Goal: Task Accomplishment & Management: Manage account settings

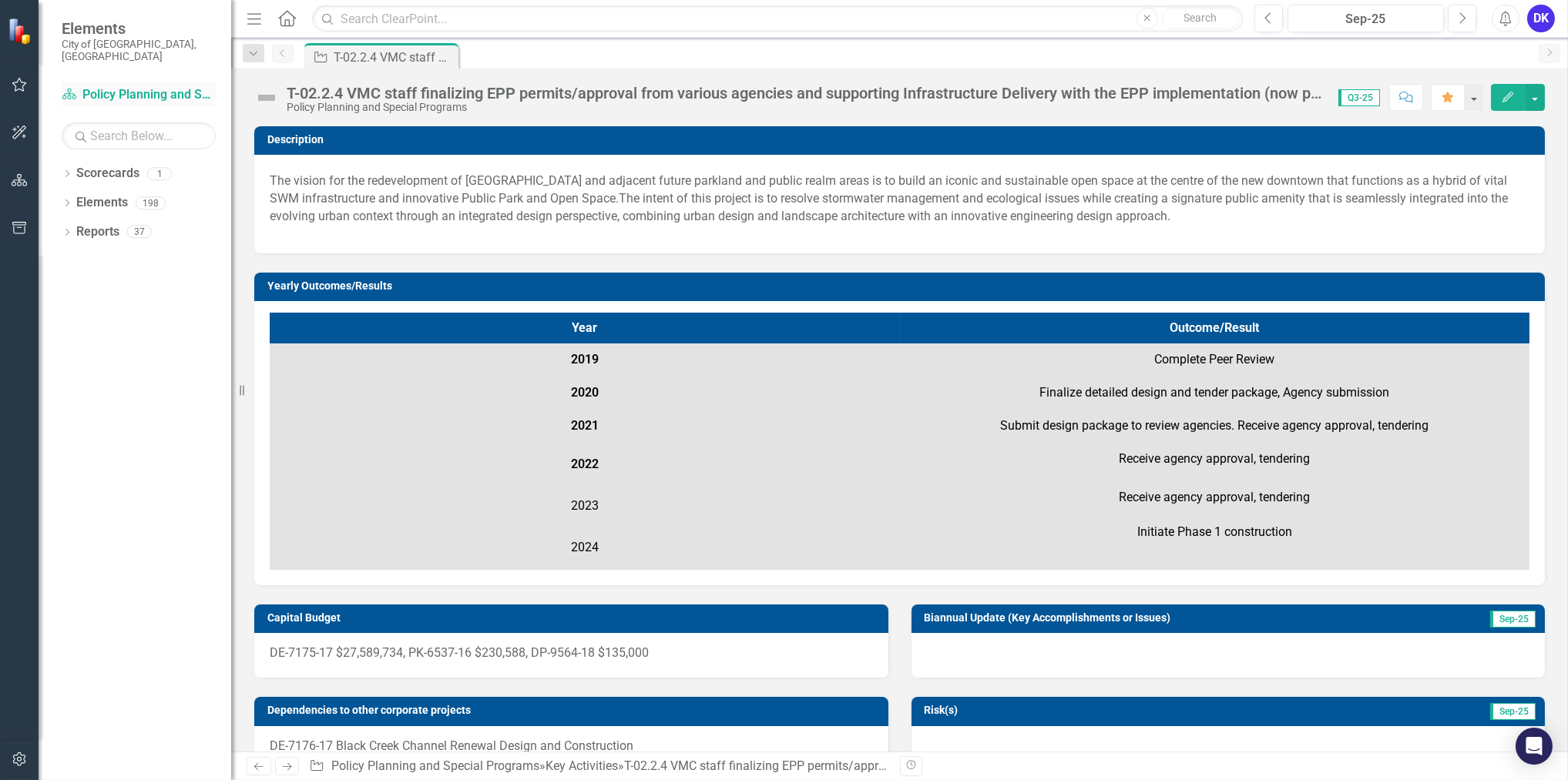
click at [77, 87] on link "Scorecard Policy Planning and Special Programs" at bounding box center [138, 96] width 154 height 18
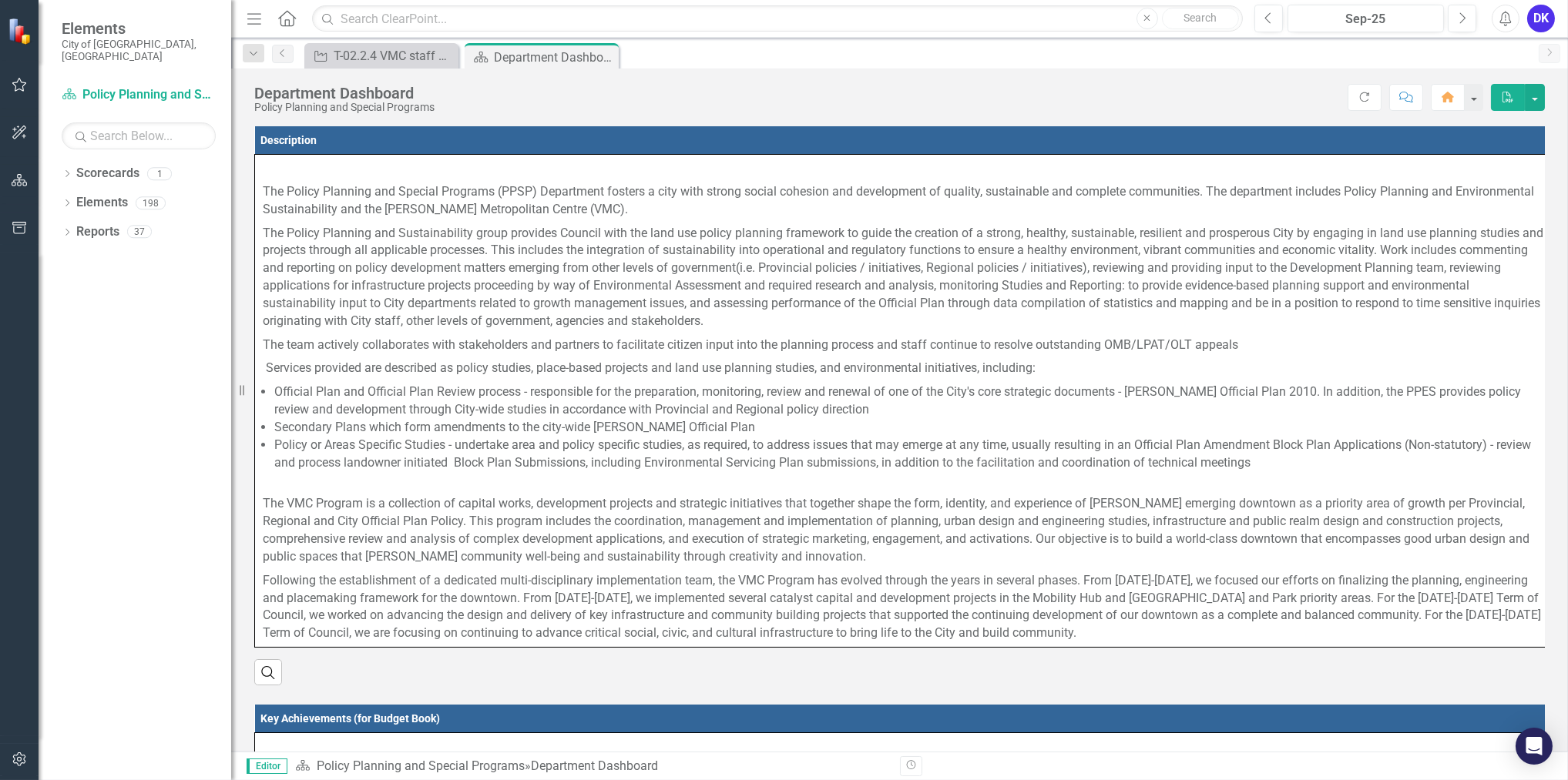
click at [13, 41] on img at bounding box center [21, 31] width 29 height 29
click at [17, 33] on img at bounding box center [21, 30] width 27 height 27
click at [122, 46] on small "City of [GEOGRAPHIC_DATA], [GEOGRAPHIC_DATA]" at bounding box center [138, 51] width 154 height 26
click at [117, 87] on link "Scorecard Policy Planning and Special Programs" at bounding box center [138, 96] width 154 height 18
click at [383, 59] on div "T-02.2.4 VMC staff finalizing EPP permits/approval from various agencies and su…" at bounding box center [384, 55] width 101 height 19
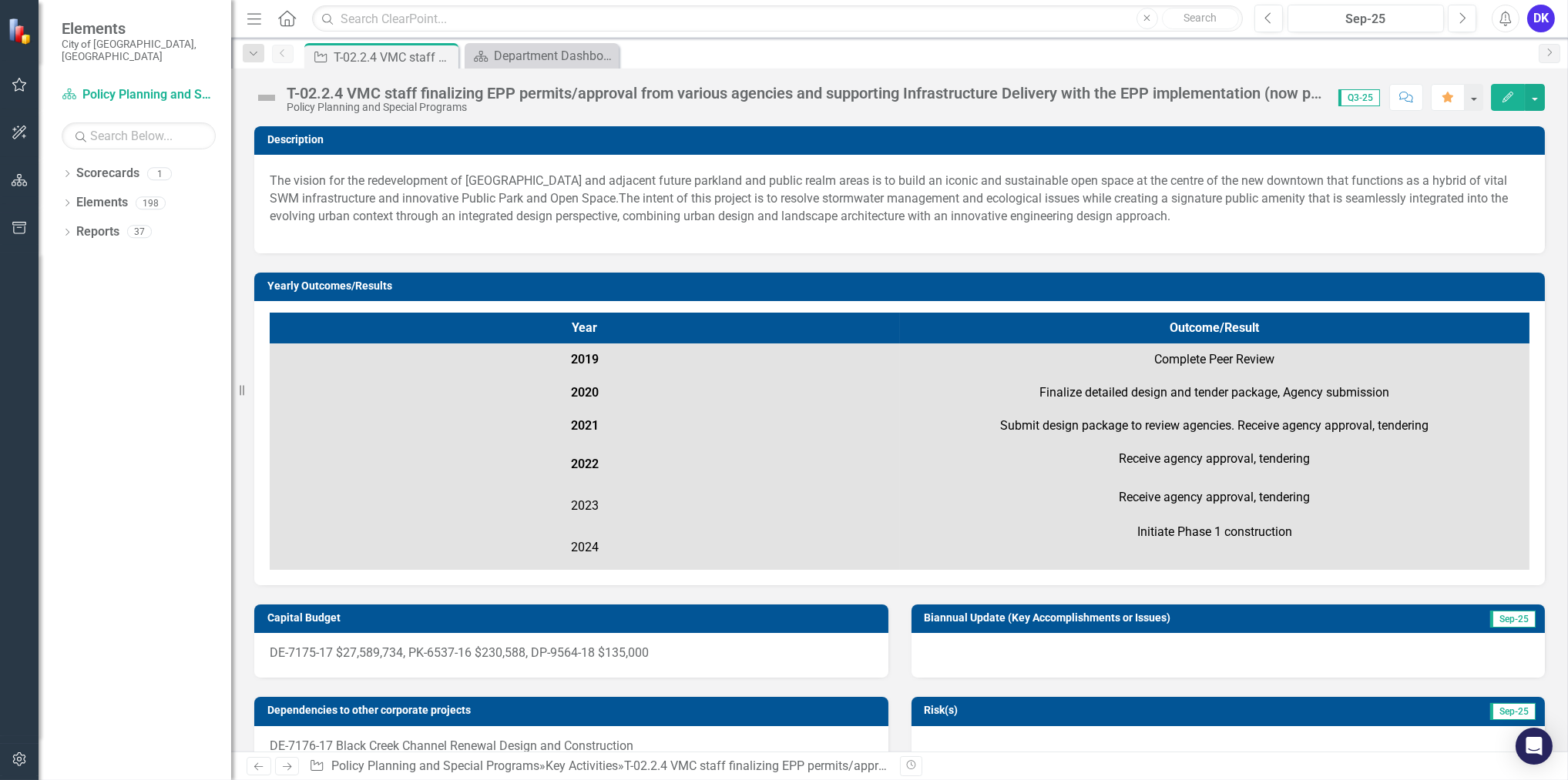
click at [1513, 98] on icon "Edit" at bounding box center [1507, 97] width 14 height 11
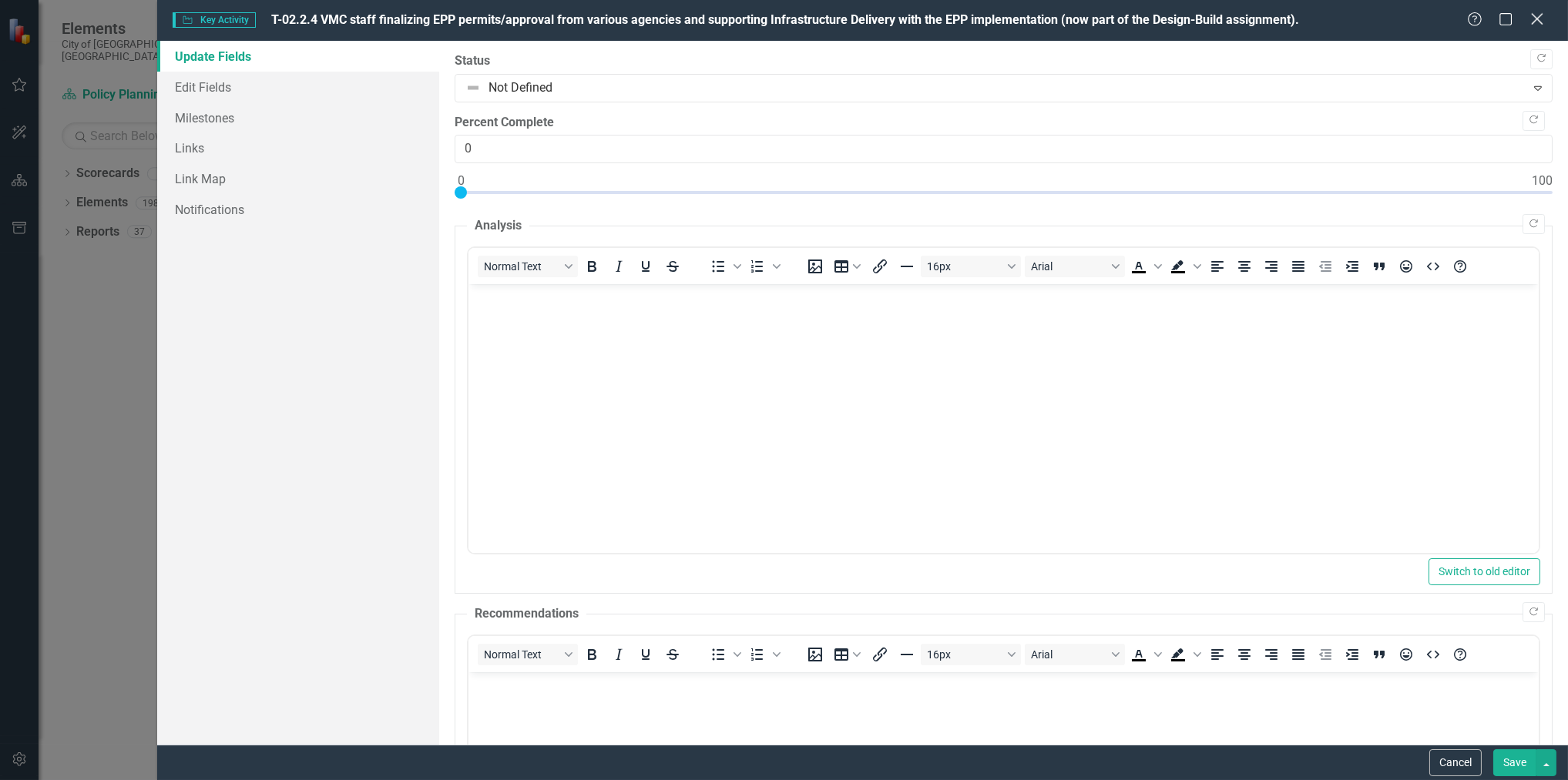
click at [1534, 21] on icon "Close" at bounding box center [1536, 19] width 19 height 15
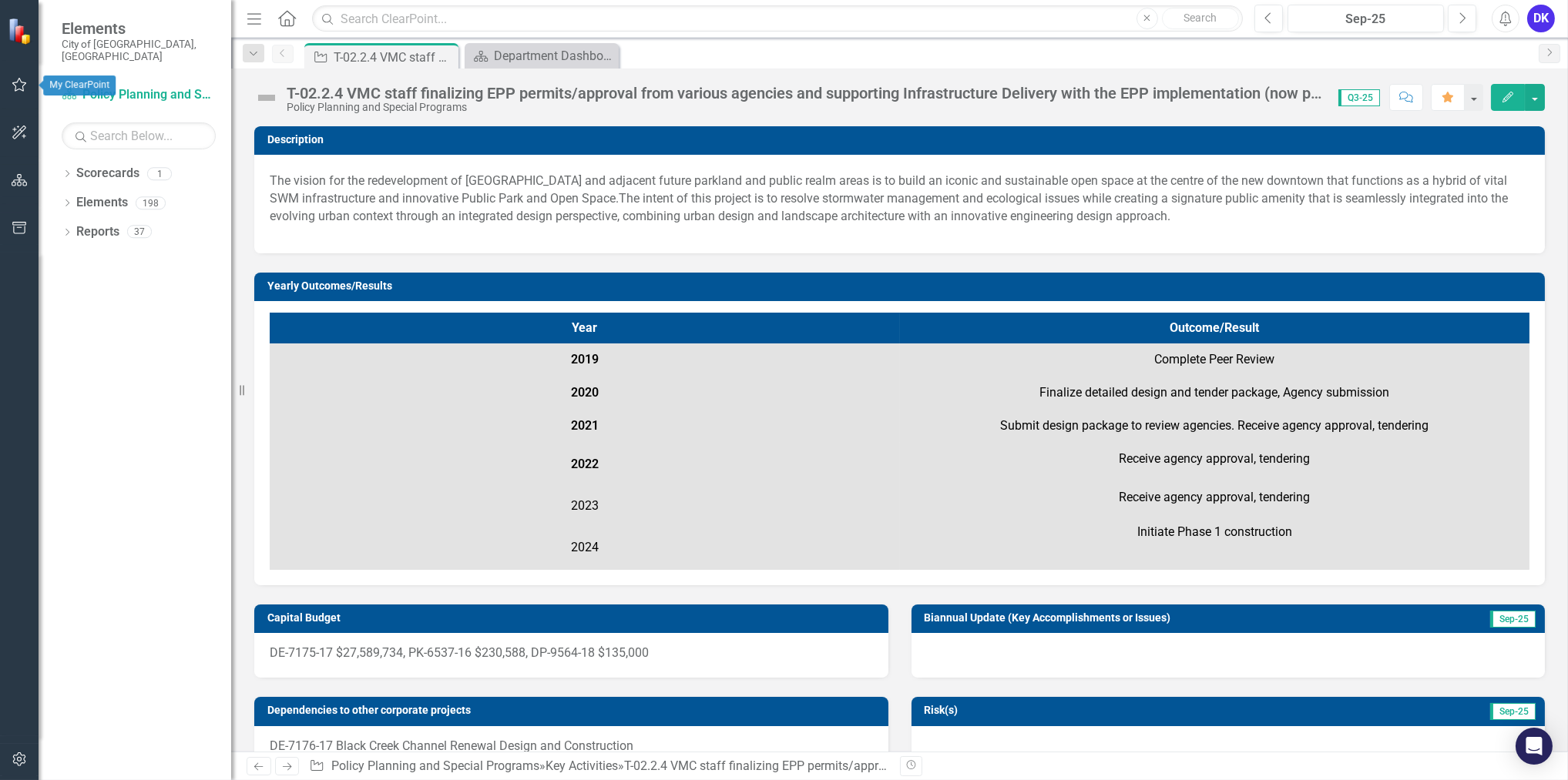
click at [19, 91] on button "button" at bounding box center [19, 86] width 35 height 33
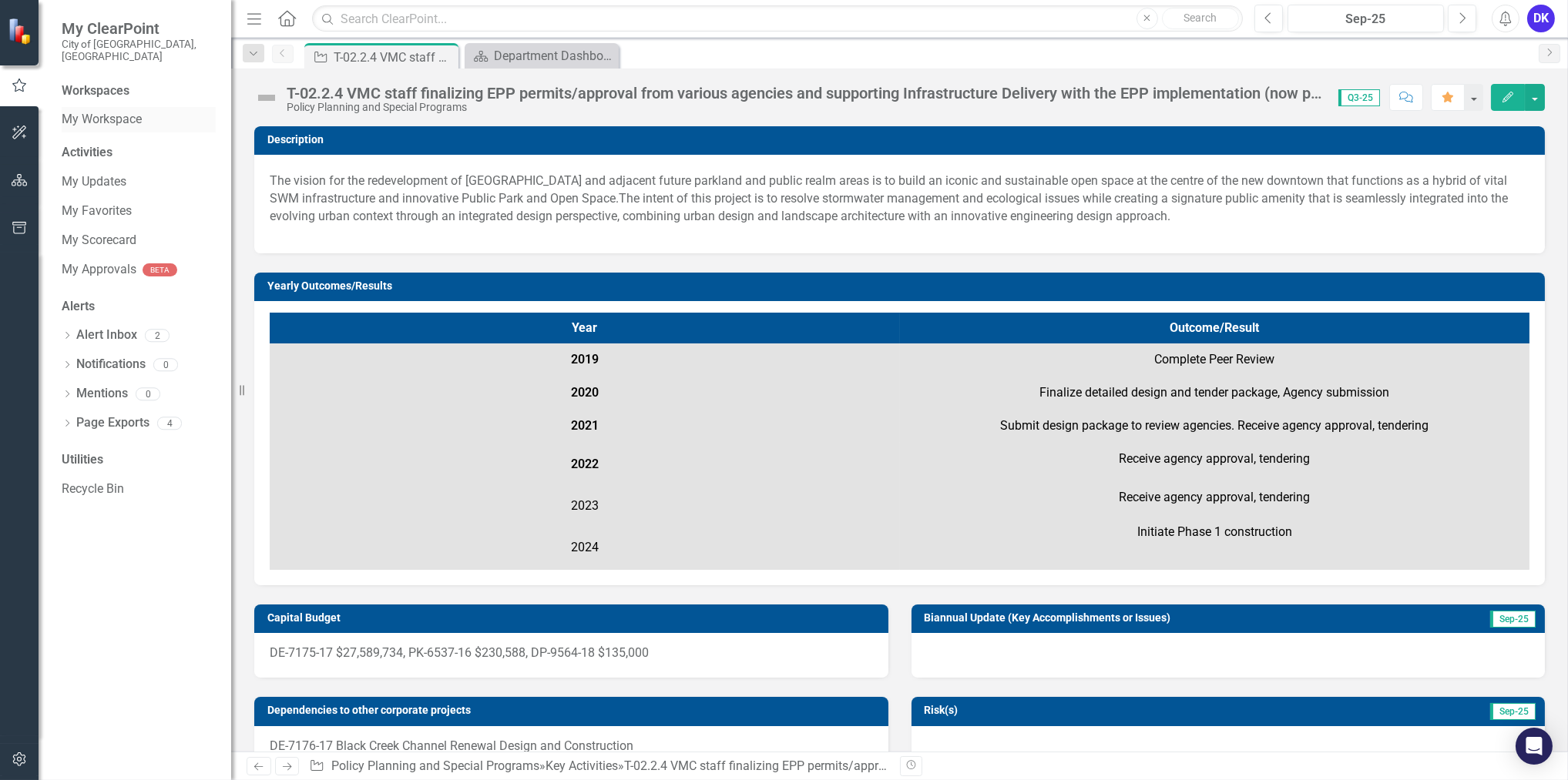
click at [93, 111] on link "My Workspace" at bounding box center [138, 120] width 154 height 18
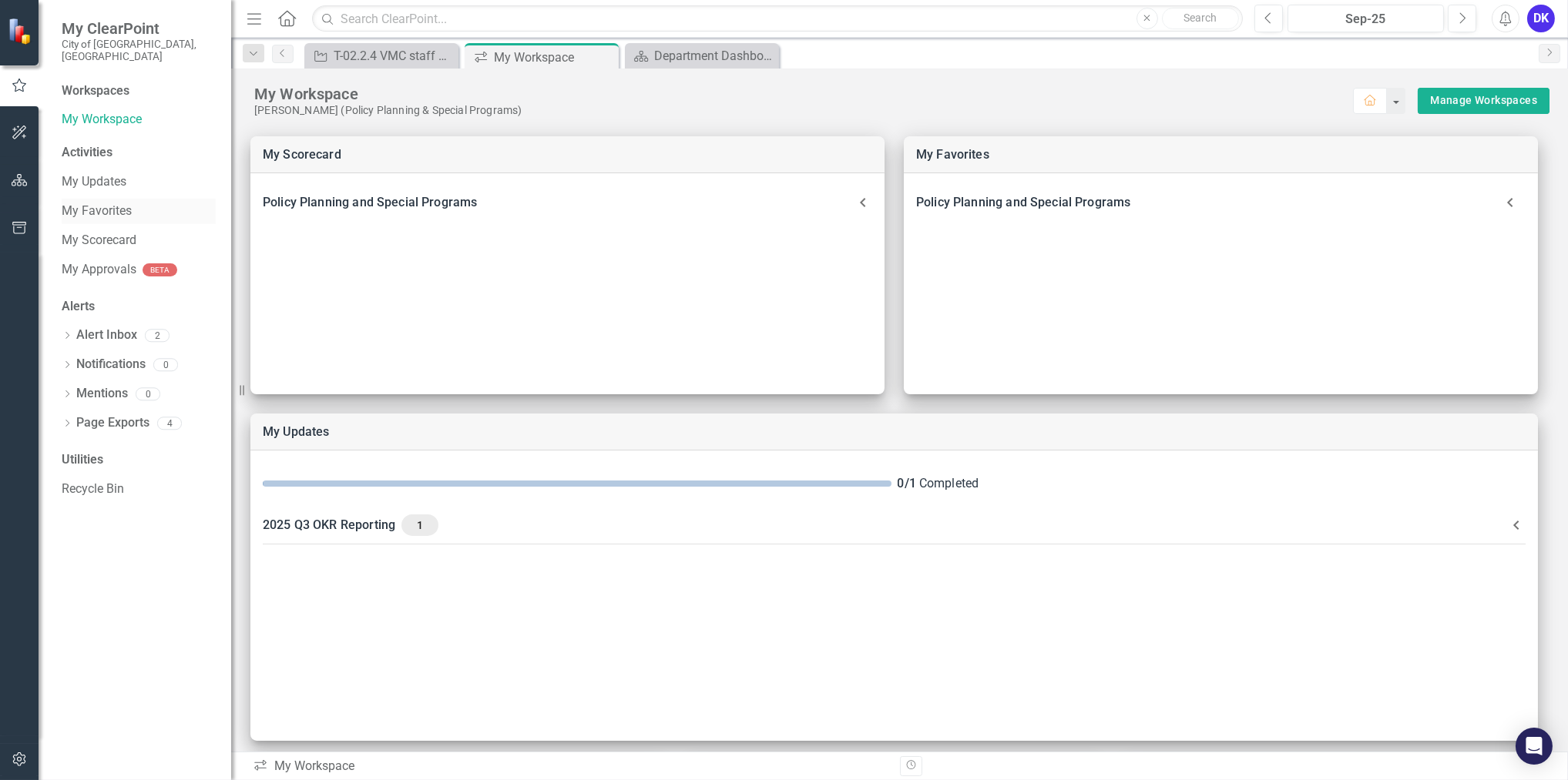
click at [79, 203] on link "My Favorites" at bounding box center [138, 212] width 154 height 18
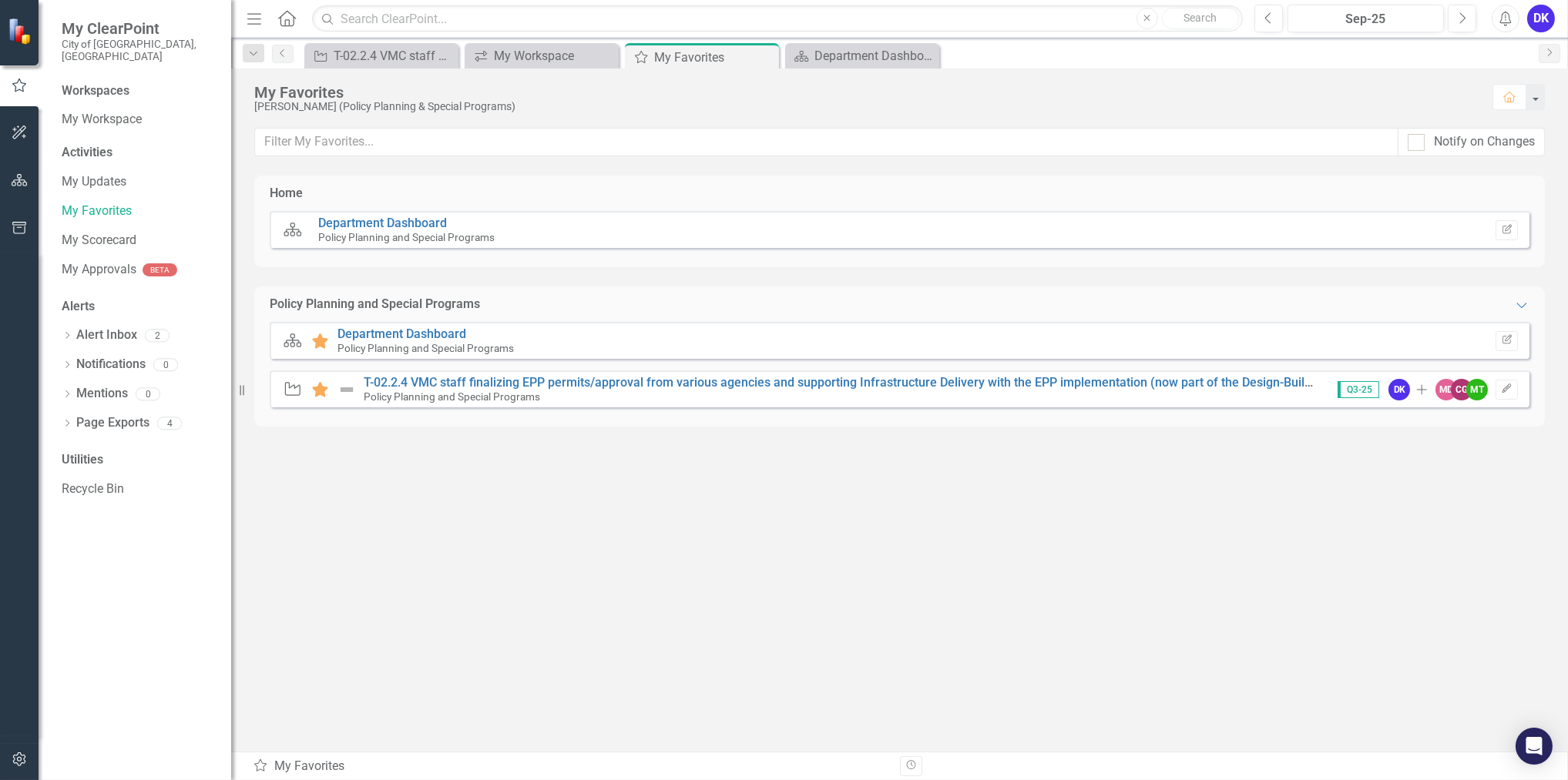
click at [1369, 392] on span "Q3-25" at bounding box center [1358, 389] width 42 height 17
click at [1281, 378] on link "T-02.2.4 VMC staff finalizing EPP permits/approval from various agencies and su…" at bounding box center [875, 382] width 1023 height 15
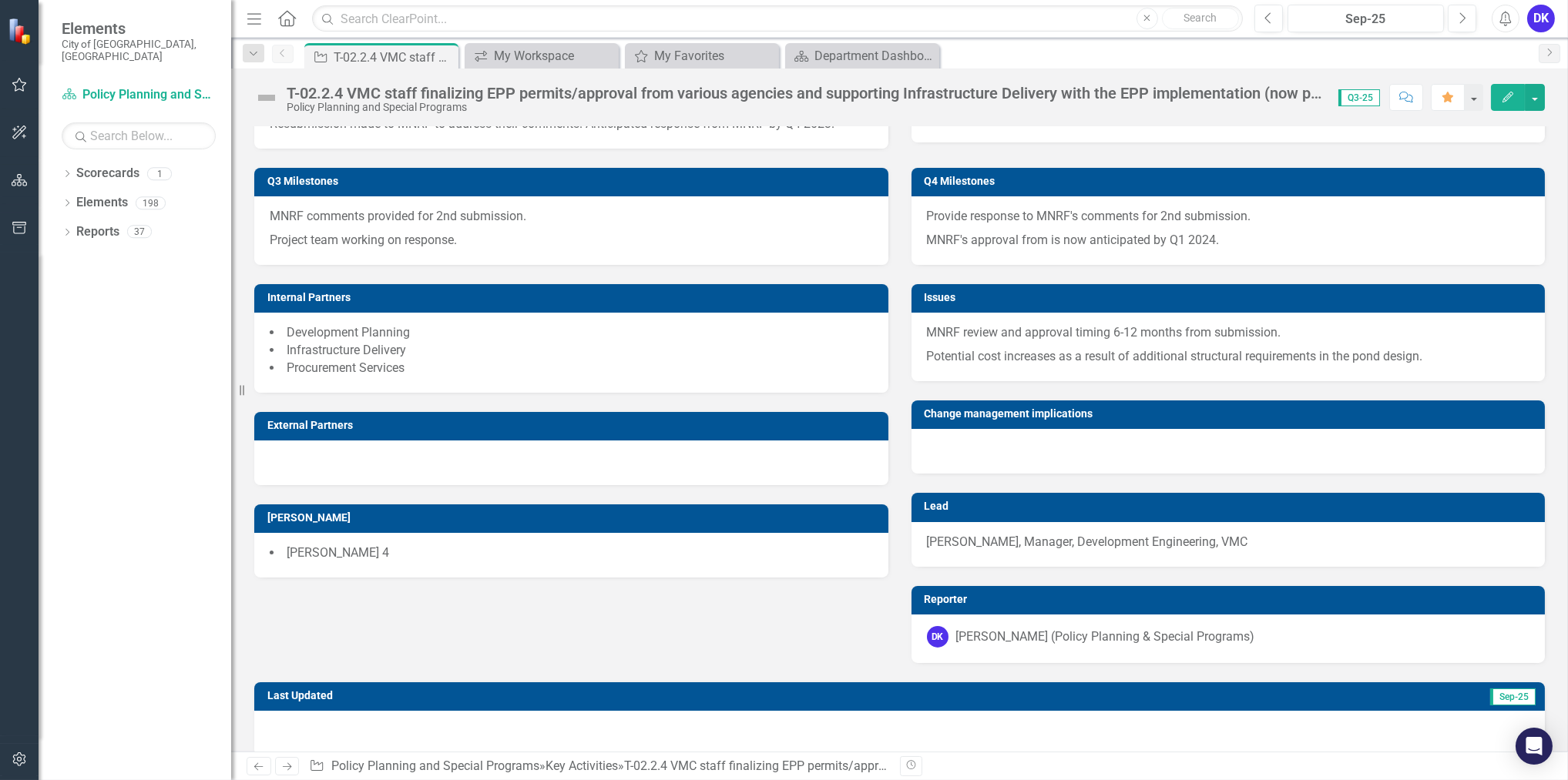
scroll to position [991, 0]
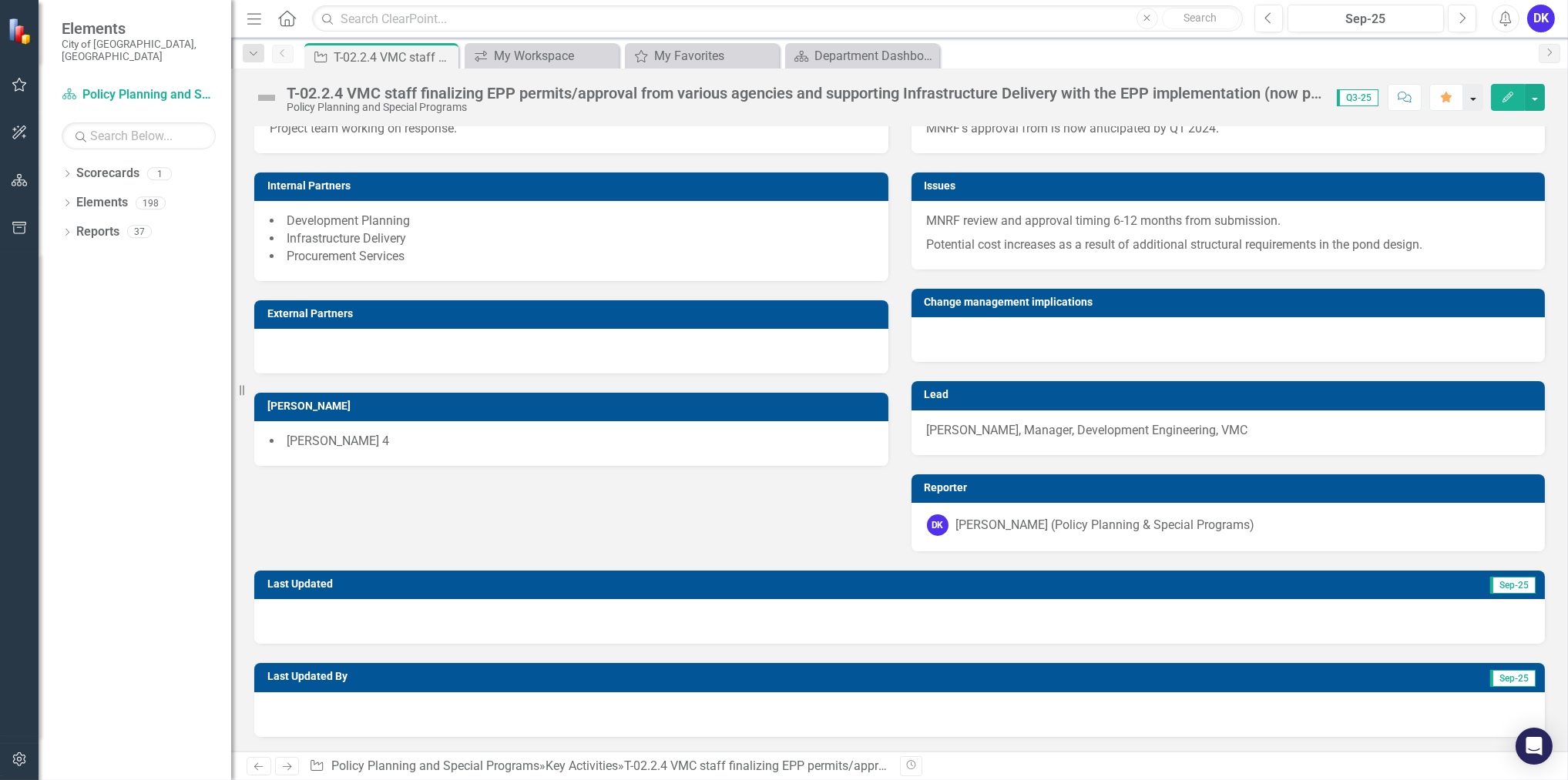
click at [1463, 103] on button "button" at bounding box center [1472, 97] width 20 height 27
click at [1377, 149] on icon "Home" at bounding box center [1370, 154] width 15 height 12
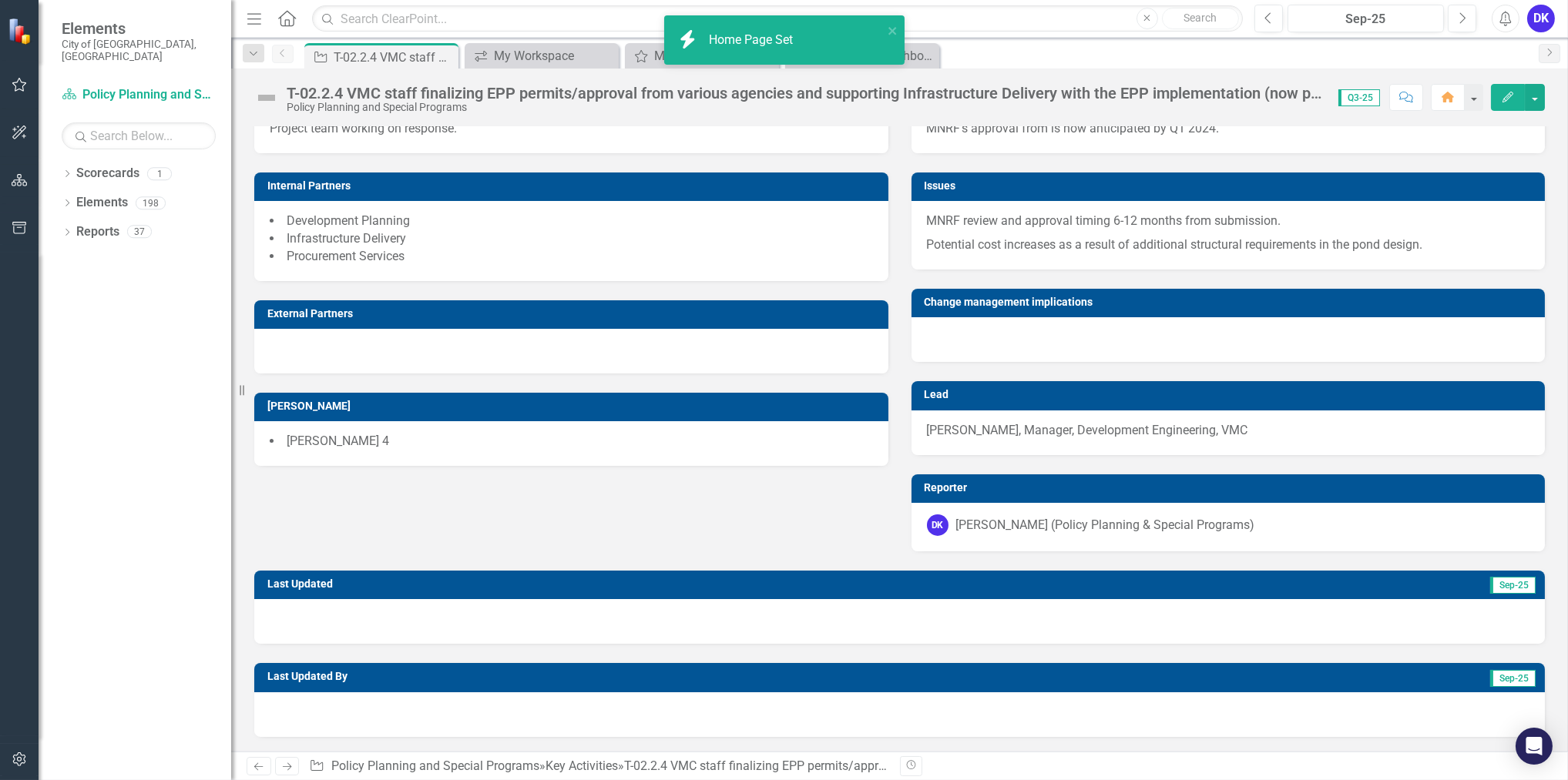
click at [1370, 100] on span "Q3-25" at bounding box center [1359, 98] width 42 height 17
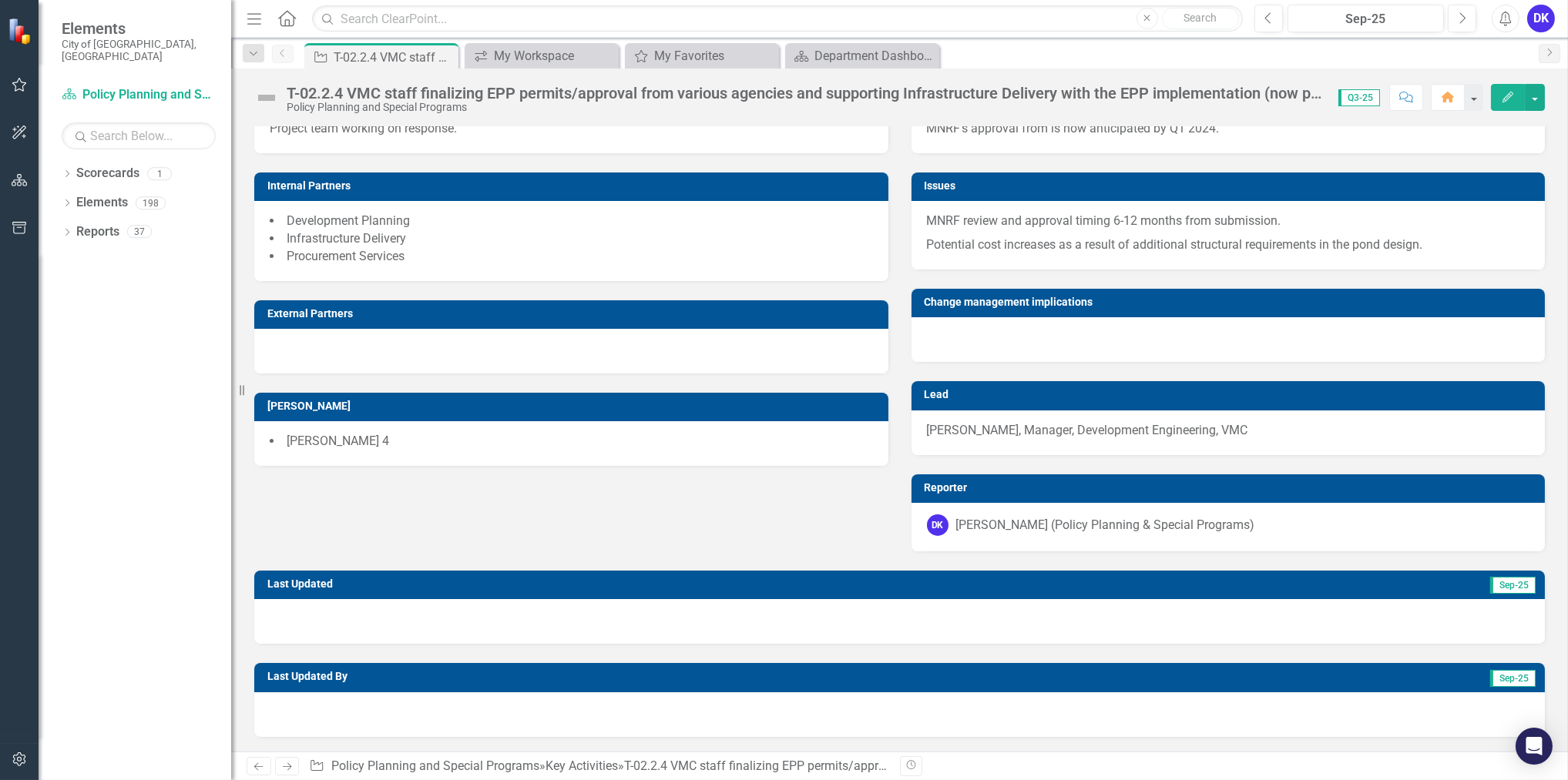
click at [1370, 100] on span "Q3-25" at bounding box center [1359, 98] width 42 height 17
click at [554, 61] on div "My Workspace" at bounding box center [544, 55] width 101 height 19
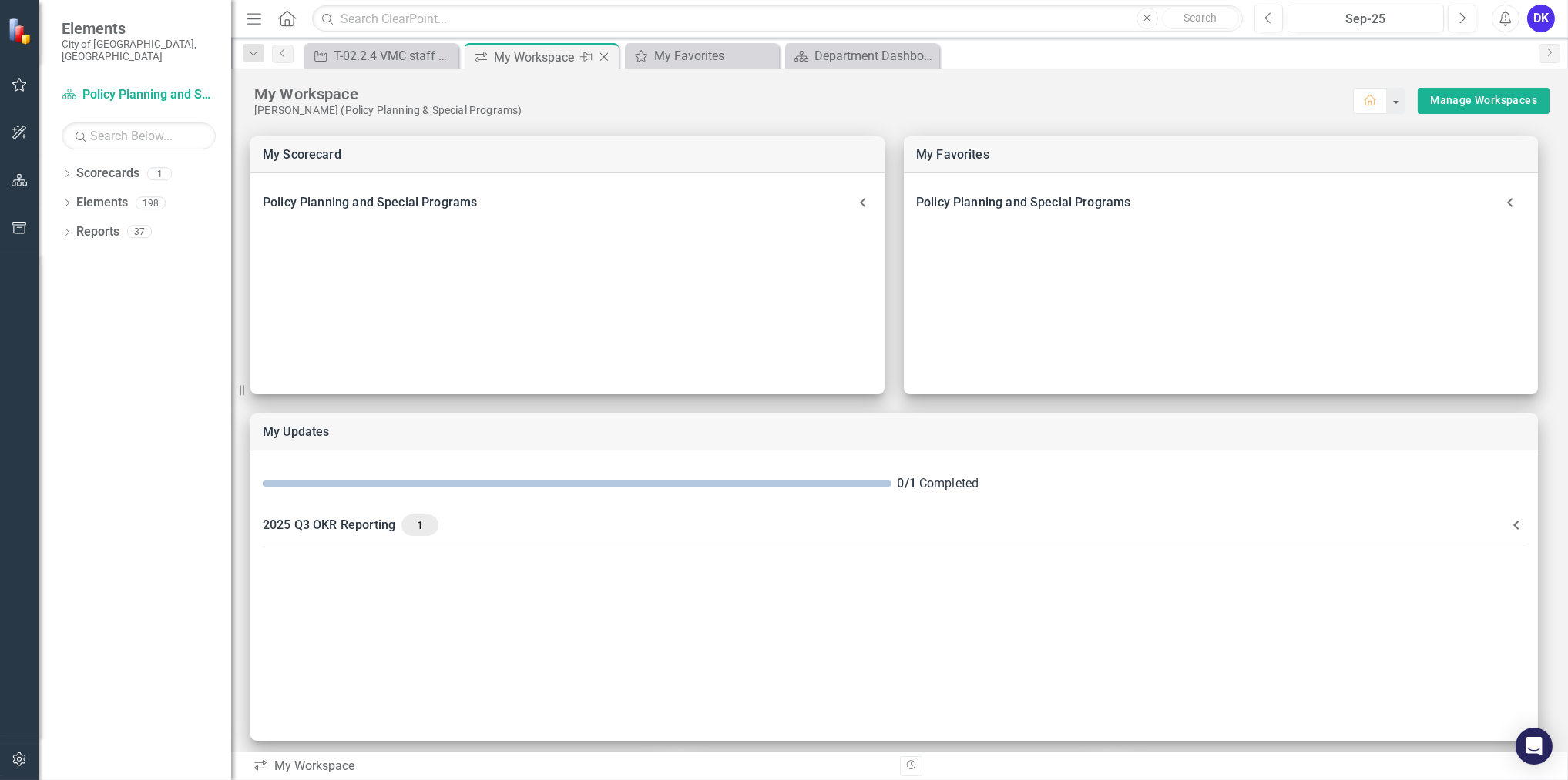
click at [604, 56] on icon at bounding box center [604, 57] width 9 height 9
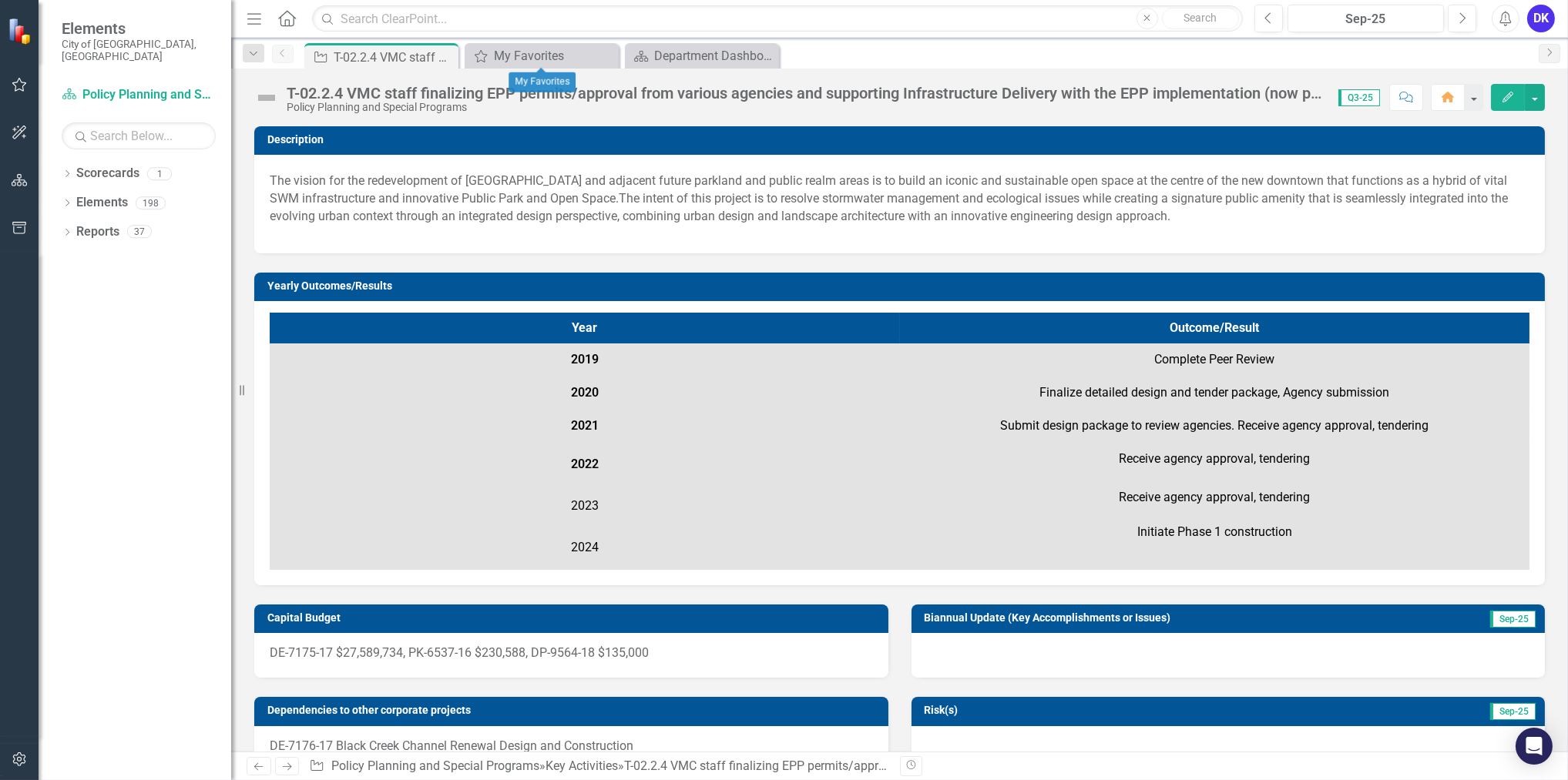
click at [0, 0] on icon at bounding box center [0, 0] width 0 height 0
click at [104, 40] on small "City of [GEOGRAPHIC_DATA], [GEOGRAPHIC_DATA]" at bounding box center [138, 51] width 154 height 26
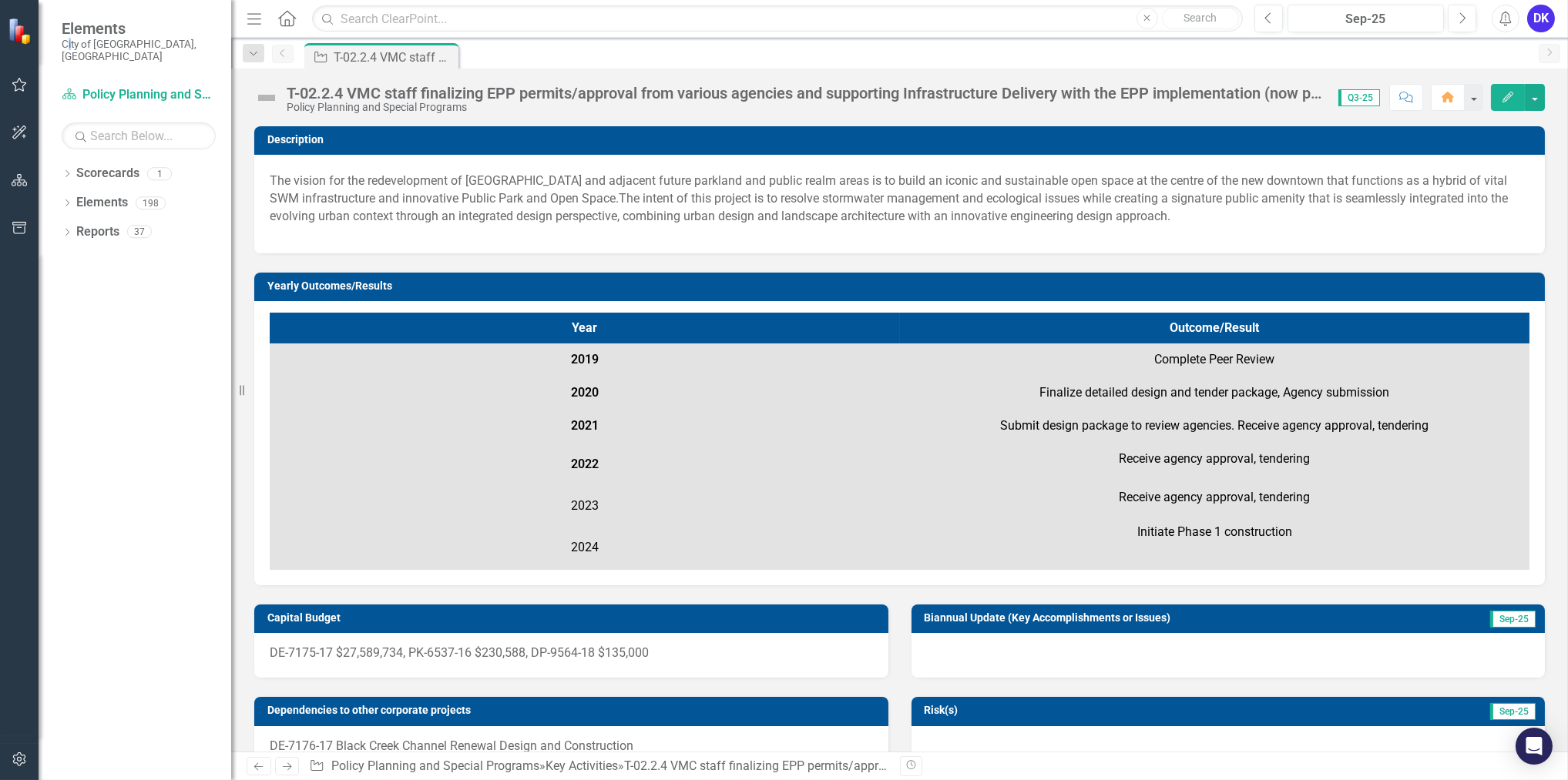
drag, startPoint x: 104, startPoint y: 40, endPoint x: 71, endPoint y: 58, distance: 37.6
click at [71, 58] on div "Elements City of [GEOGRAPHIC_DATA], [GEOGRAPHIC_DATA]" at bounding box center [135, 41] width 193 height 83
drag, startPoint x: 71, startPoint y: 58, endPoint x: 22, endPoint y: 183, distance: 134.3
click at [22, 183] on icon "button" at bounding box center [20, 180] width 16 height 12
click at [22, 183] on icon "button" at bounding box center [19, 181] width 17 height 14
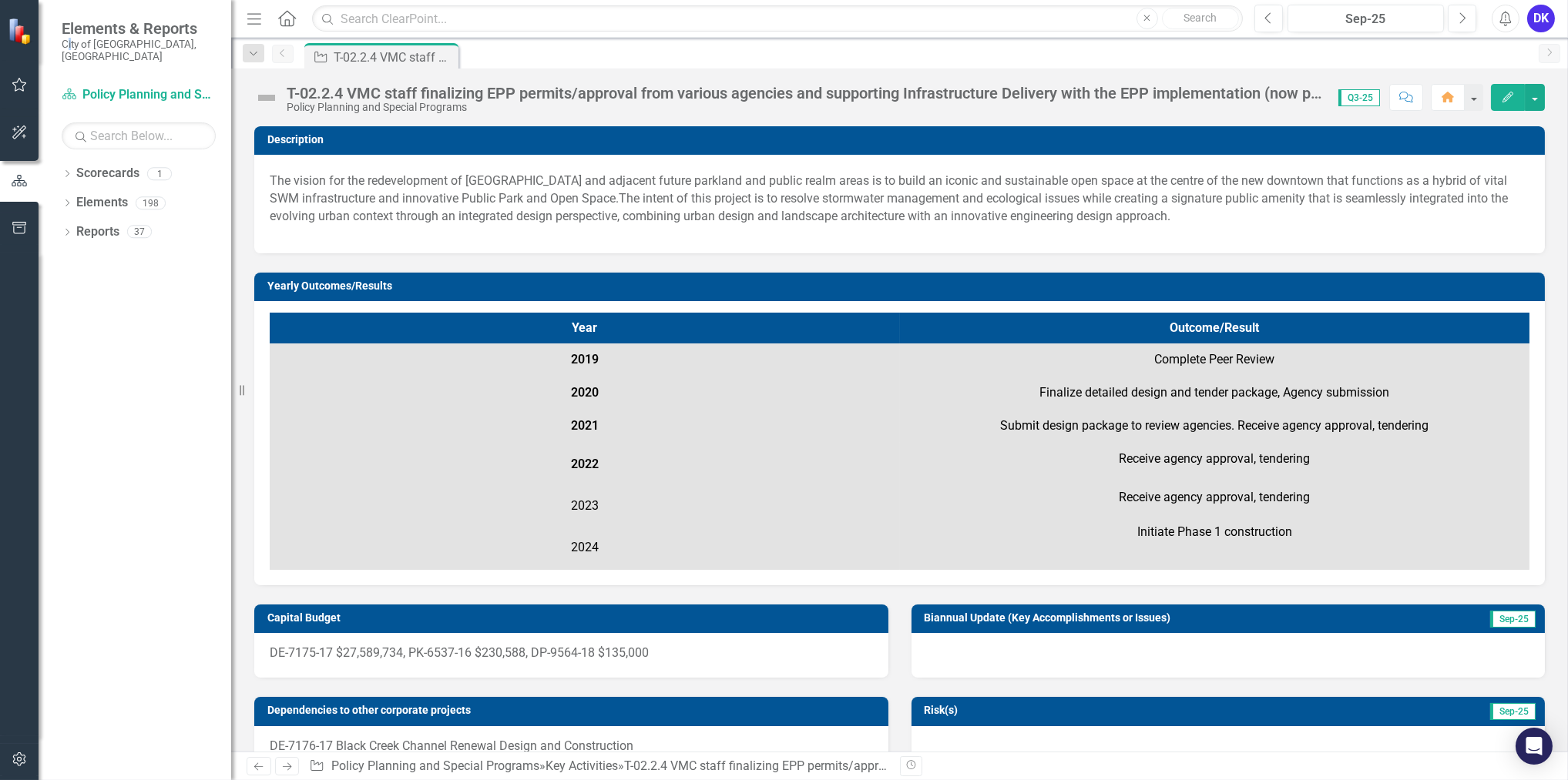
click at [19, 36] on img at bounding box center [21, 31] width 28 height 28
click at [19, 36] on img at bounding box center [20, 30] width 29 height 29
click at [19, 36] on img at bounding box center [21, 30] width 27 height 27
click at [125, 165] on link "Scorecards" at bounding box center [107, 174] width 63 height 18
click at [66, 171] on icon "Dropdown" at bounding box center [67, 175] width 11 height 9
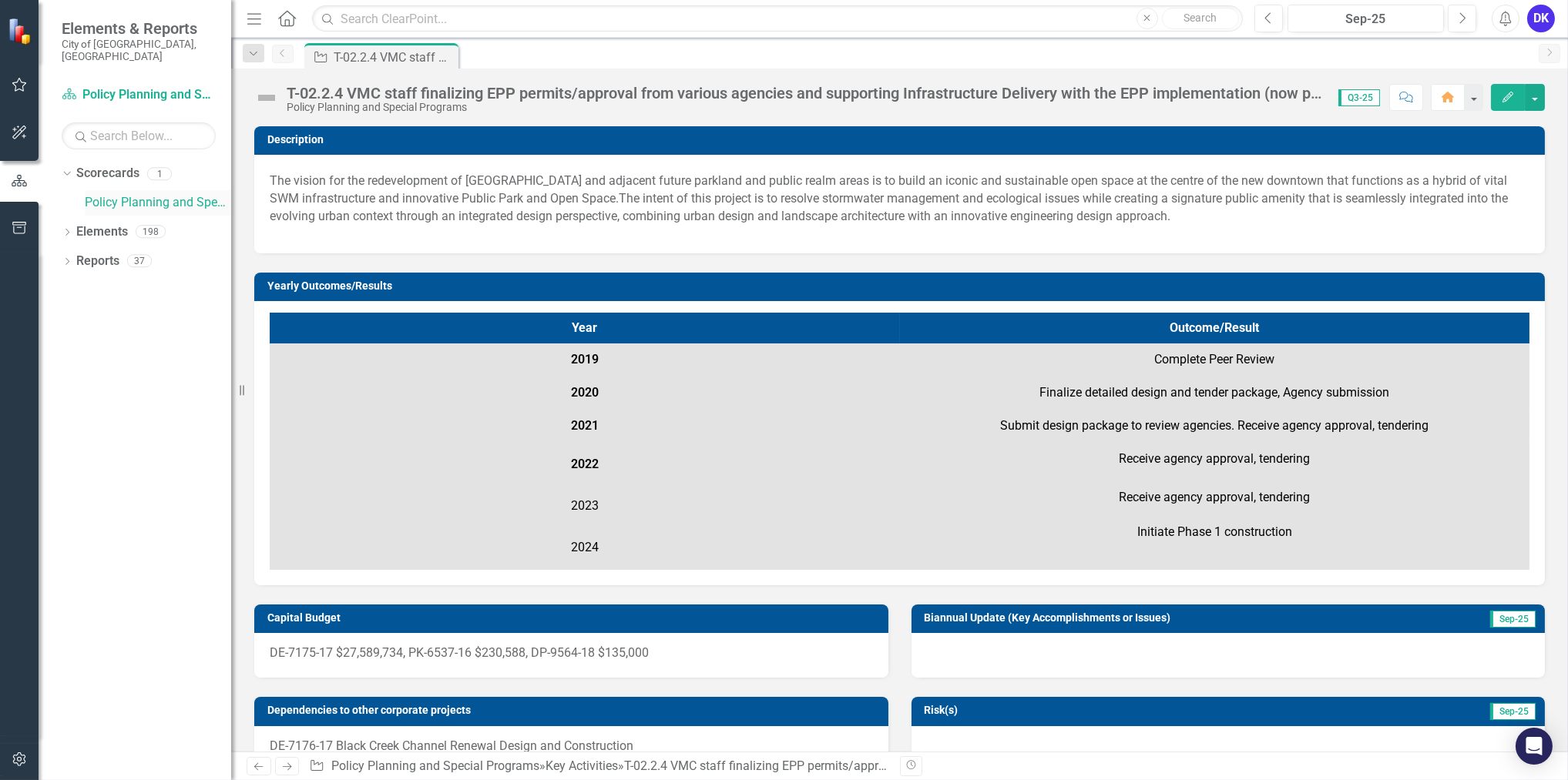
click at [100, 194] on link "Policy Planning and Special Programs" at bounding box center [157, 203] width 146 height 18
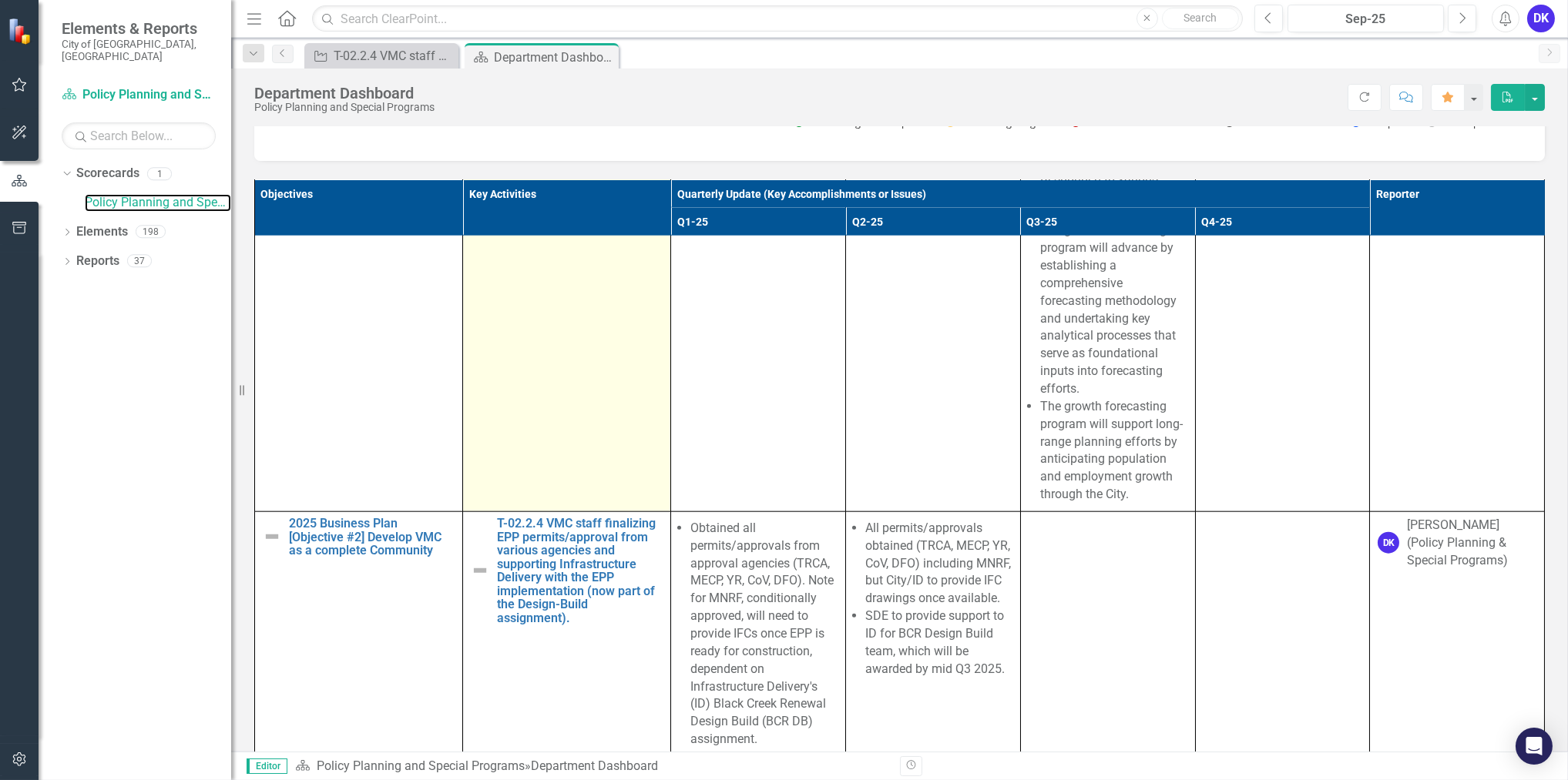
scroll to position [5672, 0]
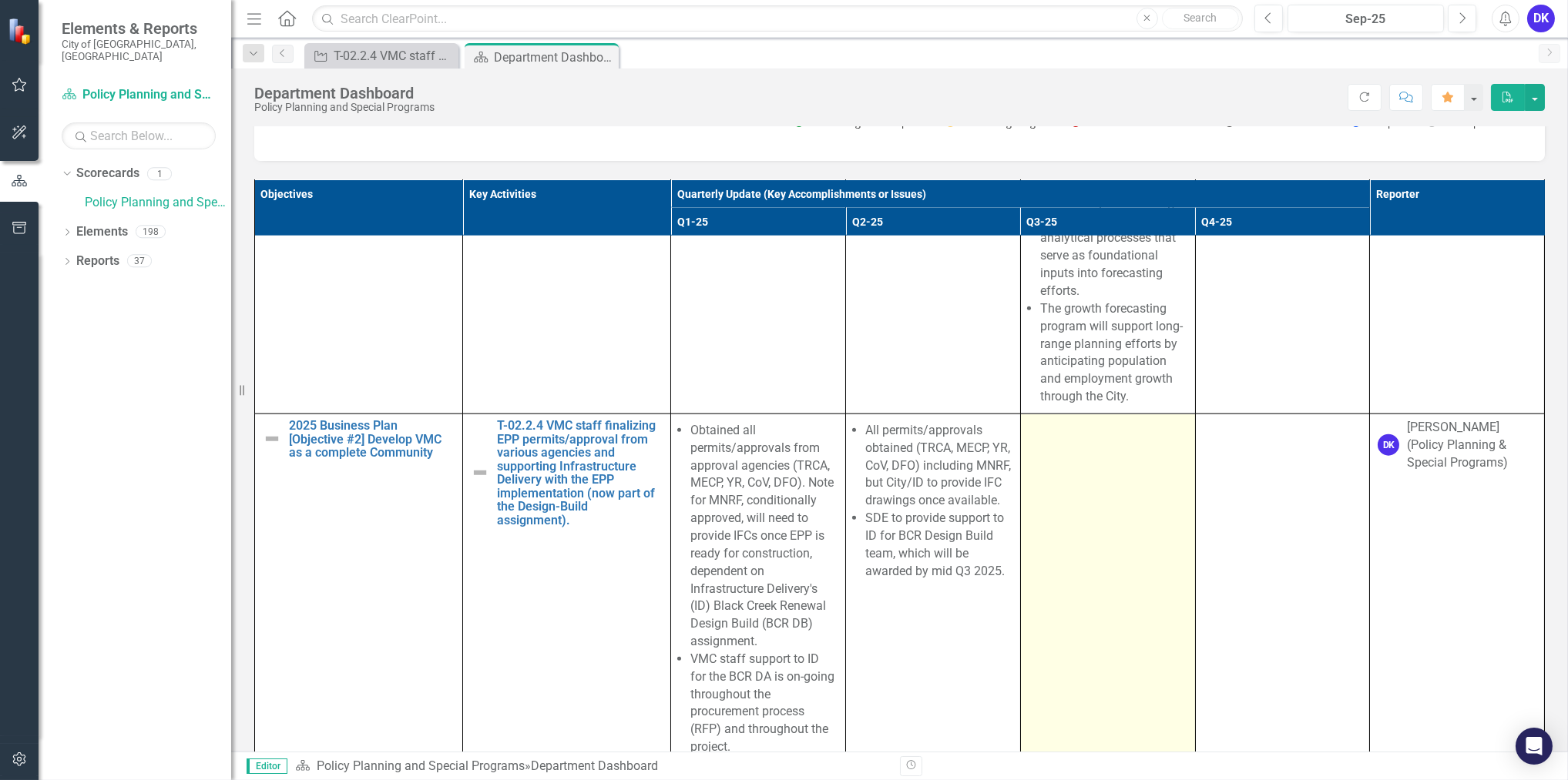
click at [1033, 526] on td at bounding box center [1107, 589] width 175 height 350
click at [1118, 526] on td at bounding box center [1107, 589] width 175 height 350
click at [1142, 517] on td at bounding box center [1107, 589] width 175 height 350
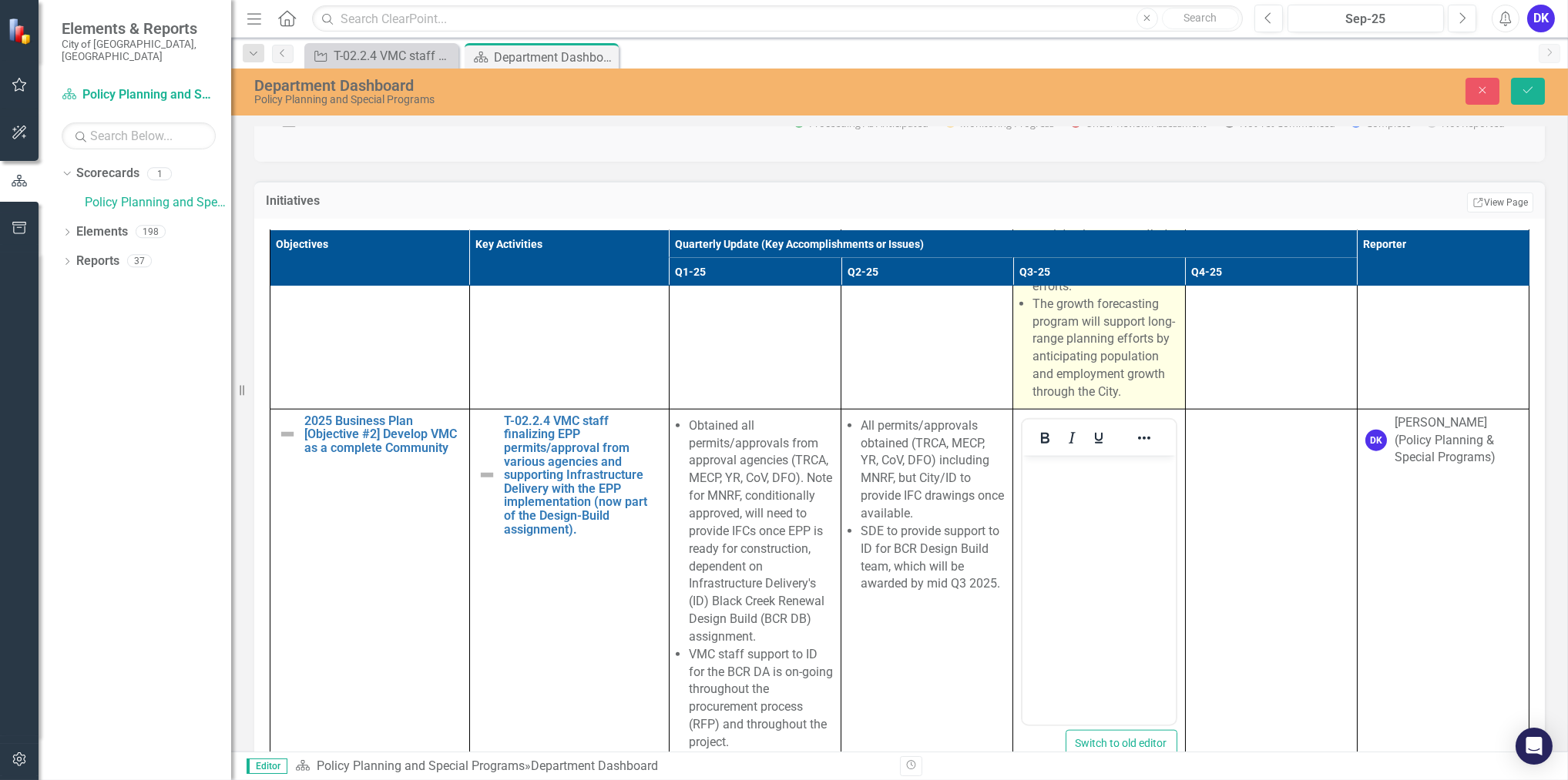
scroll to position [5812, 0]
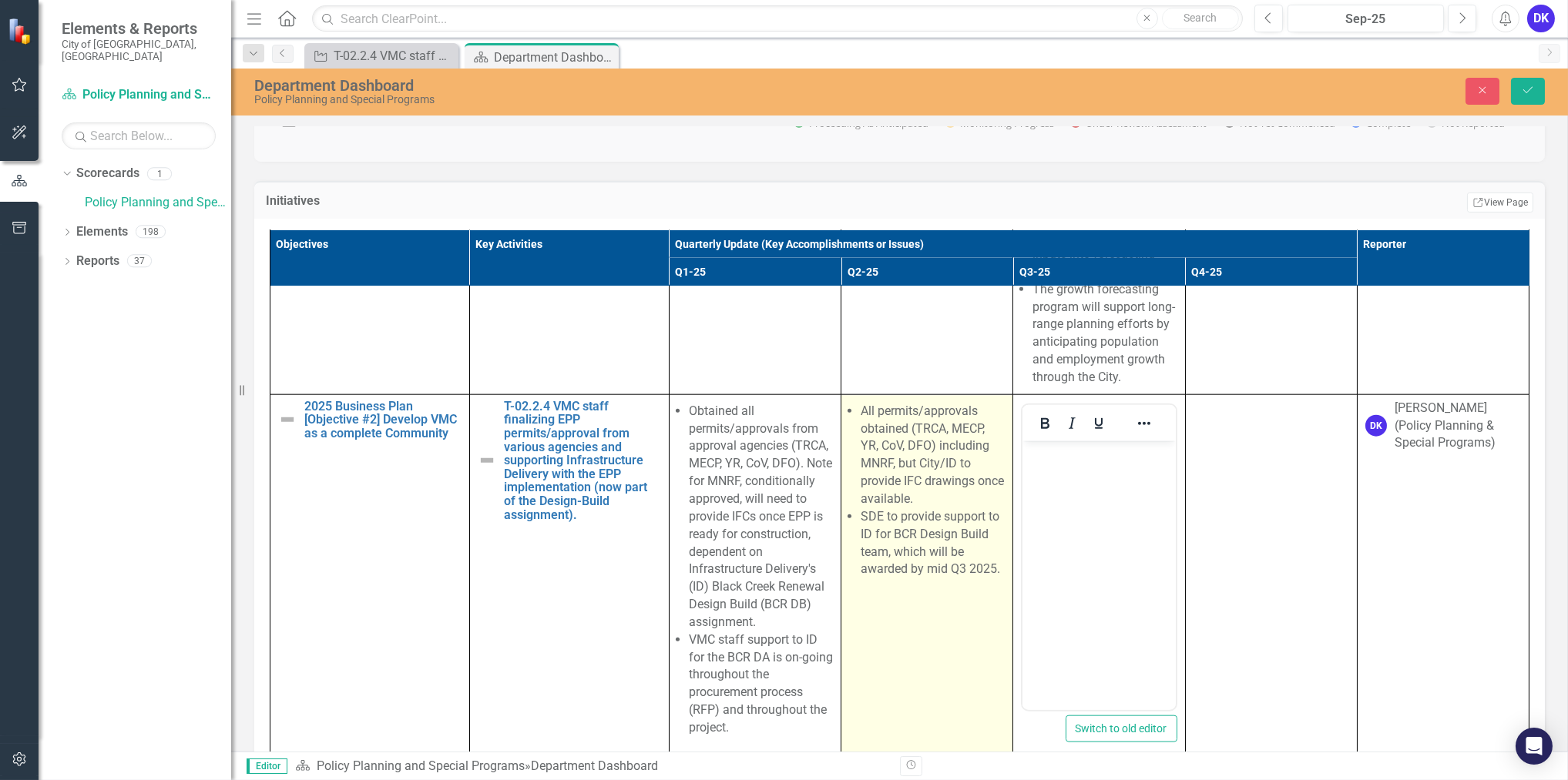
click at [869, 508] on li "All permits/approvals obtained (TRCA, MECP, YR, CoV, DFO) including MNRF, but C…" at bounding box center [932, 456] width 144 height 105
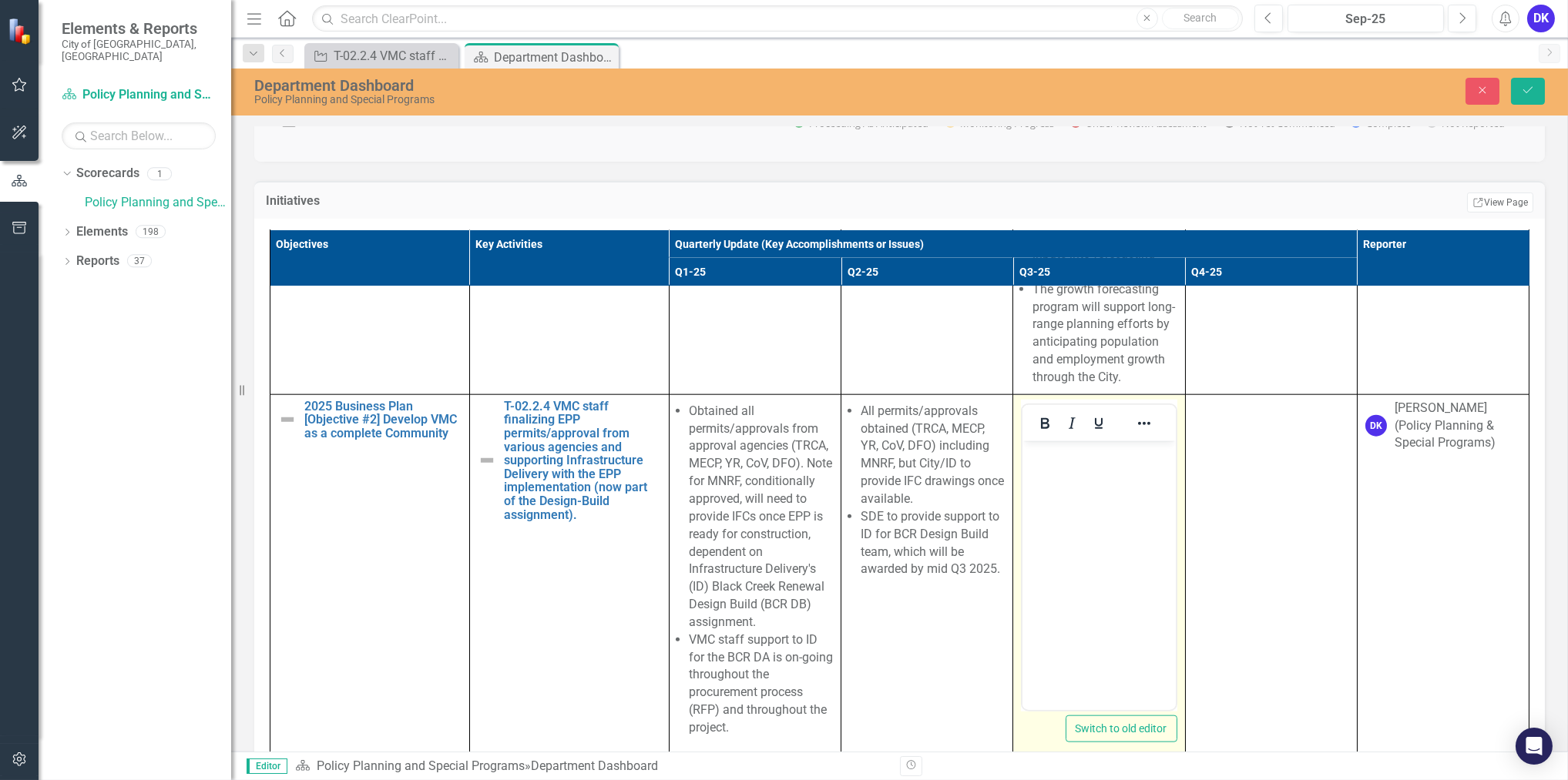
click at [1076, 470] on body "Rich Text Area. Press ALT-0 for help." at bounding box center [1098, 556] width 152 height 231
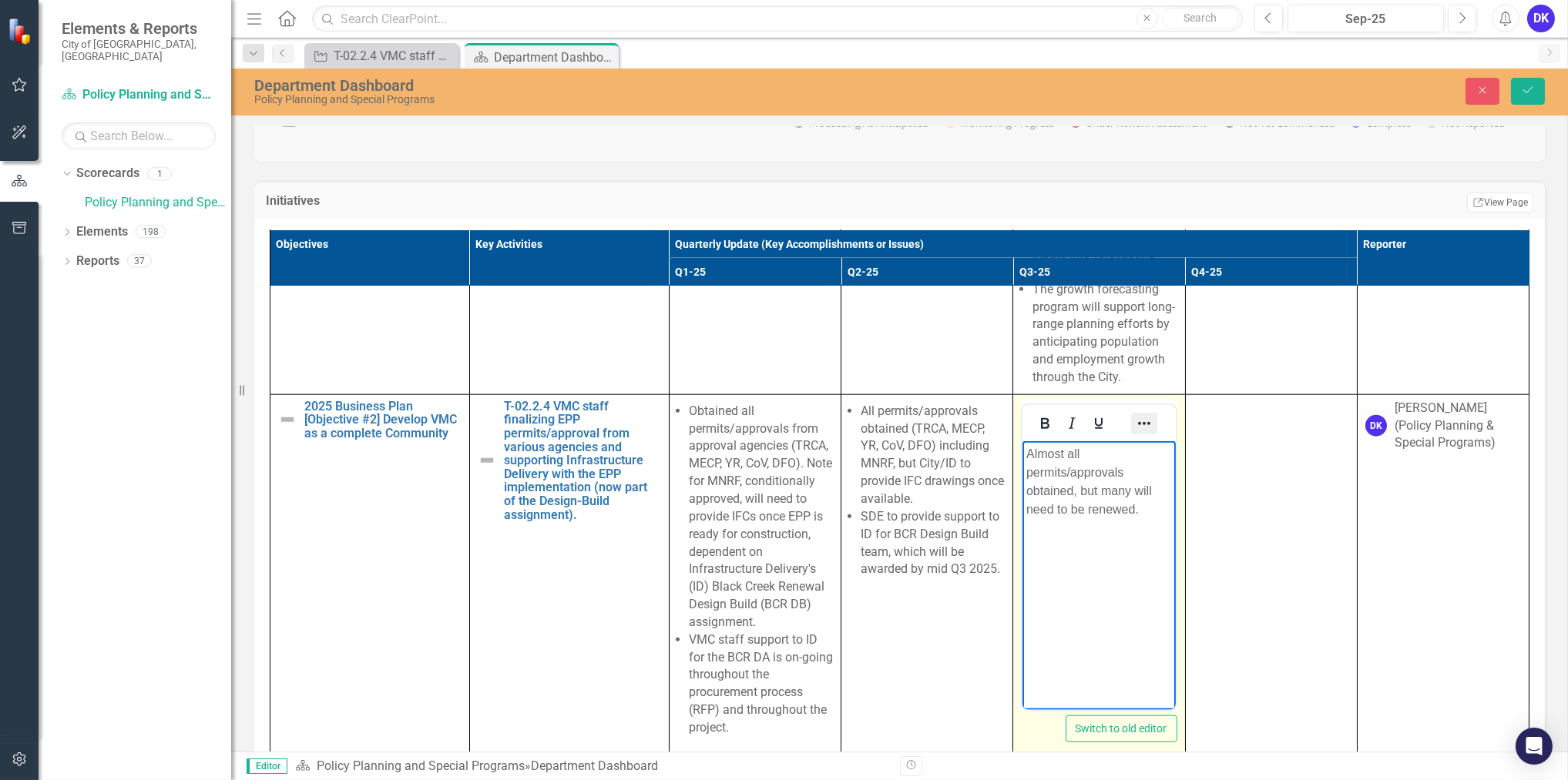
click at [1135, 433] on icon "Reveal or hide additional toolbar items" at bounding box center [1144, 424] width 19 height 19
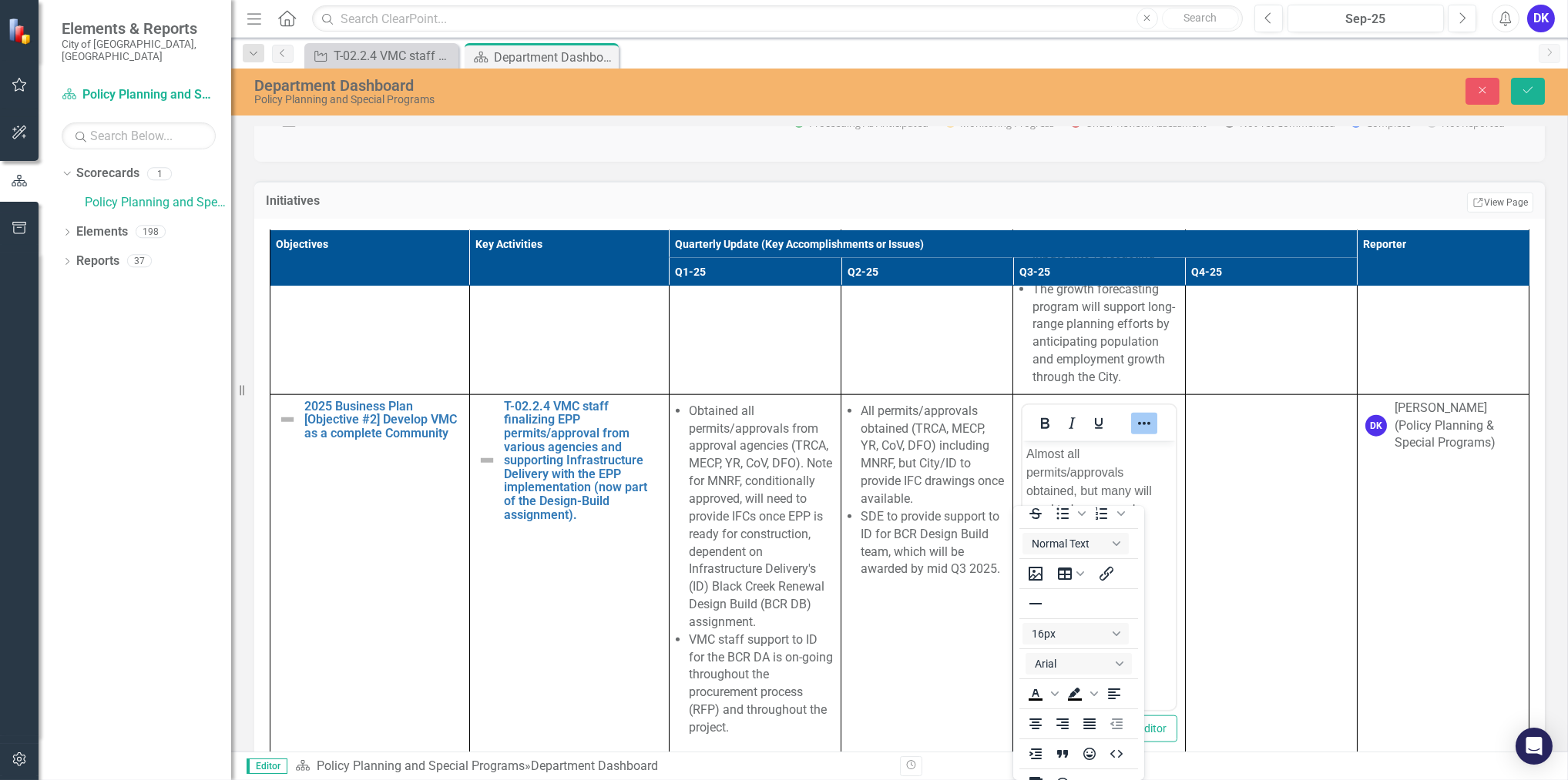
scroll to position [0, 0]
click at [1060, 517] on icon "Bullet list" at bounding box center [1062, 524] width 19 height 19
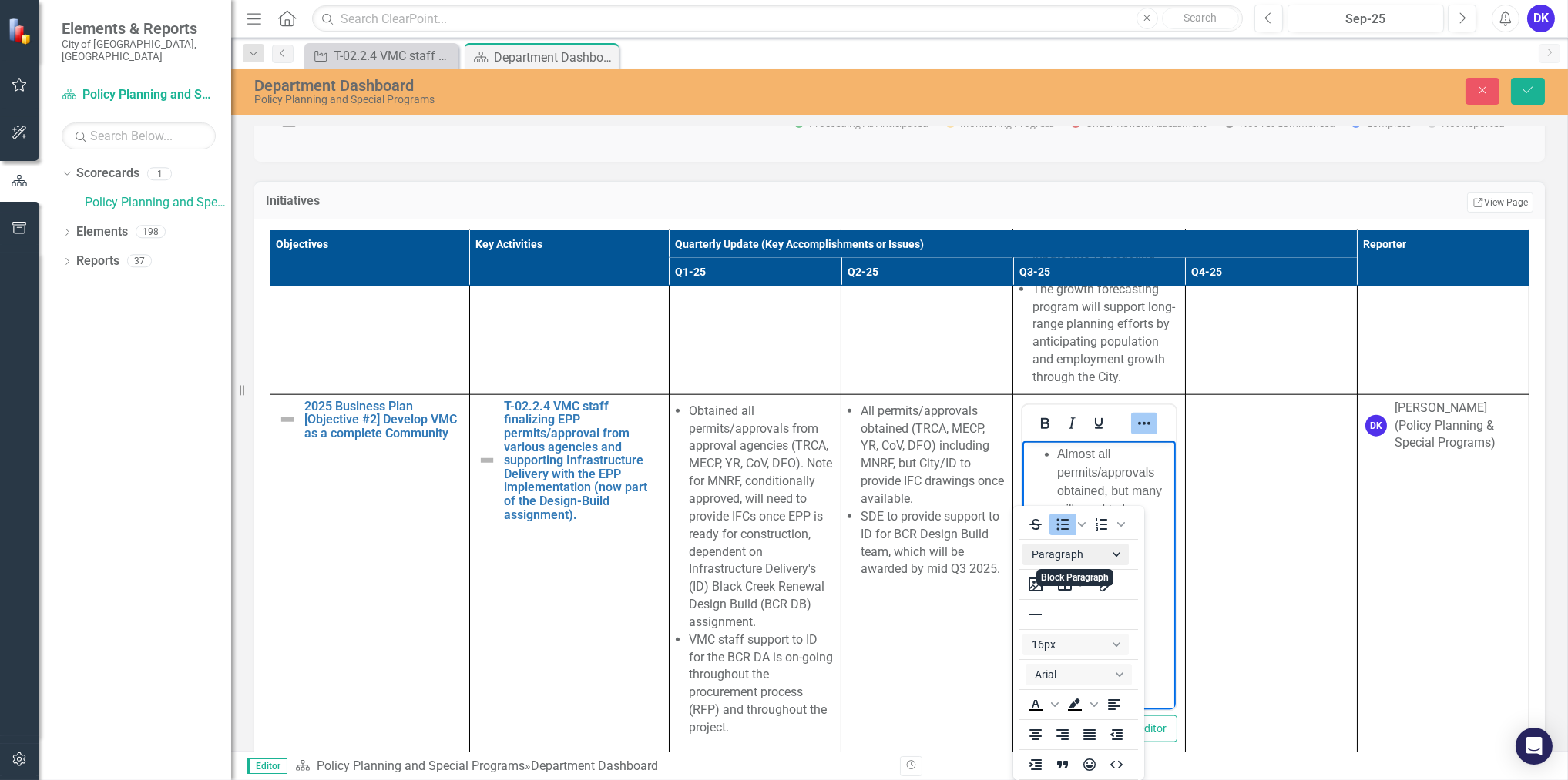
scroll to position [33, 0]
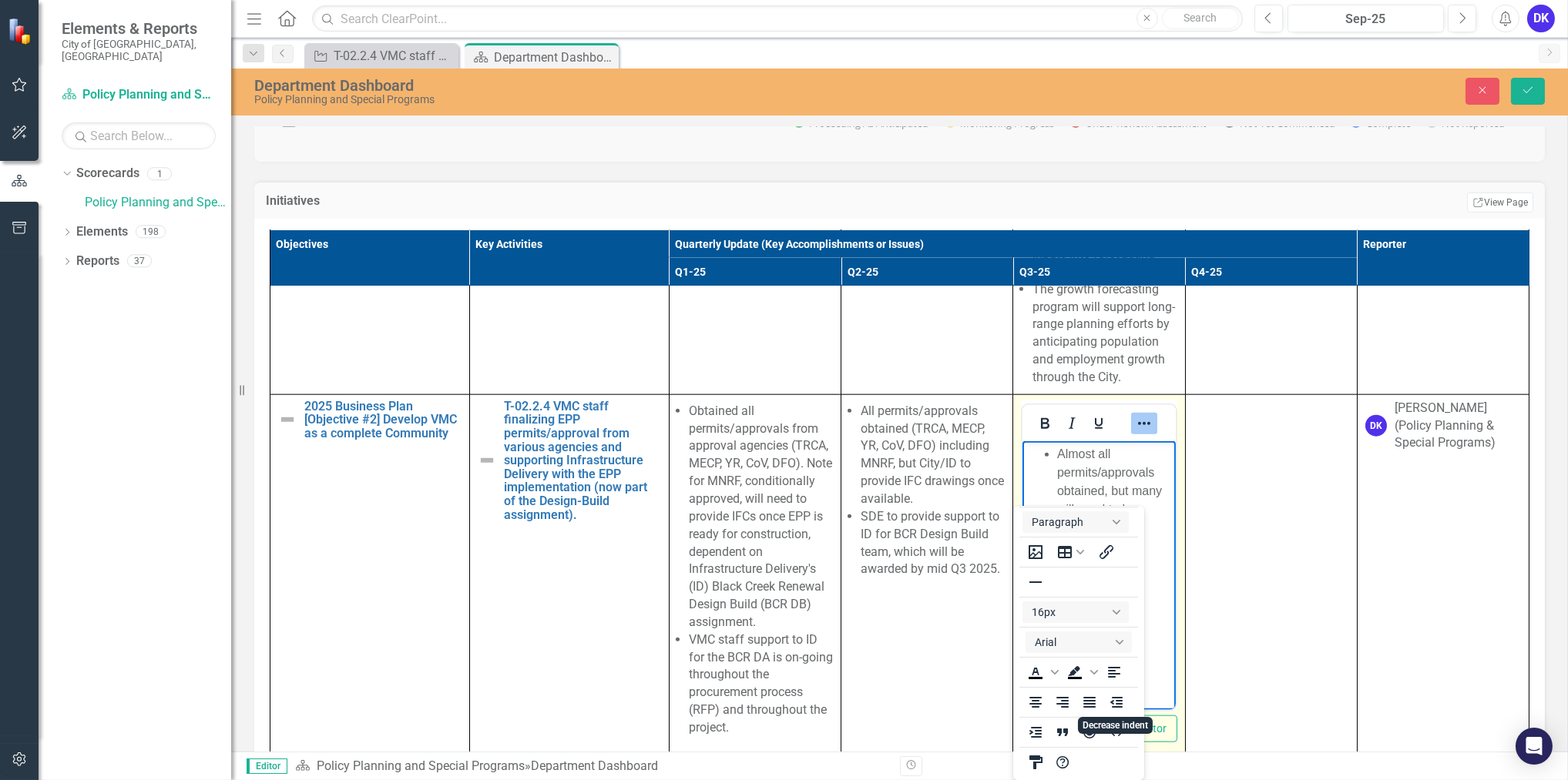
click at [1211, 675] on td at bounding box center [1271, 576] width 172 height 364
click at [1159, 632] on div at bounding box center [1098, 558] width 155 height 308
click at [1135, 433] on icon "Reveal or hide additional toolbar items" at bounding box center [1144, 424] width 19 height 19
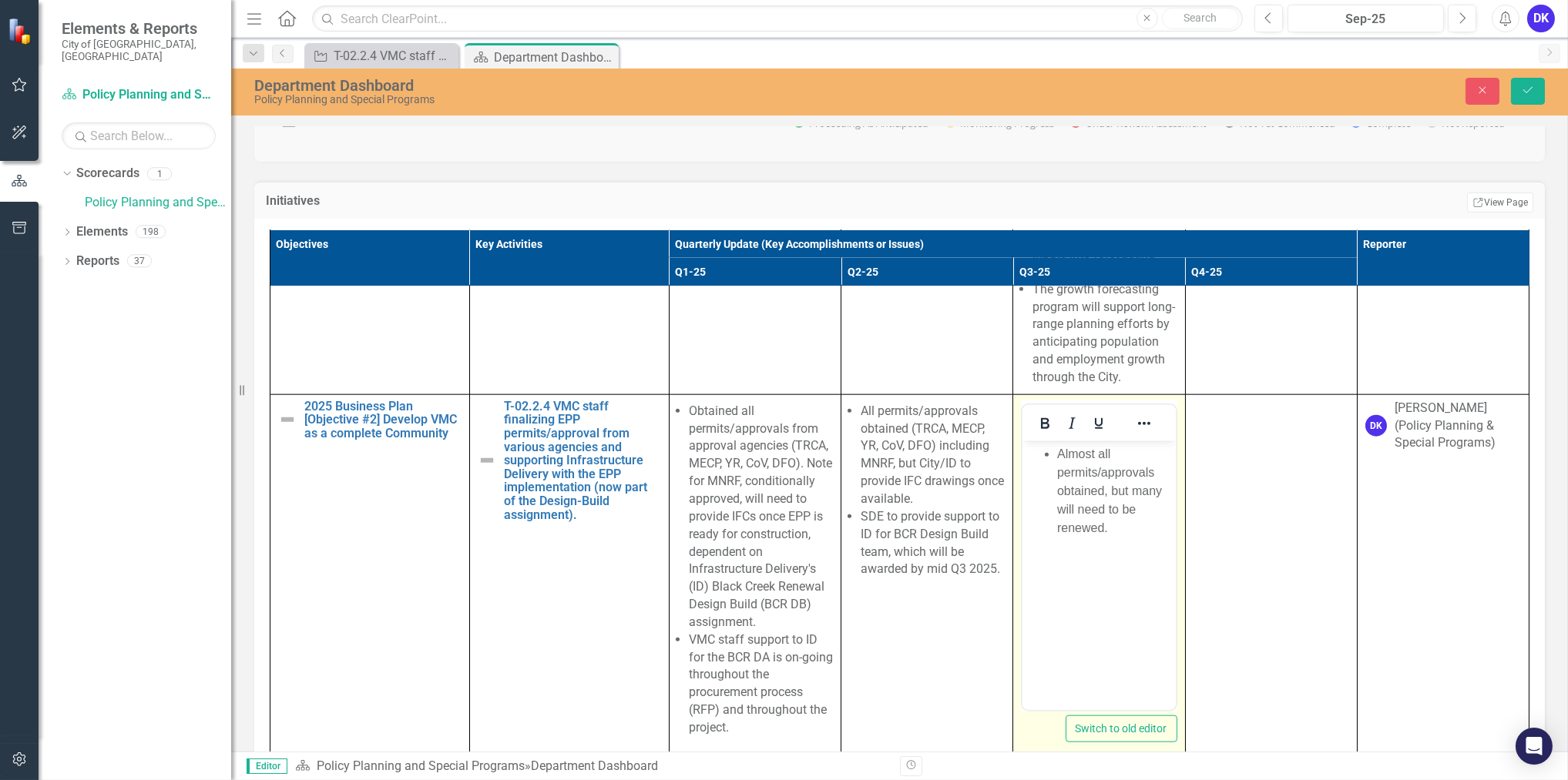
click at [1127, 529] on li "Almost all permits/approvals obtained, but many will need to be renewed." at bounding box center [1113, 490] width 114 height 93
click at [1053, 449] on ul "Almost all permits/approvals obtained, but many will need to be renewed." at bounding box center [1098, 490] width 145 height 93
click at [1131, 435] on button "Reveal or hide additional toolbar items" at bounding box center [1144, 424] width 26 height 22
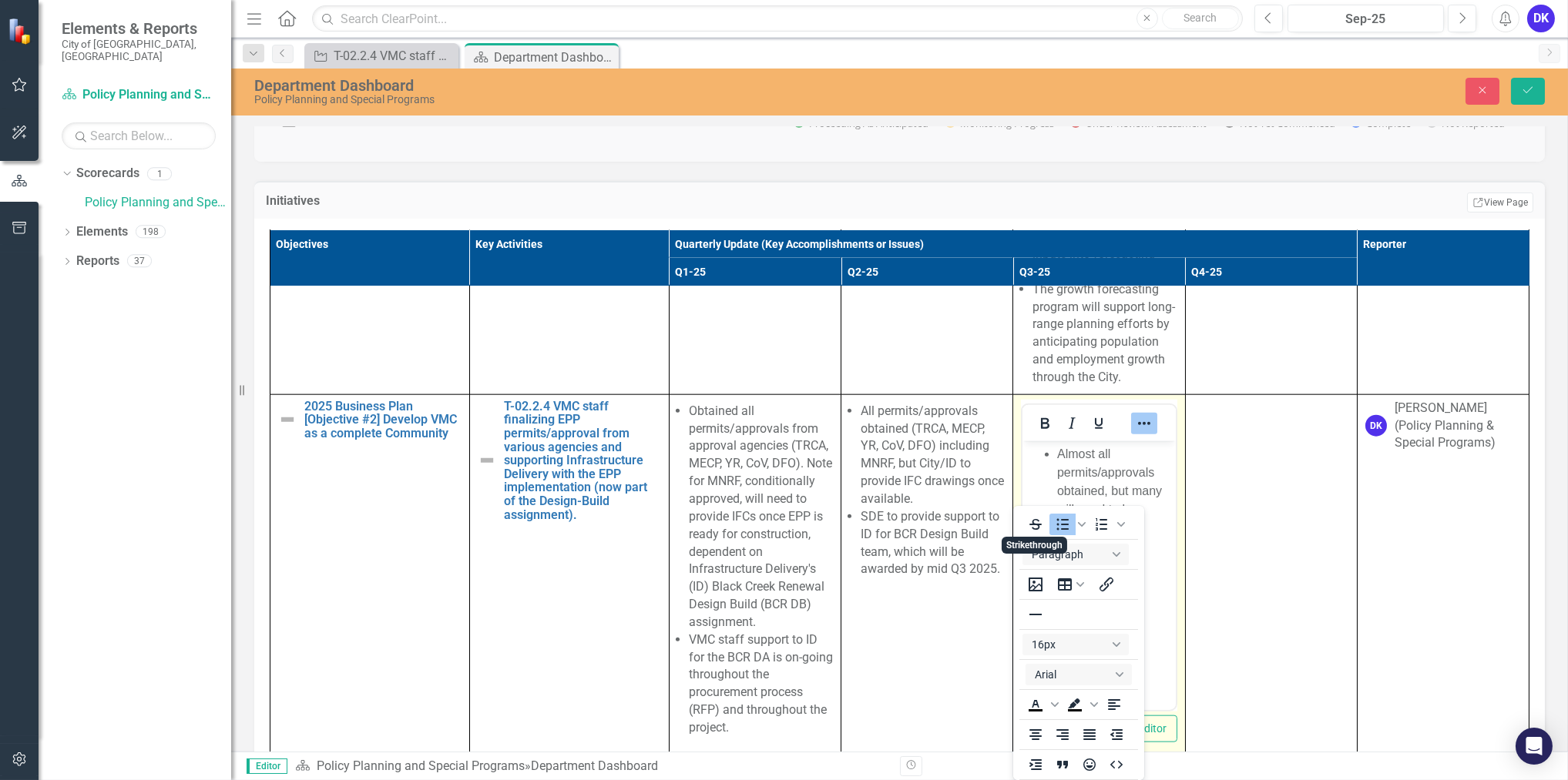
scroll to position [2, 0]
click at [1112, 727] on icon "Decrease indent" at bounding box center [1115, 732] width 12 height 11
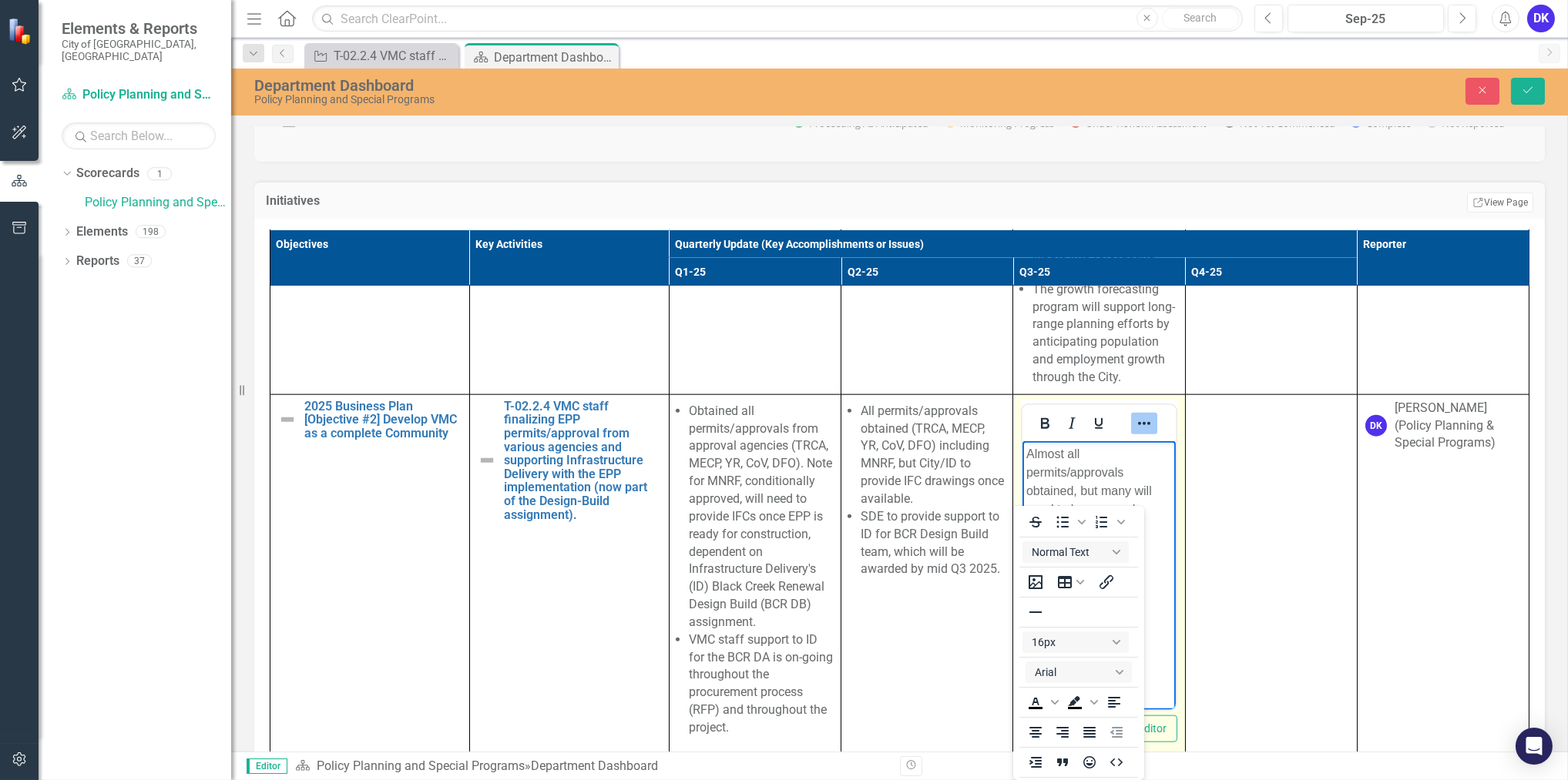
click at [1159, 565] on body "Almost all permits/approvals obtained, but many will need to be renewed." at bounding box center [1098, 556] width 152 height 231
click at [1130, 507] on div "To open the popup, press Shift+Enter To open the popup, press Shift+Enter Norma…" at bounding box center [1078, 657] width 131 height 300
click at [1135, 433] on icon "Reveal or hide additional toolbar items" at bounding box center [1144, 424] width 19 height 19
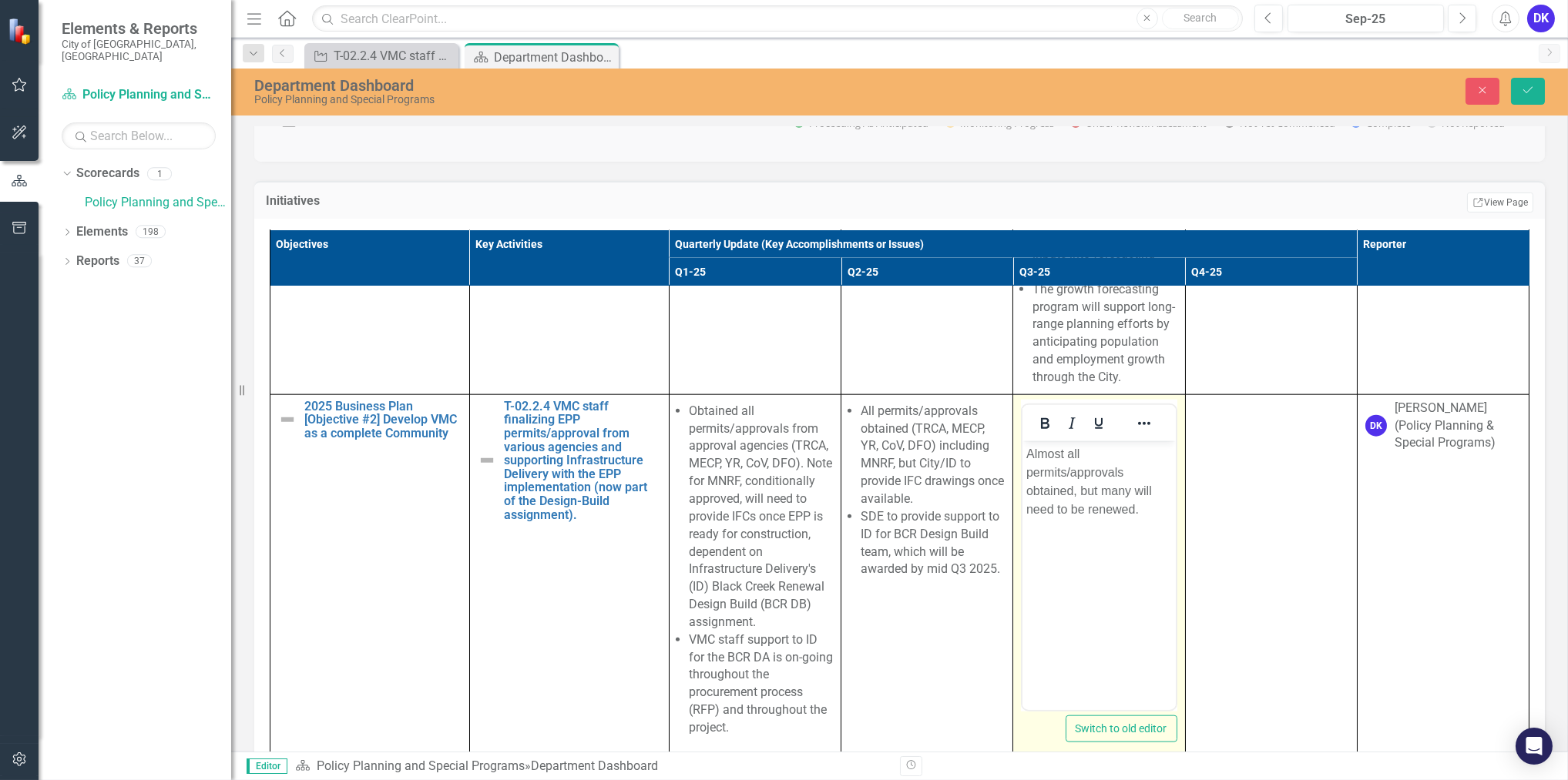
click at [1026, 456] on p "Almost all permits/approvals obtained, but many will need to be renewed." at bounding box center [1098, 482] width 145 height 74
click at [1121, 439] on div at bounding box center [1143, 423] width 45 height 30
click at [1131, 435] on button "Reveal or hide additional toolbar items" at bounding box center [1144, 424] width 26 height 22
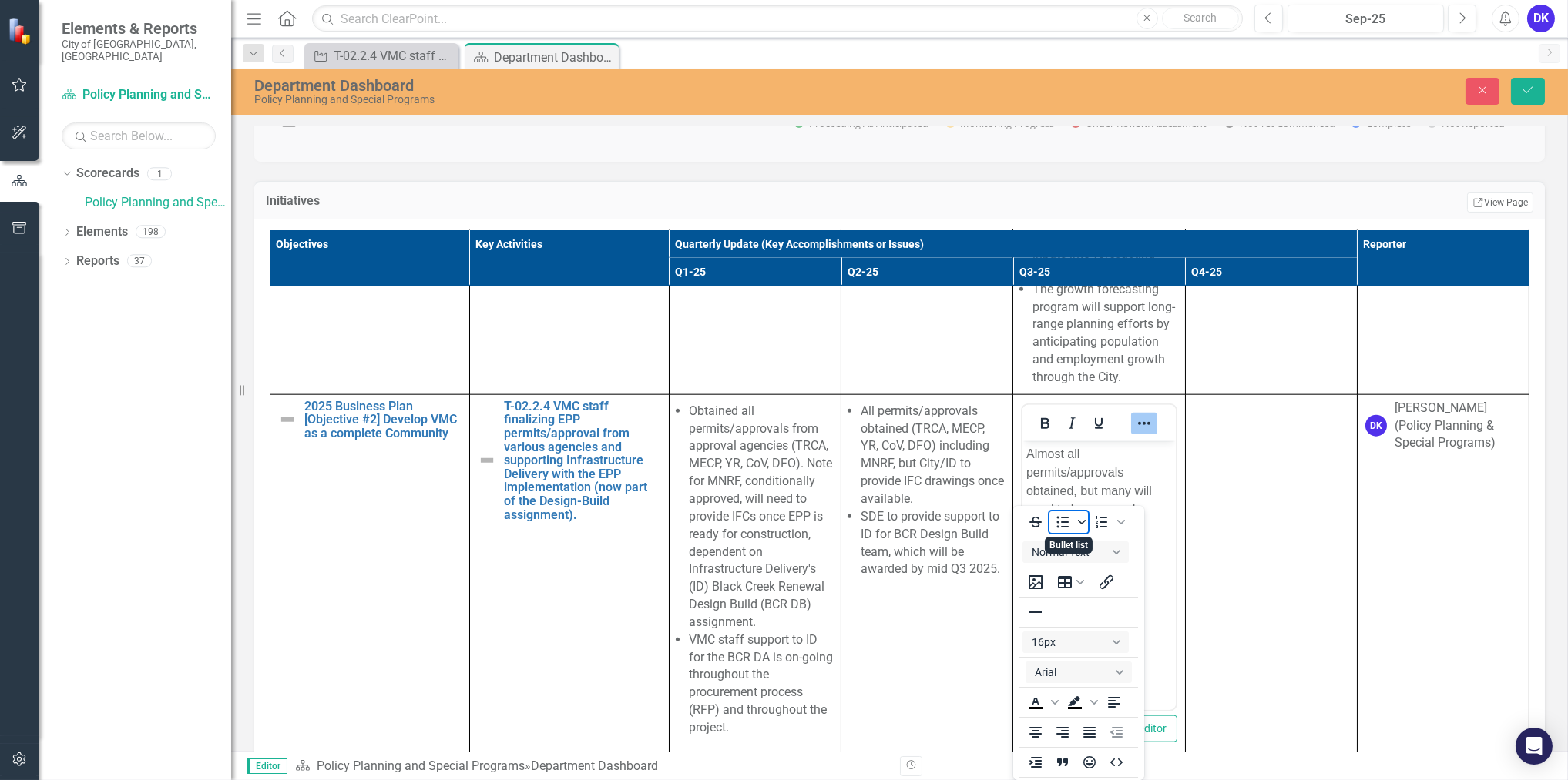
click at [1080, 523] on icon "Bullet list" at bounding box center [1080, 522] width 8 height 8
click at [1071, 565] on div "Default" at bounding box center [1078, 560] width 43 height 43
click at [1161, 586] on td "Switch to old editor" at bounding box center [1098, 576] width 172 height 364
click at [1135, 433] on icon "Reveal or hide additional toolbar items" at bounding box center [1144, 424] width 19 height 19
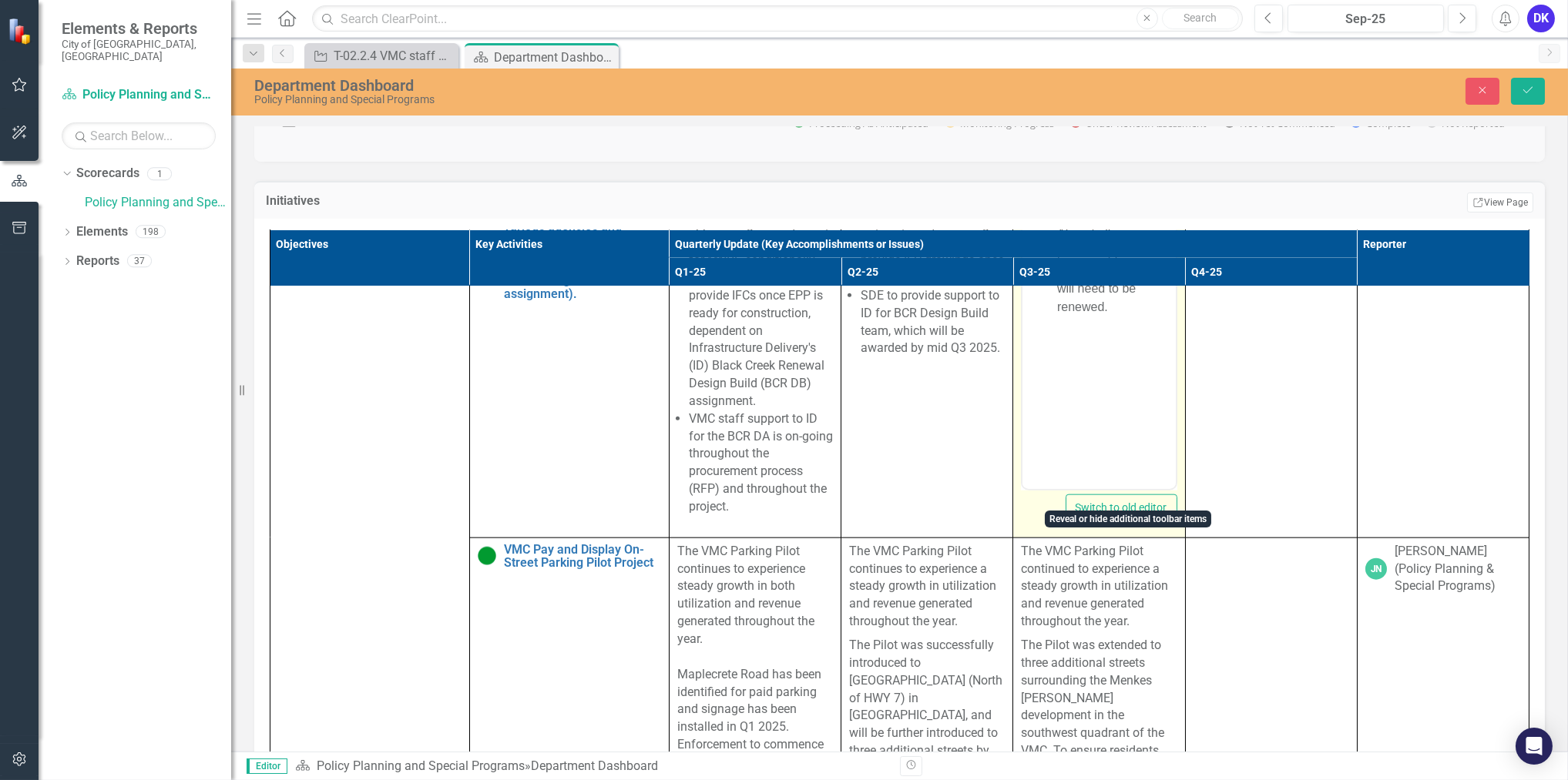
scroll to position [5952, 0]
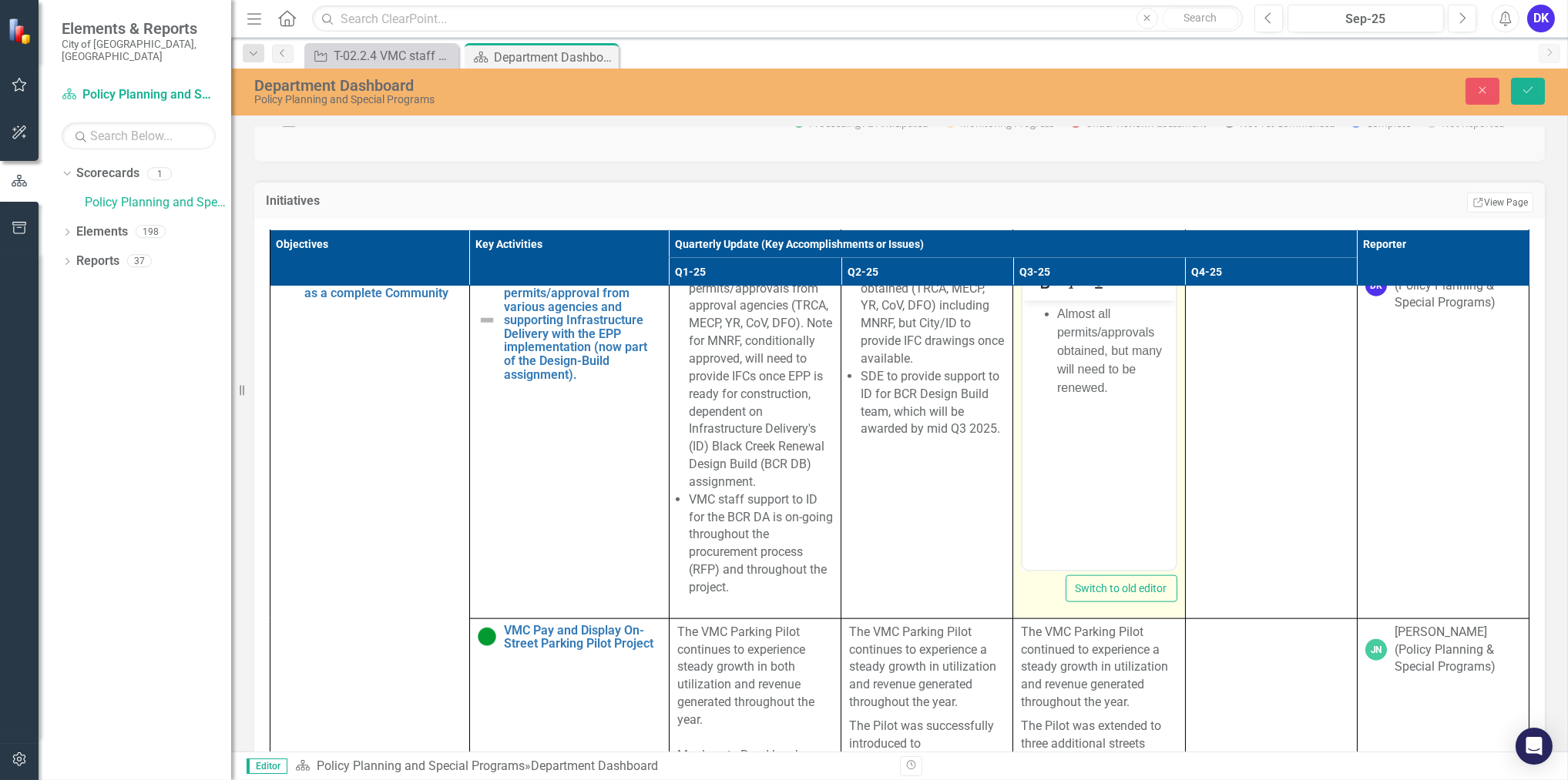
click at [1061, 319] on li "Almost all permits/approvals obtained, but many will need to be renewed." at bounding box center [1113, 350] width 114 height 93
click at [1135, 292] on icon "Reveal or hide additional toolbar items" at bounding box center [1144, 284] width 19 height 19
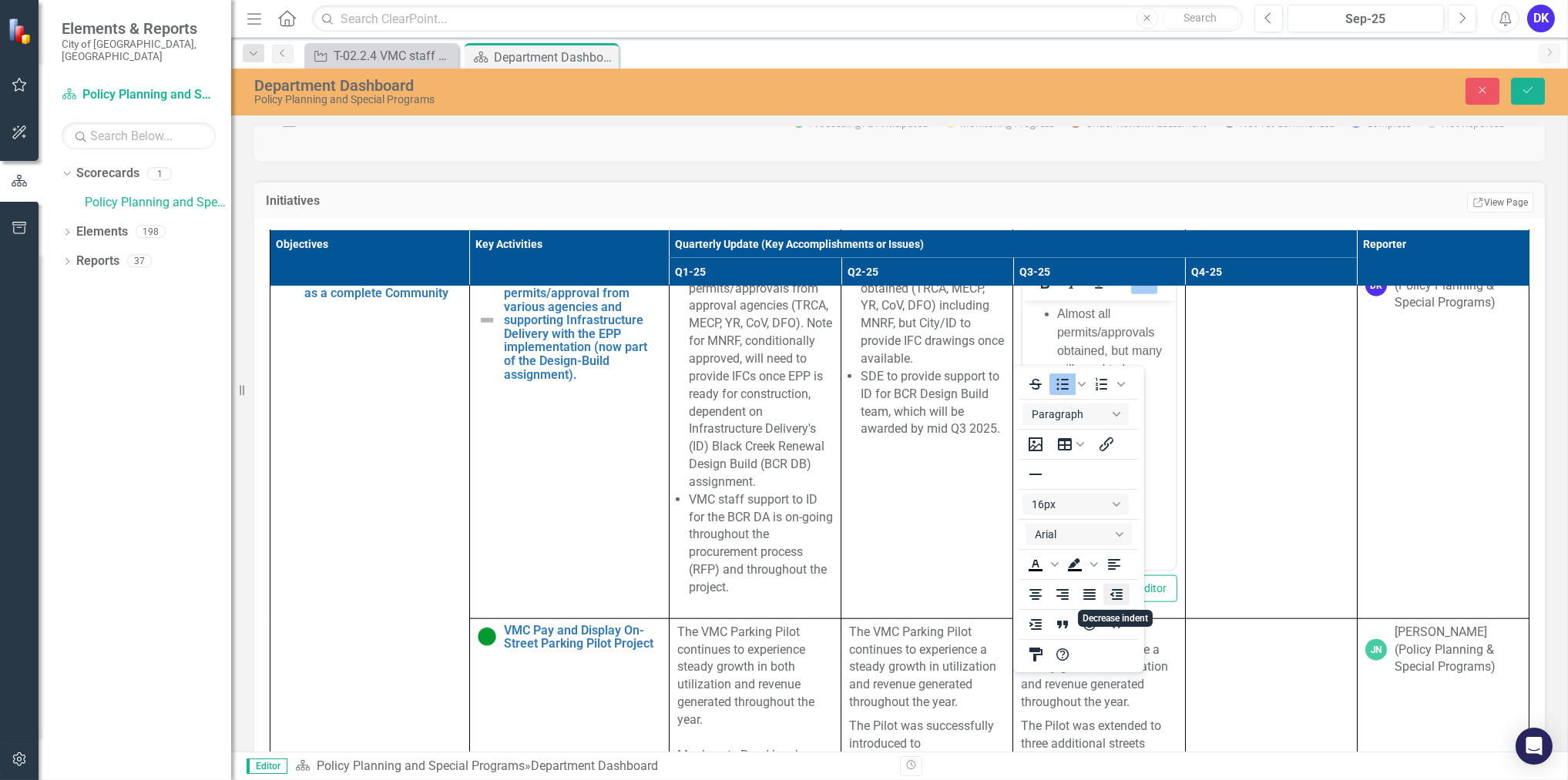
click at [1114, 599] on icon "Decrease indent" at bounding box center [1115, 594] width 12 height 11
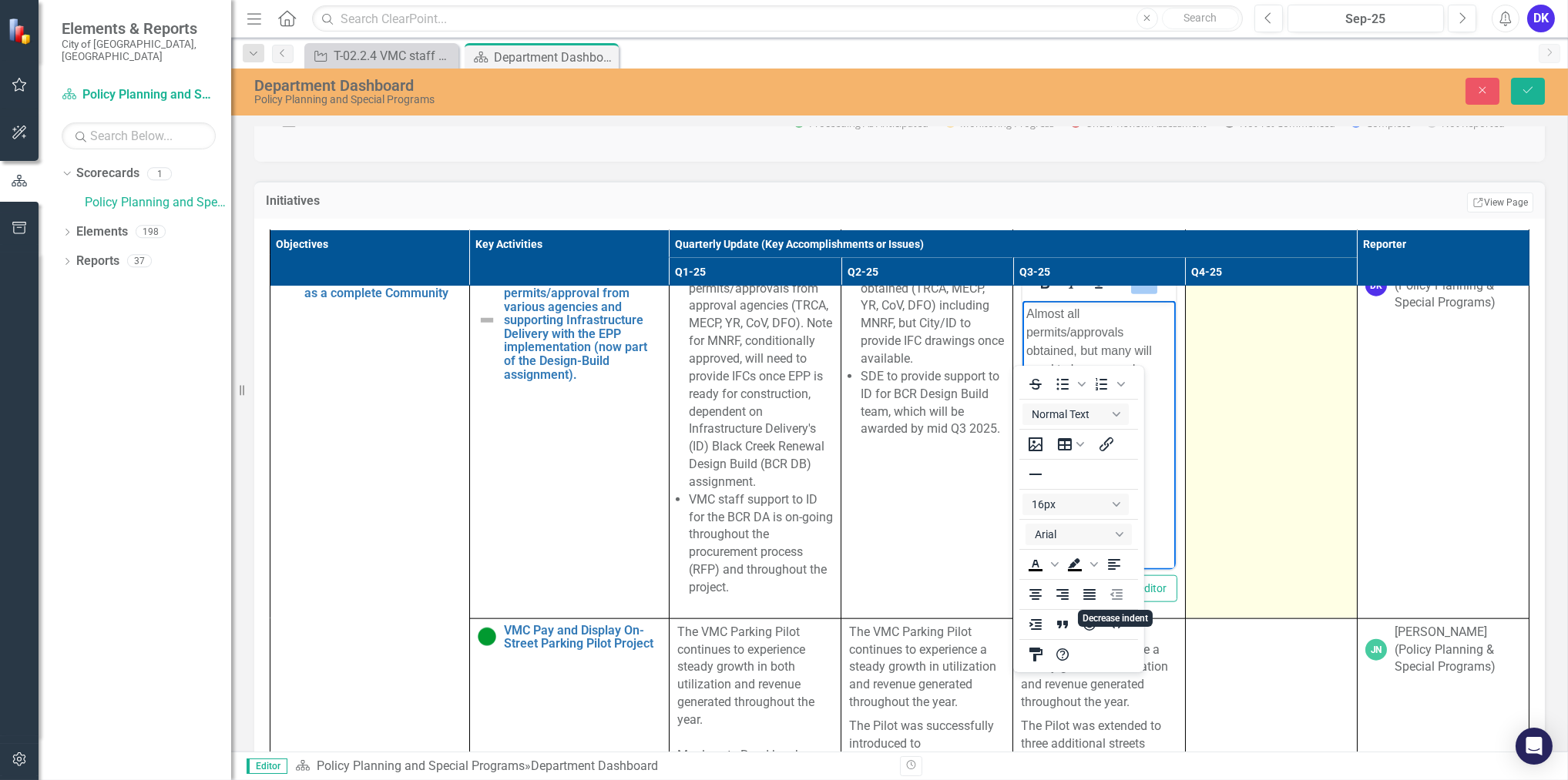
click at [1215, 537] on td at bounding box center [1271, 437] width 172 height 364
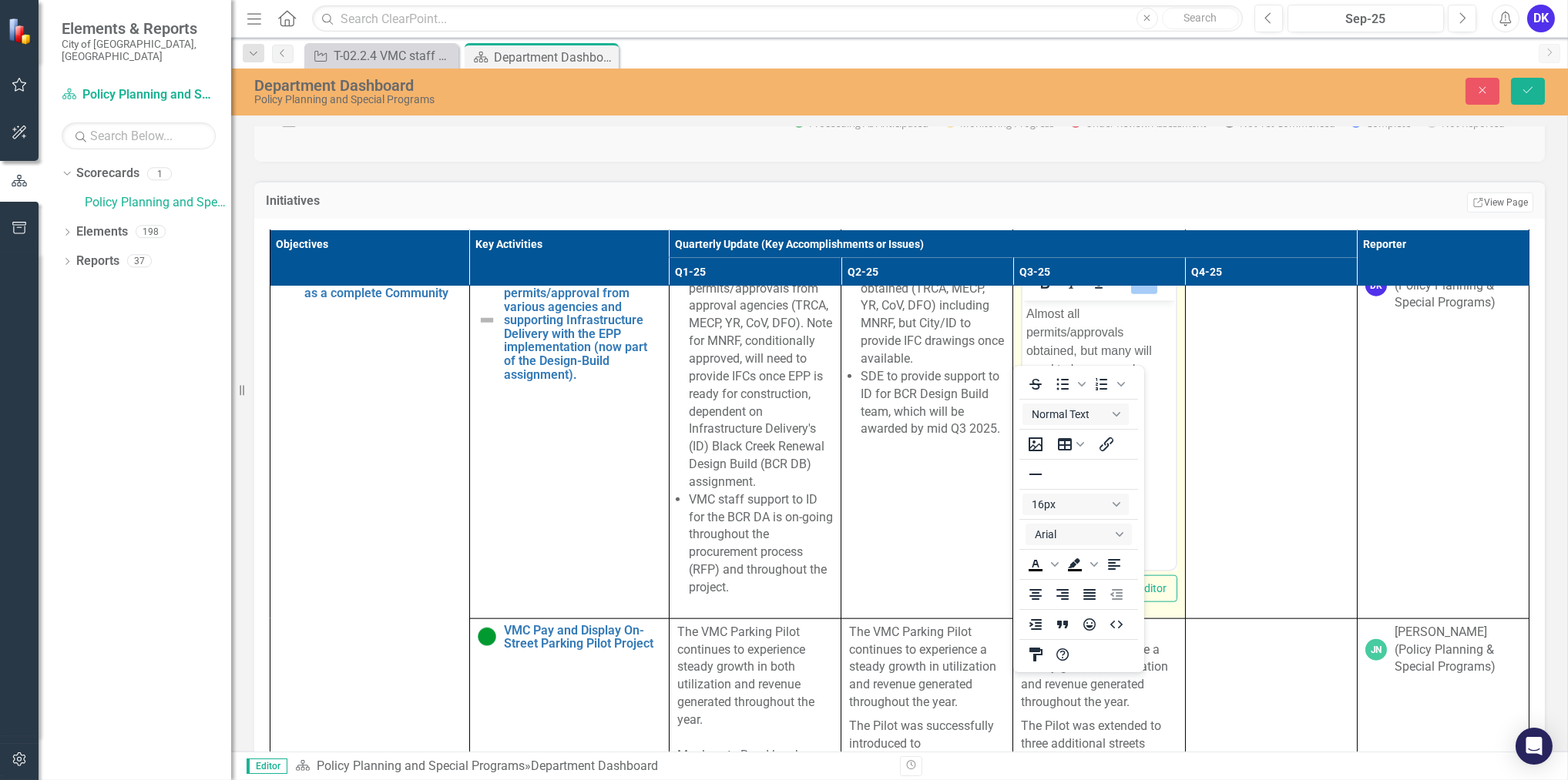
click at [1013, 583] on td "Switch to old editor" at bounding box center [1098, 437] width 172 height 364
click at [1135, 292] on icon "Reveal or hide additional toolbar items" at bounding box center [1144, 284] width 19 height 19
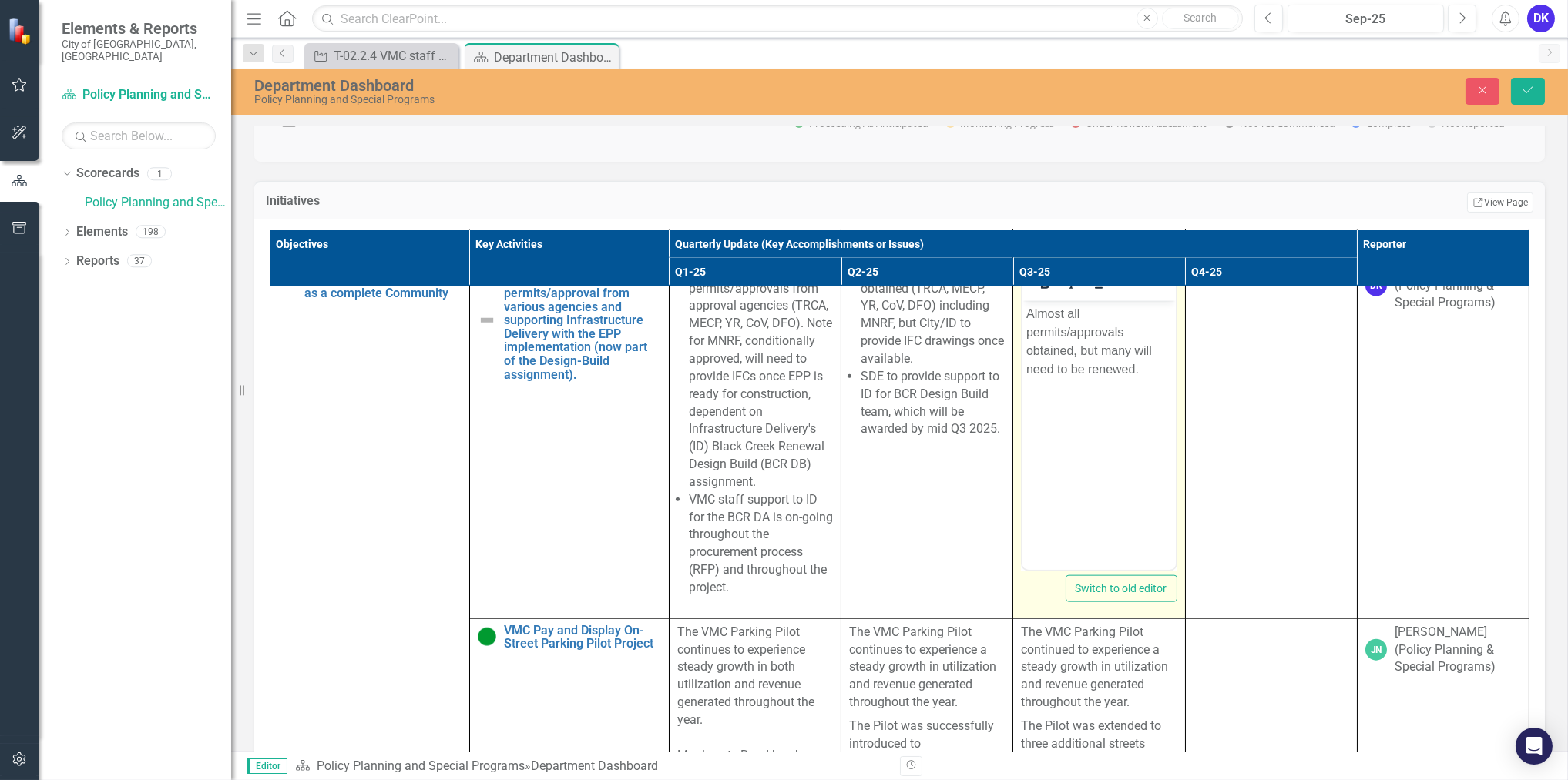
click at [1031, 318] on p "Almost all permits/approvals obtained, but many will need to be renewed." at bounding box center [1098, 341] width 145 height 74
click at [1029, 318] on p "Almost all permits/approvals obtained, but many will need to be renewed." at bounding box center [1098, 341] width 145 height 74
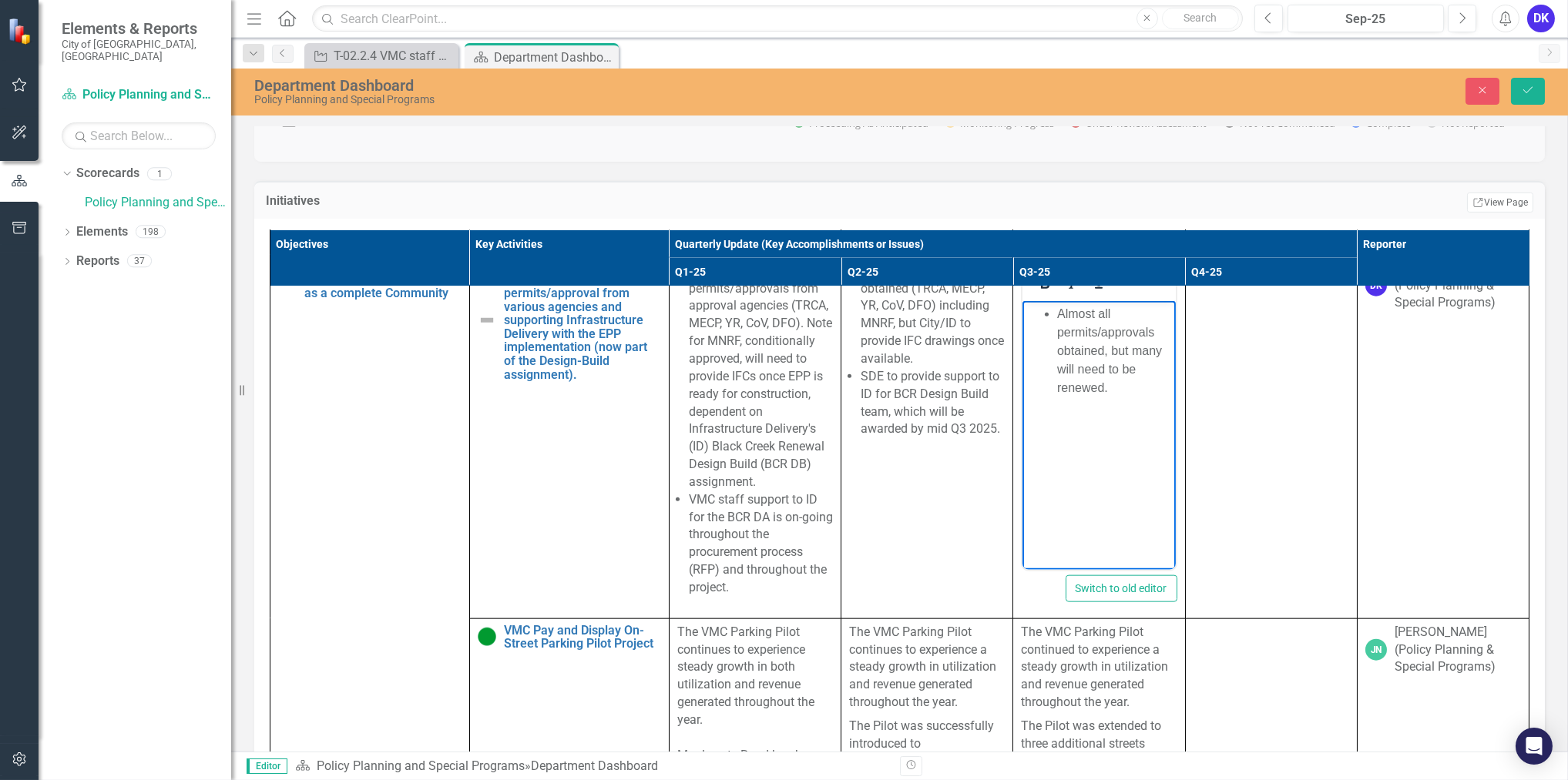
click at [1109, 384] on li "Almost all permits/approvals obtained, but many will need to be renewed." at bounding box center [1113, 350] width 114 height 93
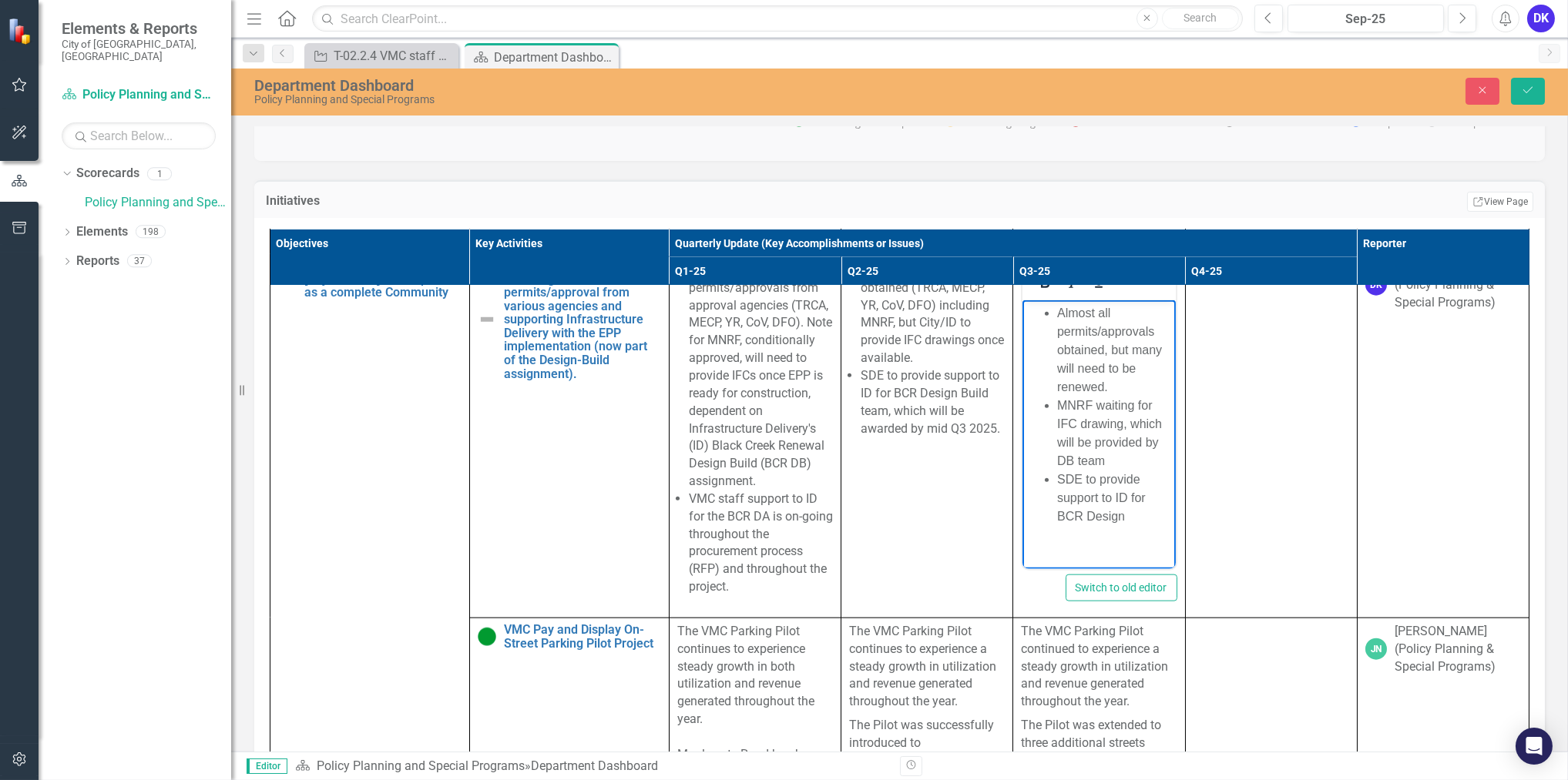
scroll to position [1016, 0]
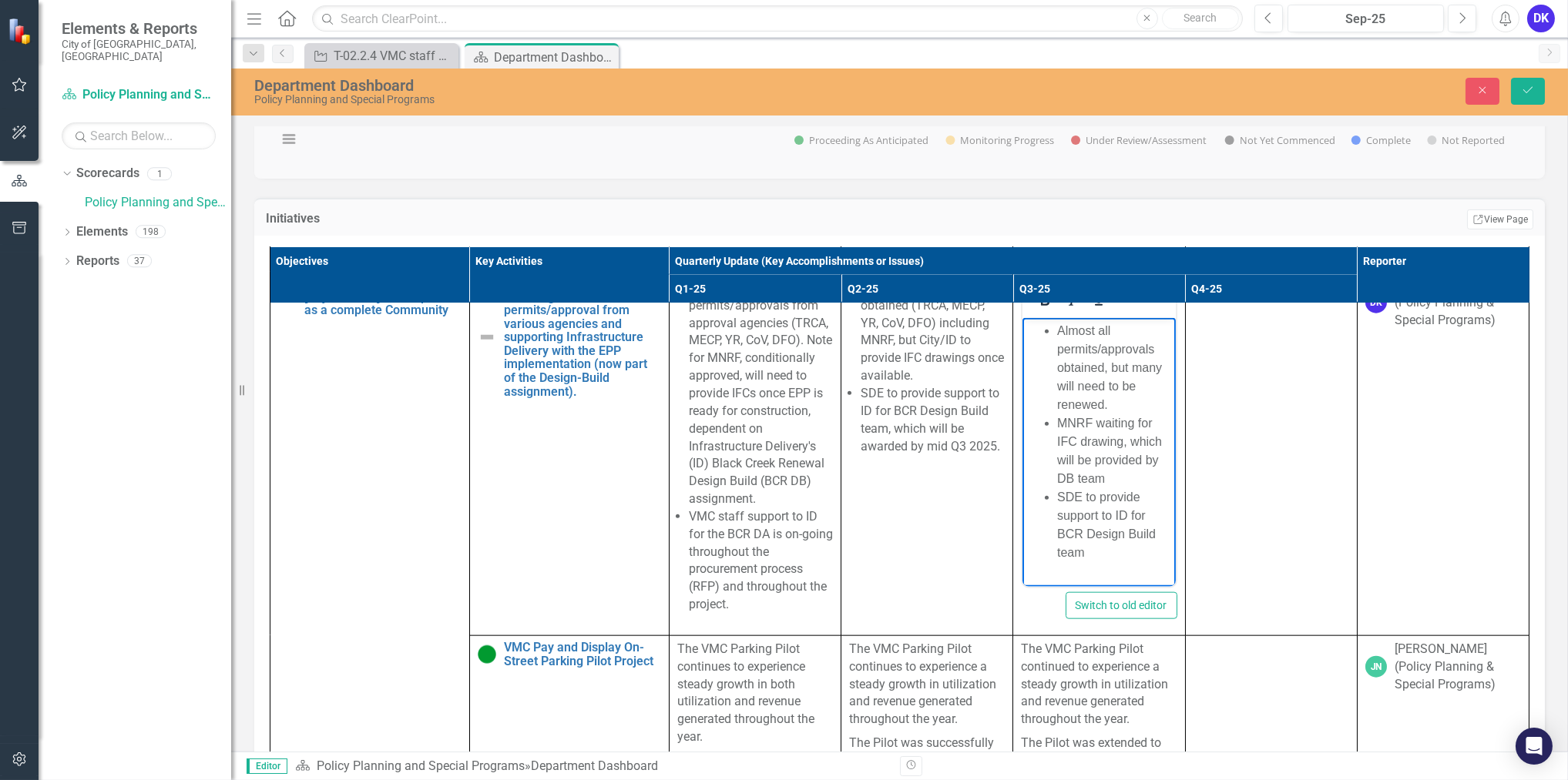
click at [1083, 488] on li "SDE to provide support to ID for BCR Design Build team" at bounding box center [1113, 524] width 114 height 74
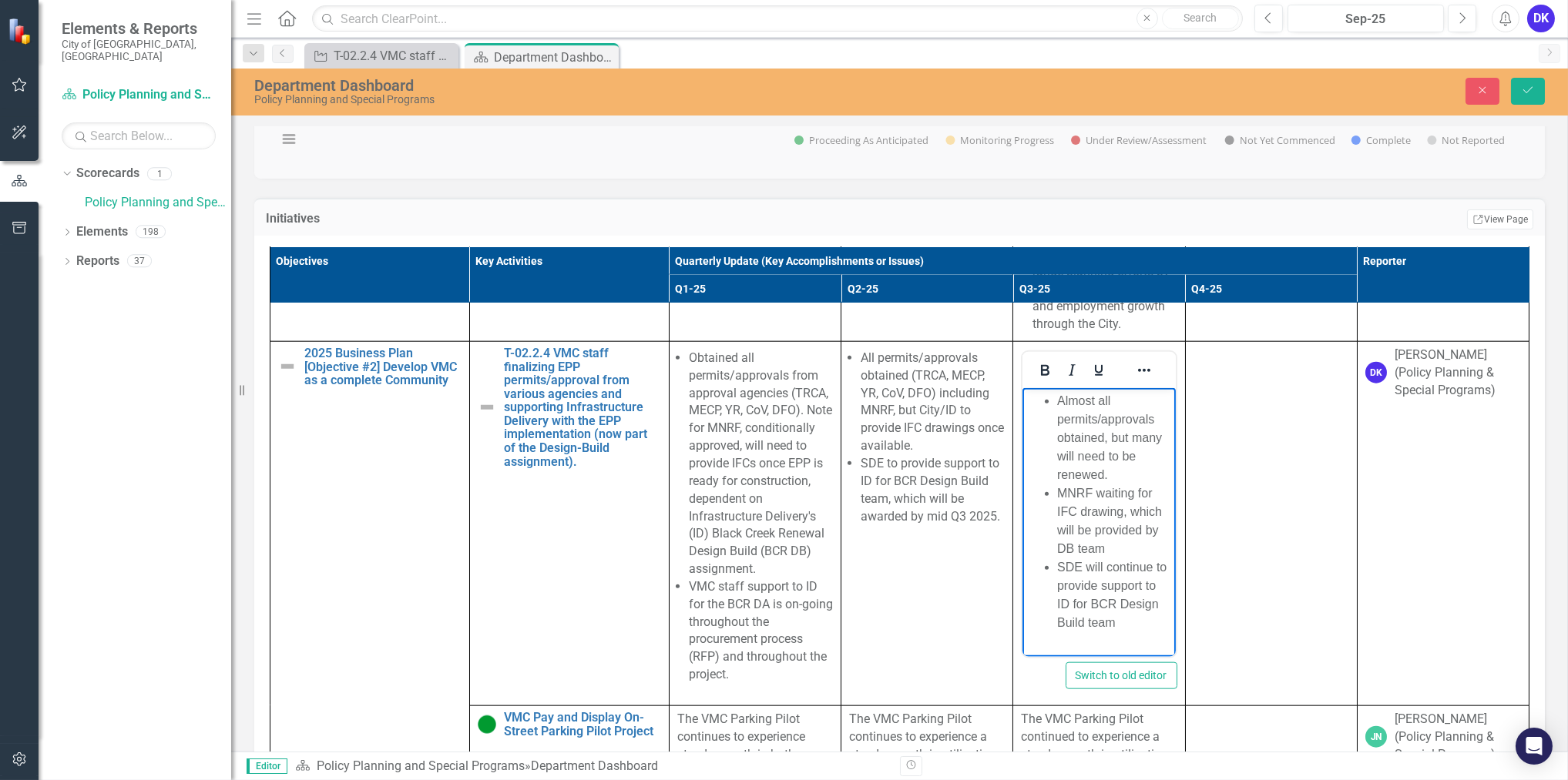
click at [1055, 394] on ul "Almost all permits/approvals obtained, but many will need to be renewed. MNRF w…" at bounding box center [1098, 511] width 145 height 241
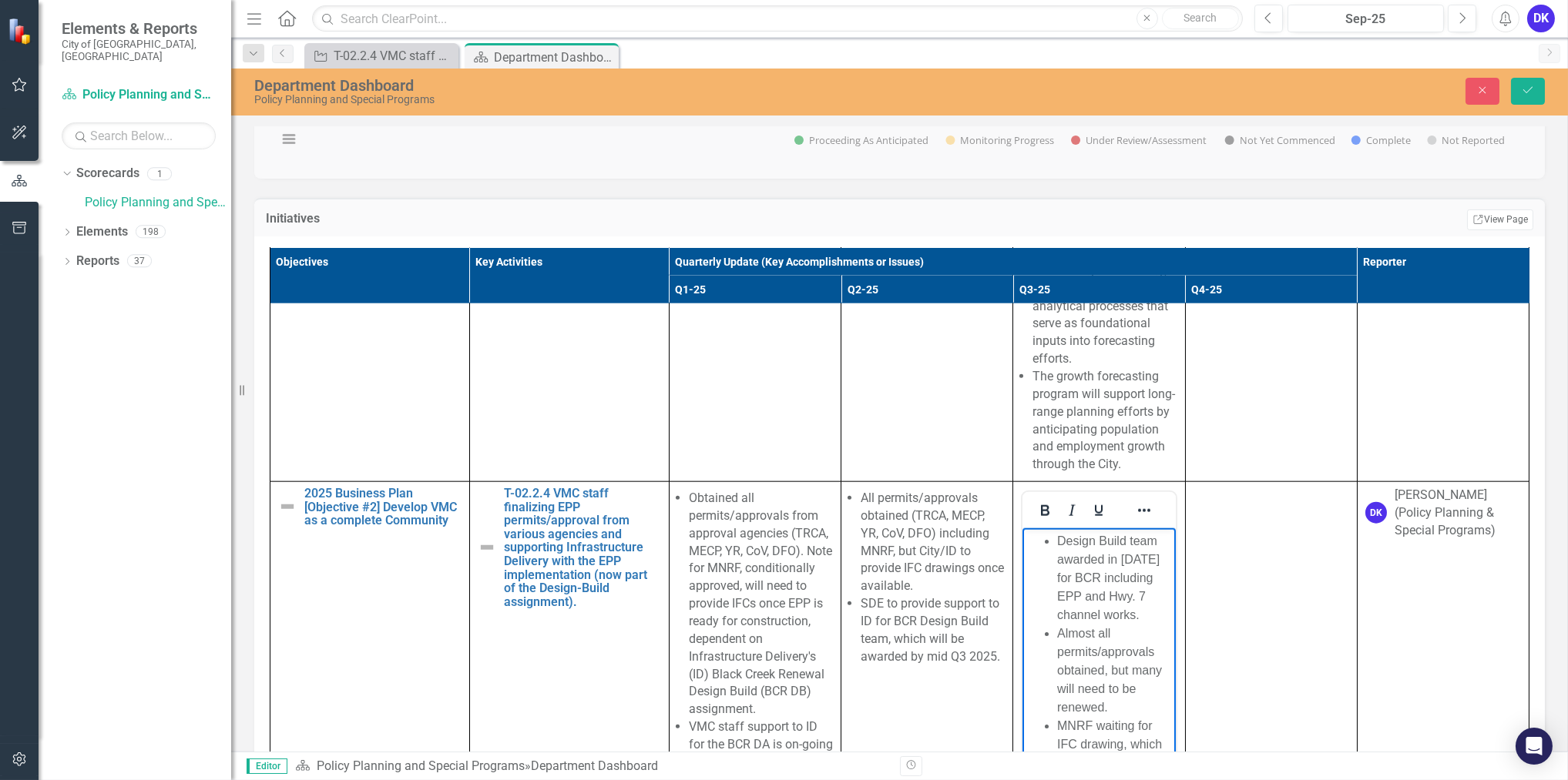
scroll to position [5672, 0]
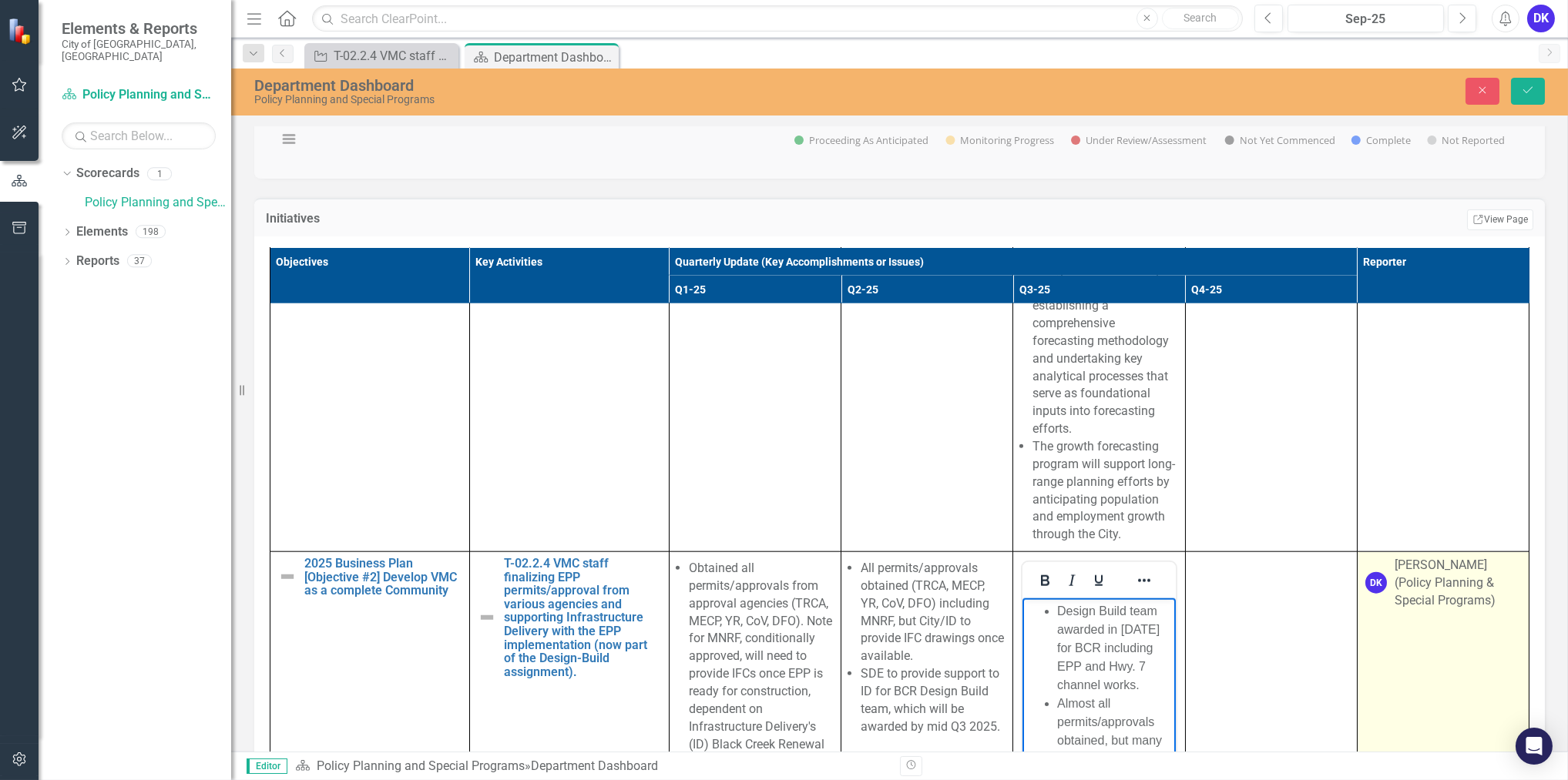
click at [1441, 672] on td "DK [PERSON_NAME] (Policy Planning & Special Programs)" at bounding box center [1443, 734] width 172 height 364
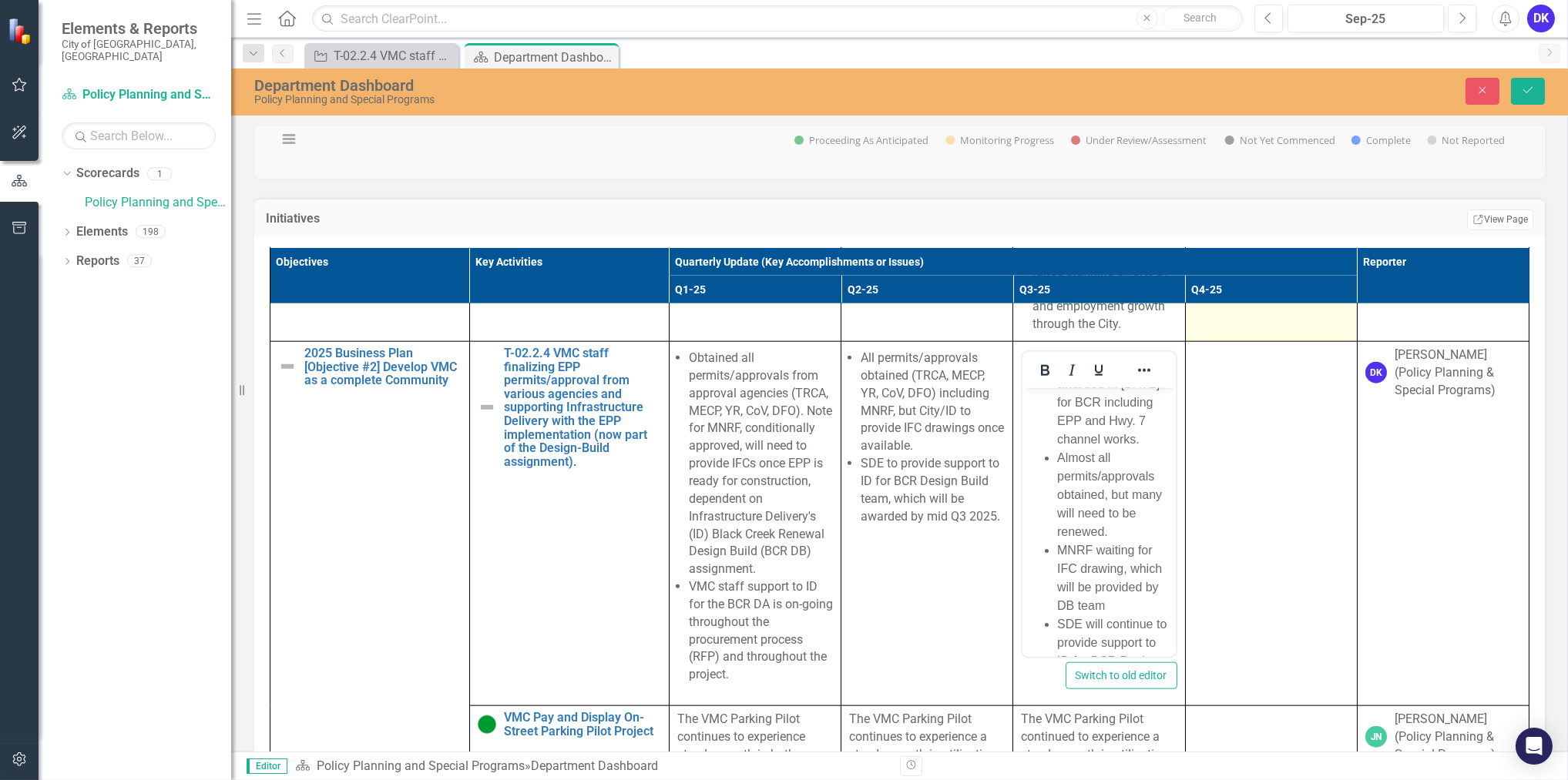
scroll to position [70, 0]
click at [1520, 86] on icon "Save" at bounding box center [1527, 90] width 14 height 11
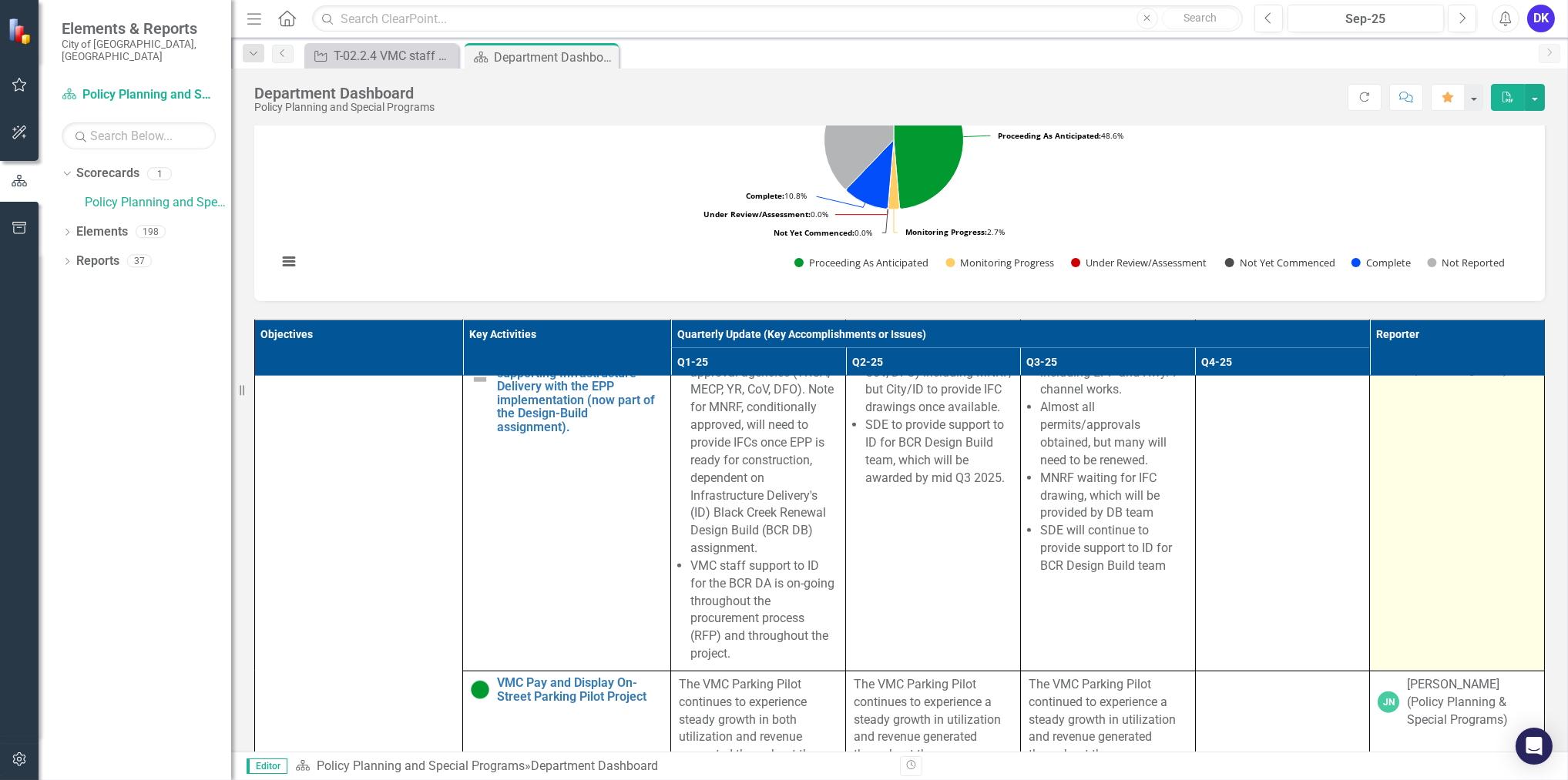
scroll to position [5883, 0]
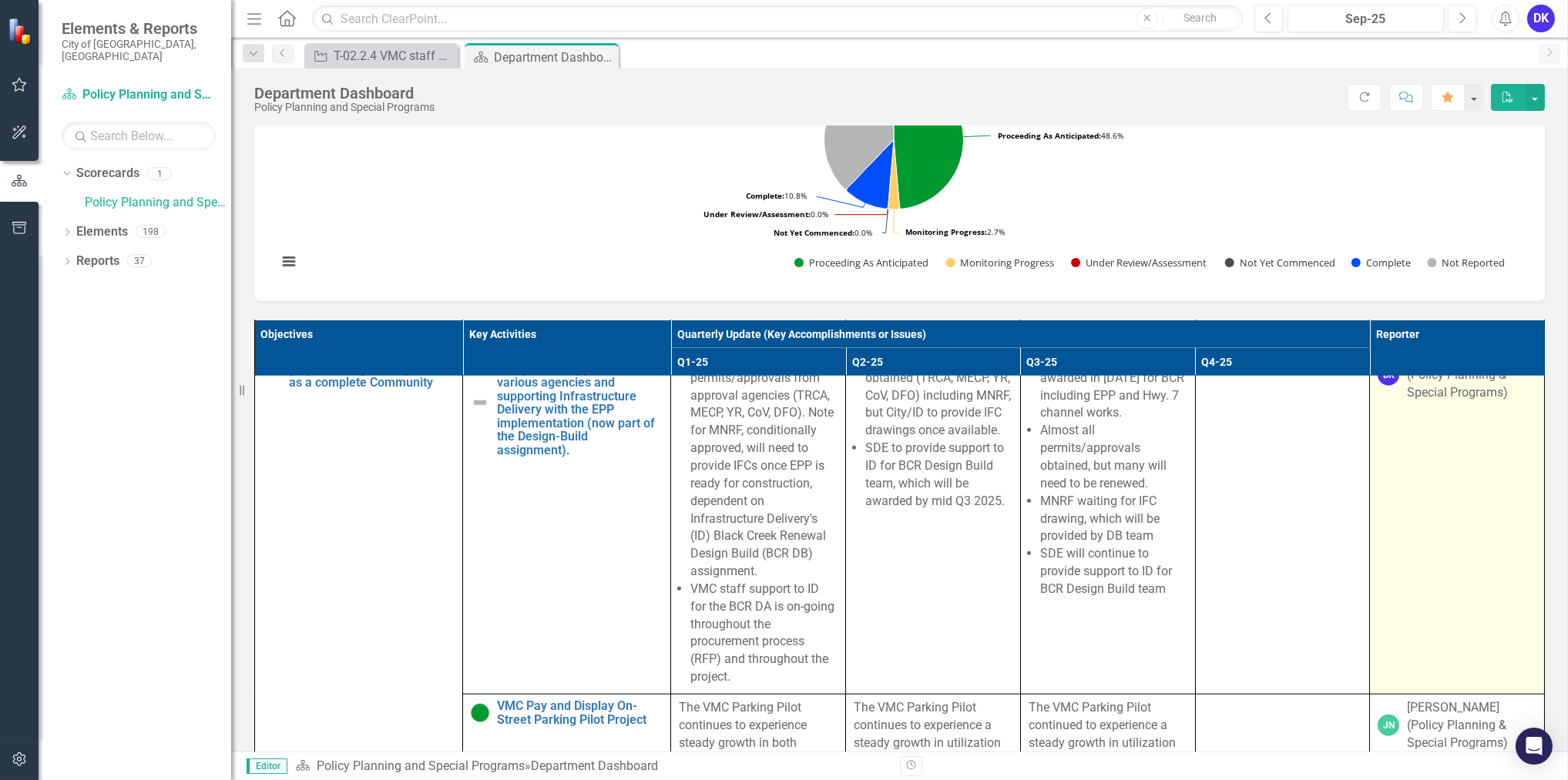
click at [1377, 386] on div "DK" at bounding box center [1388, 375] width 22 height 22
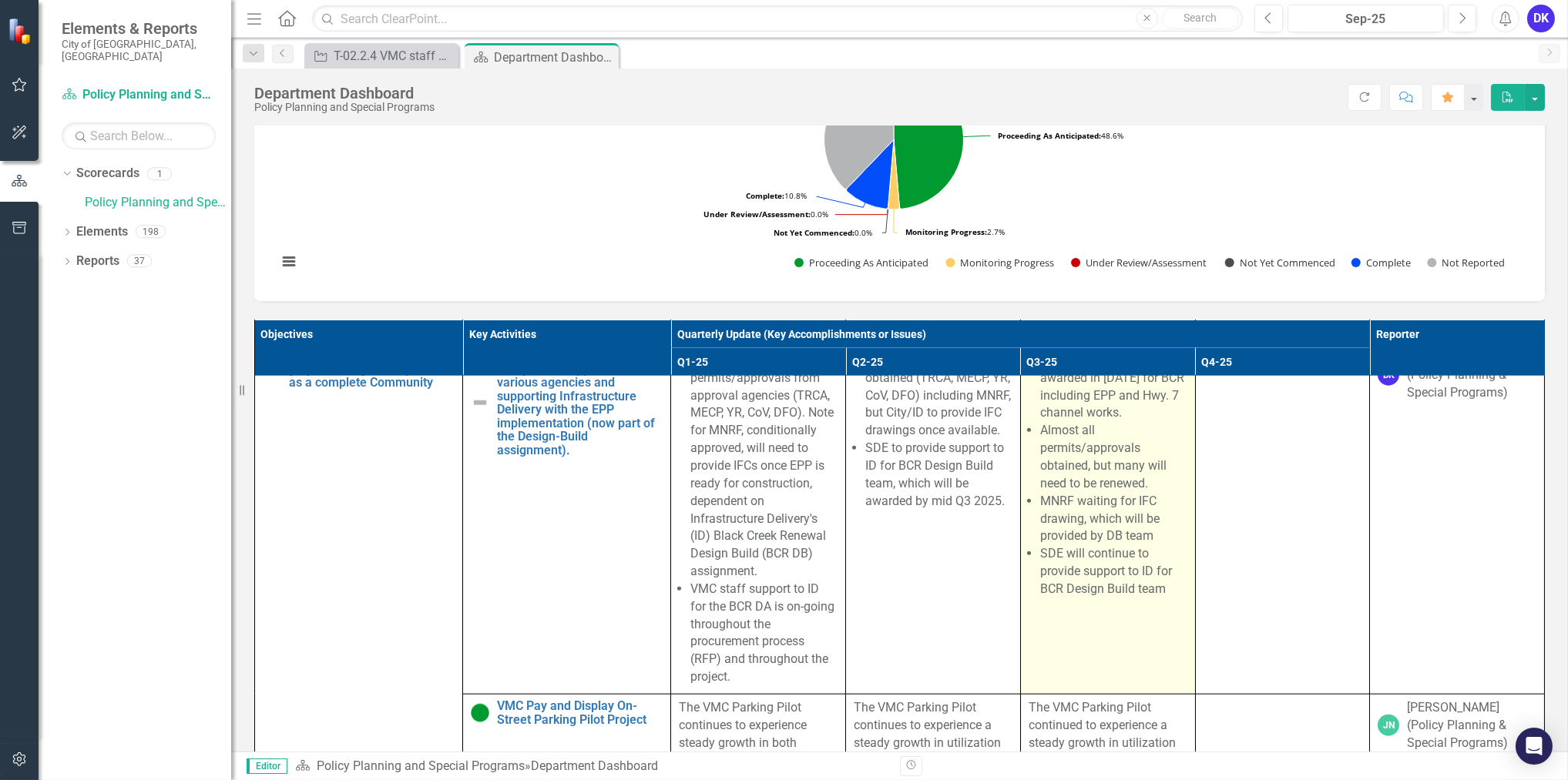
click at [1063, 492] on li "Almost all permits/approvals obtained, but many will need to be renewed." at bounding box center [1113, 457] width 147 height 70
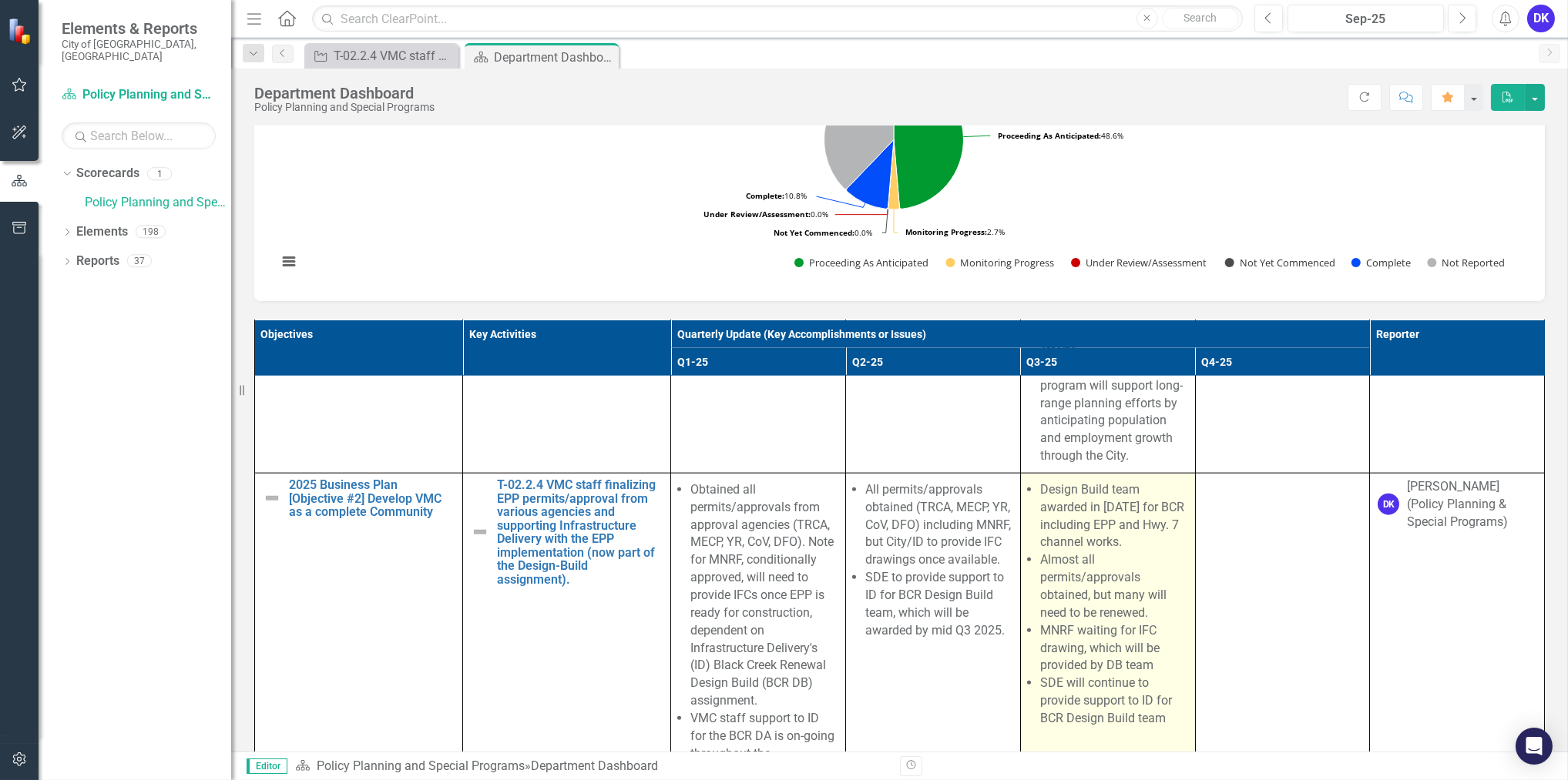
scroll to position [5743, 0]
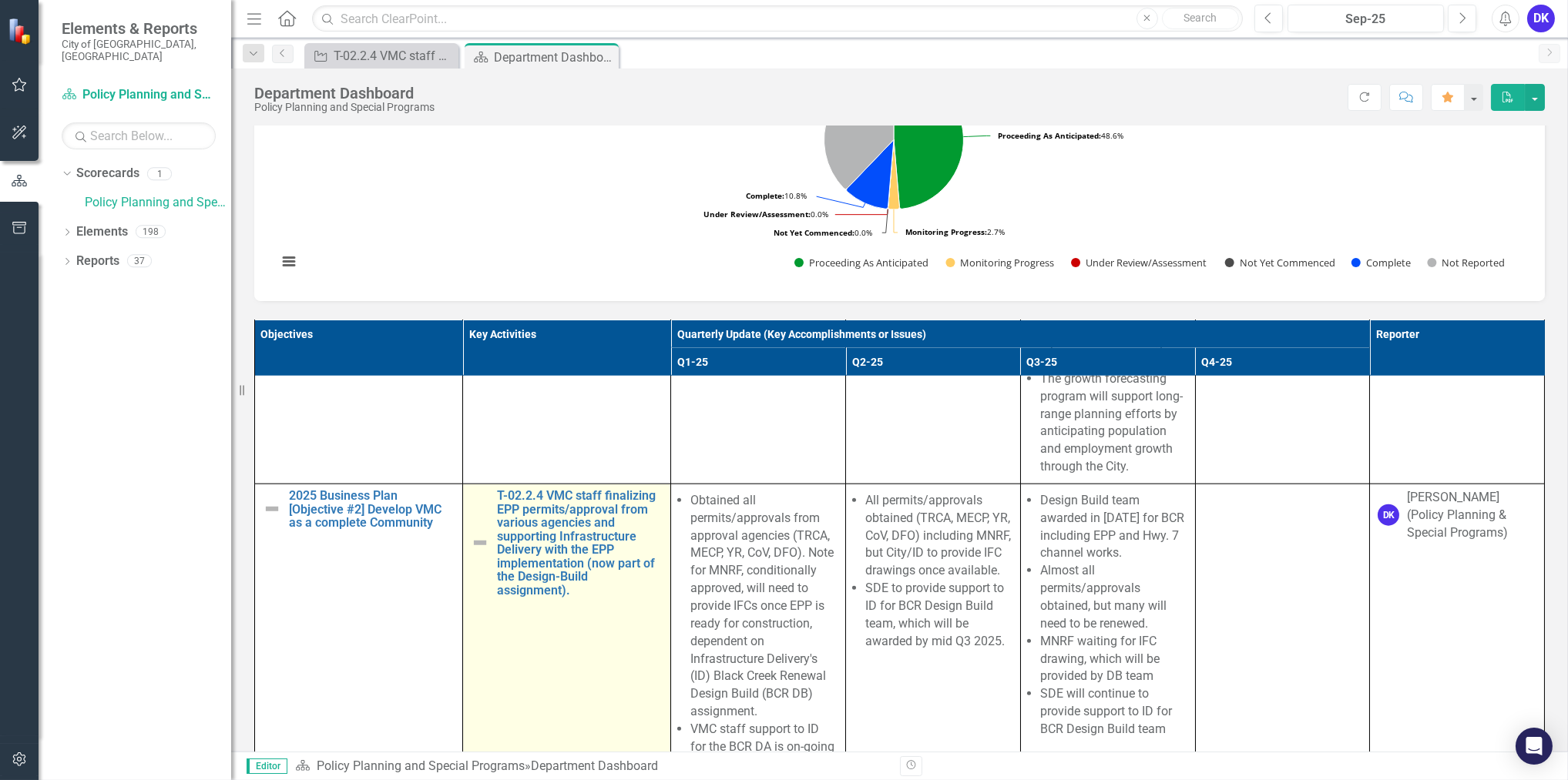
click at [476, 552] on img at bounding box center [480, 543] width 19 height 19
click at [504, 598] on link "T-02.2.4 VMC staff finalizing EPP permits/approval from various agencies and su…" at bounding box center [579, 543] width 165 height 108
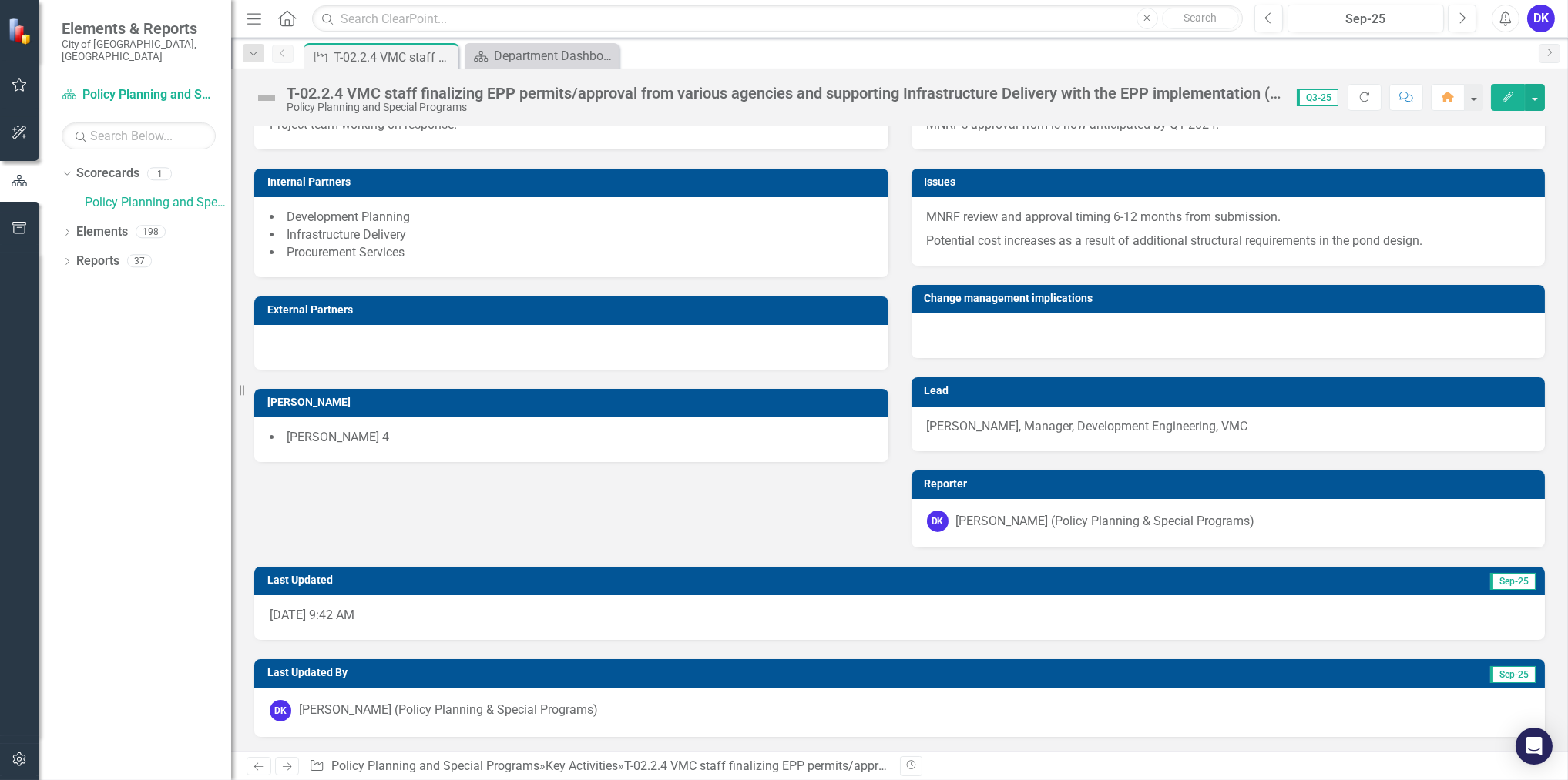
scroll to position [924, 0]
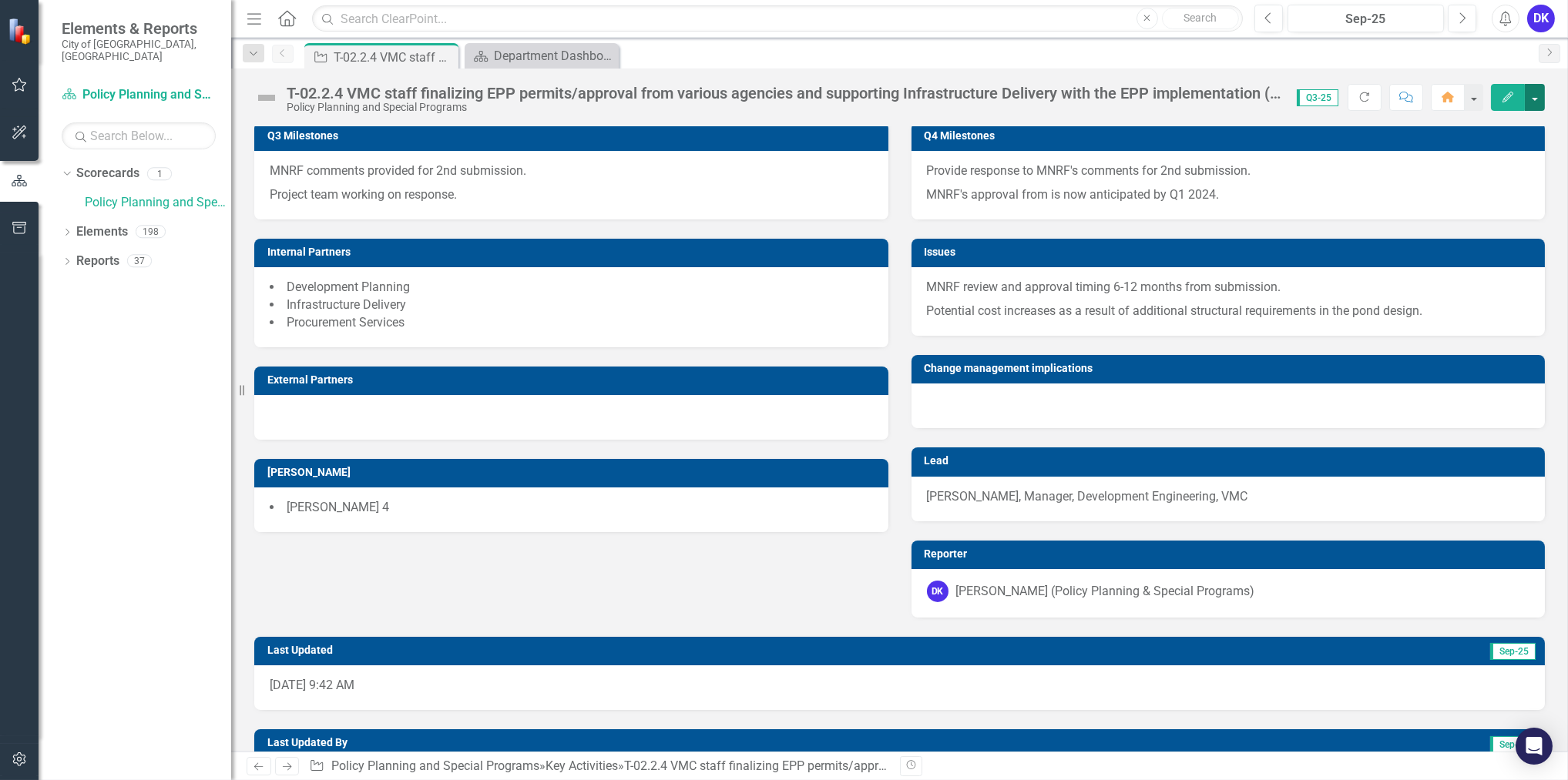
click at [1533, 107] on button "button" at bounding box center [1534, 97] width 20 height 27
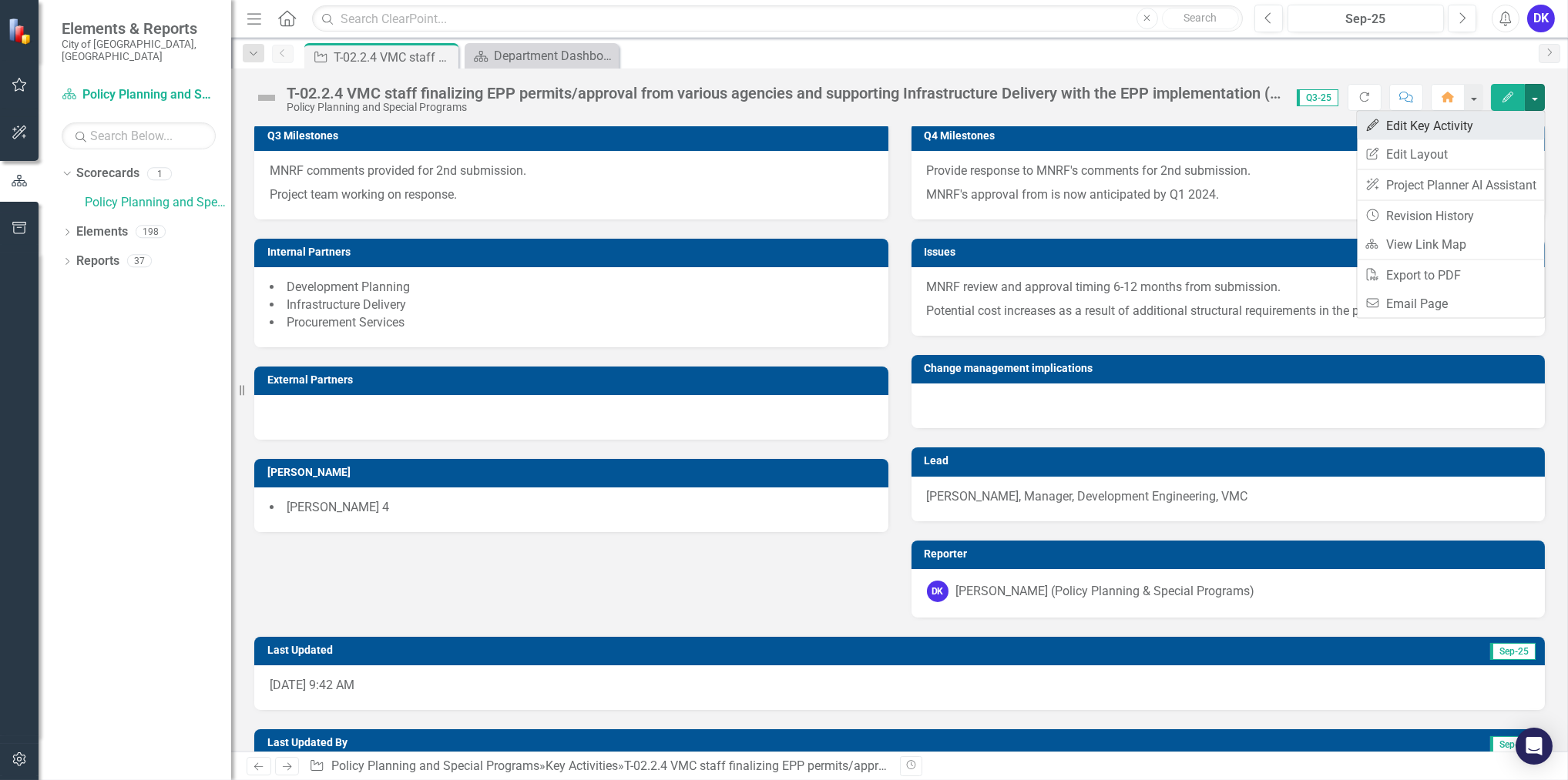
click at [1470, 122] on link "Edit Edit Key Activity" at bounding box center [1451, 125] width 187 height 29
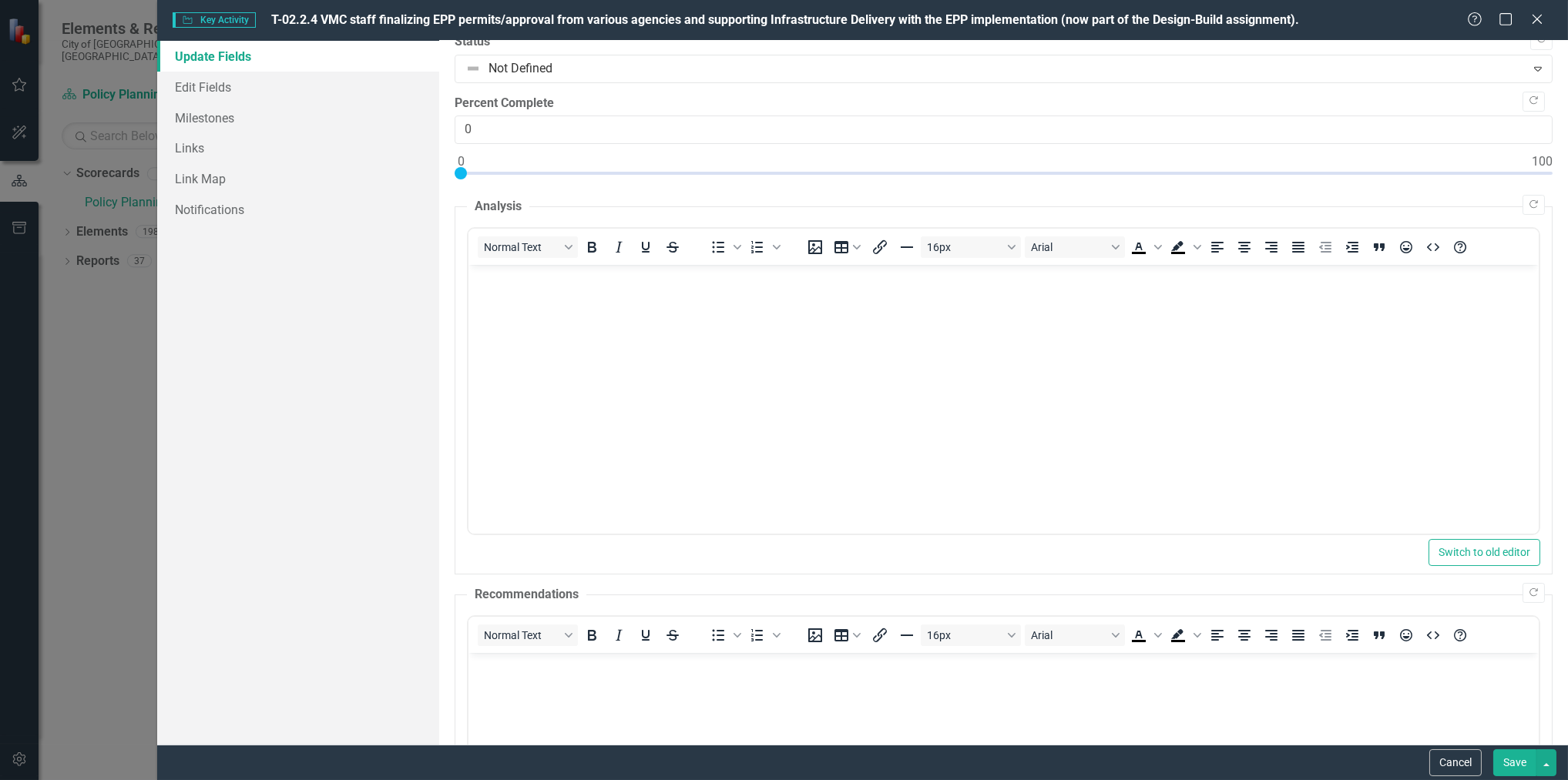
scroll to position [0, 0]
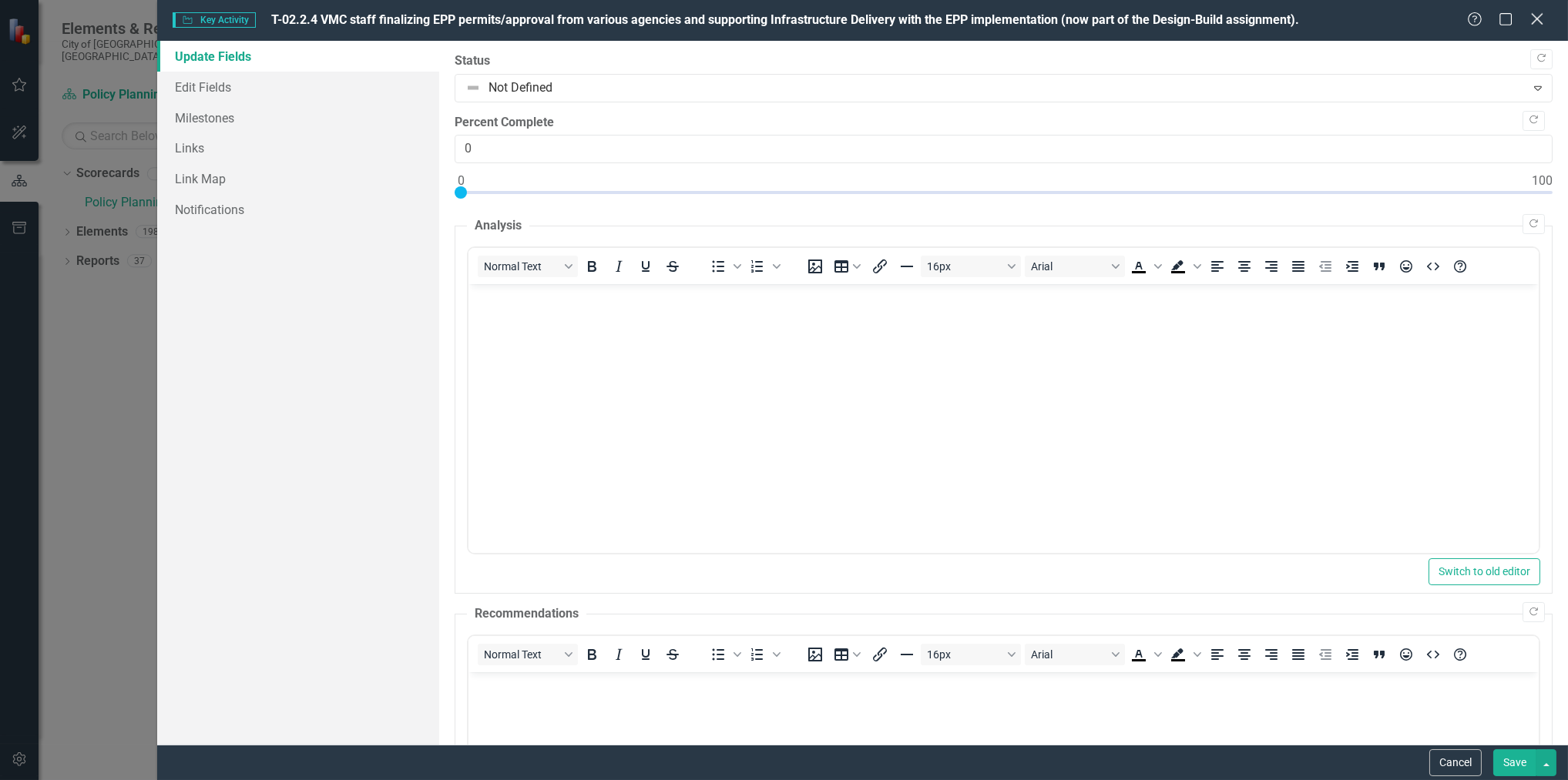
click at [1539, 19] on icon "Close" at bounding box center [1536, 19] width 19 height 15
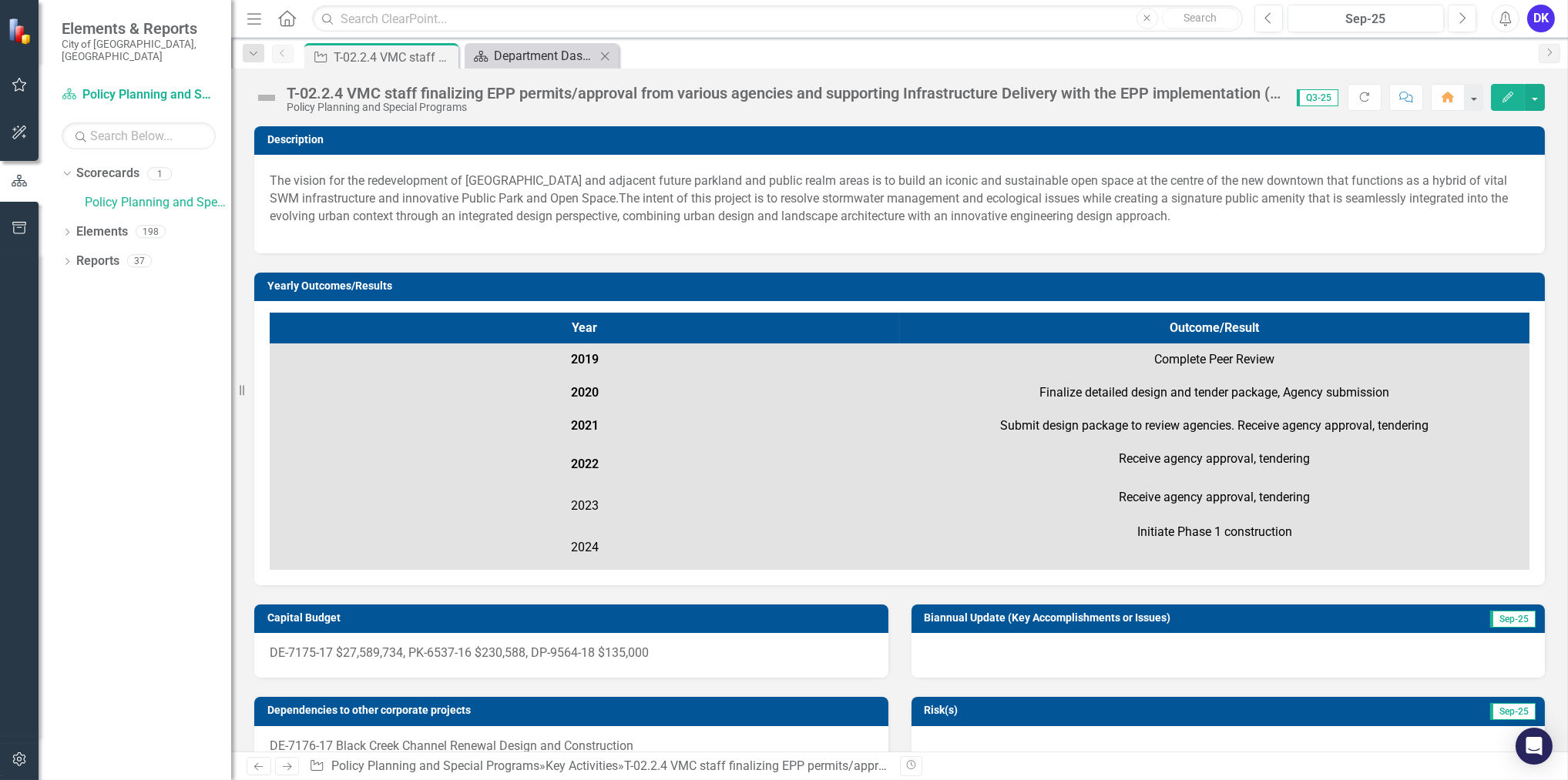
click at [550, 59] on div "Department Dashboard" at bounding box center [544, 55] width 101 height 19
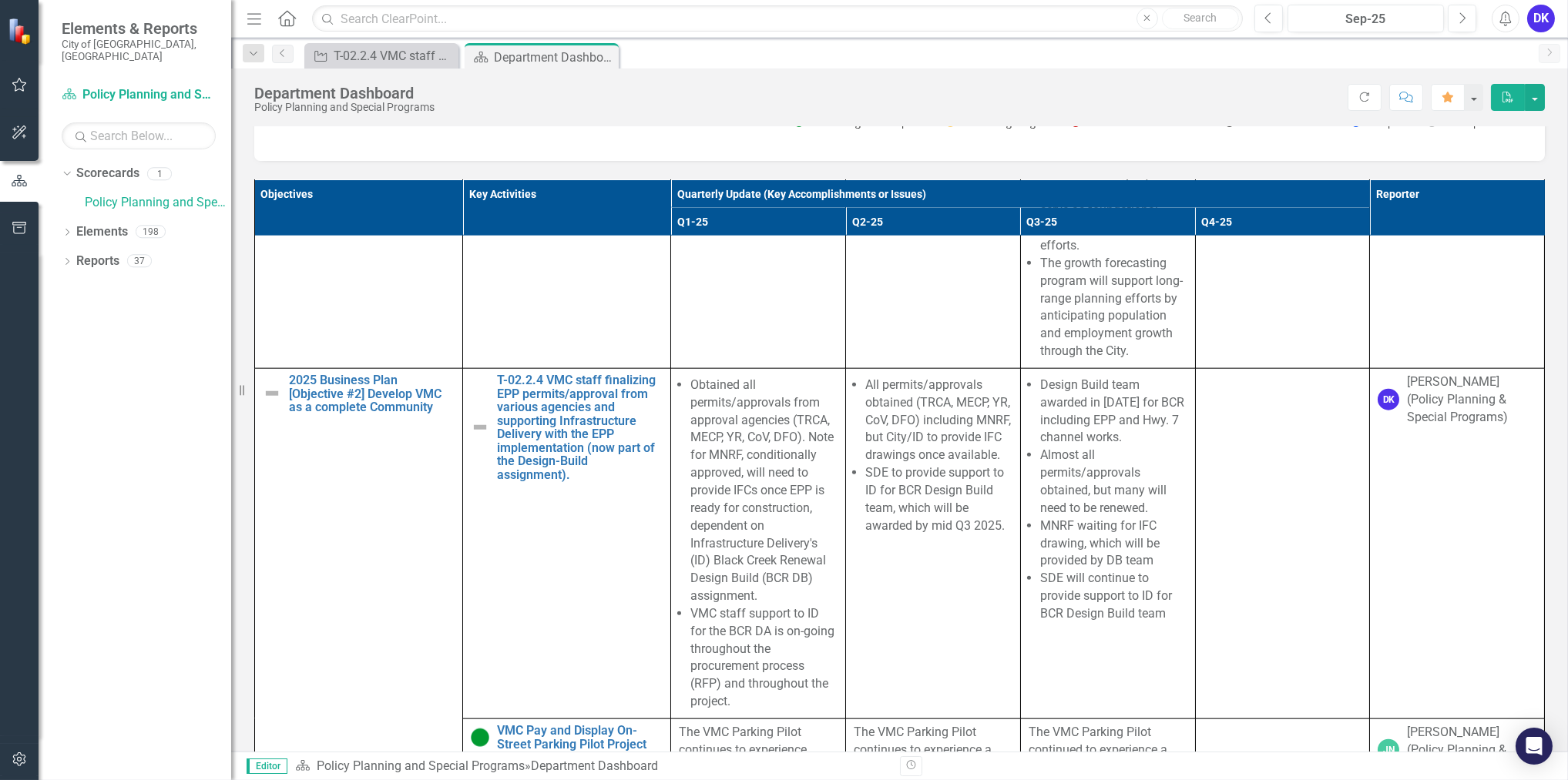
scroll to position [5743, 0]
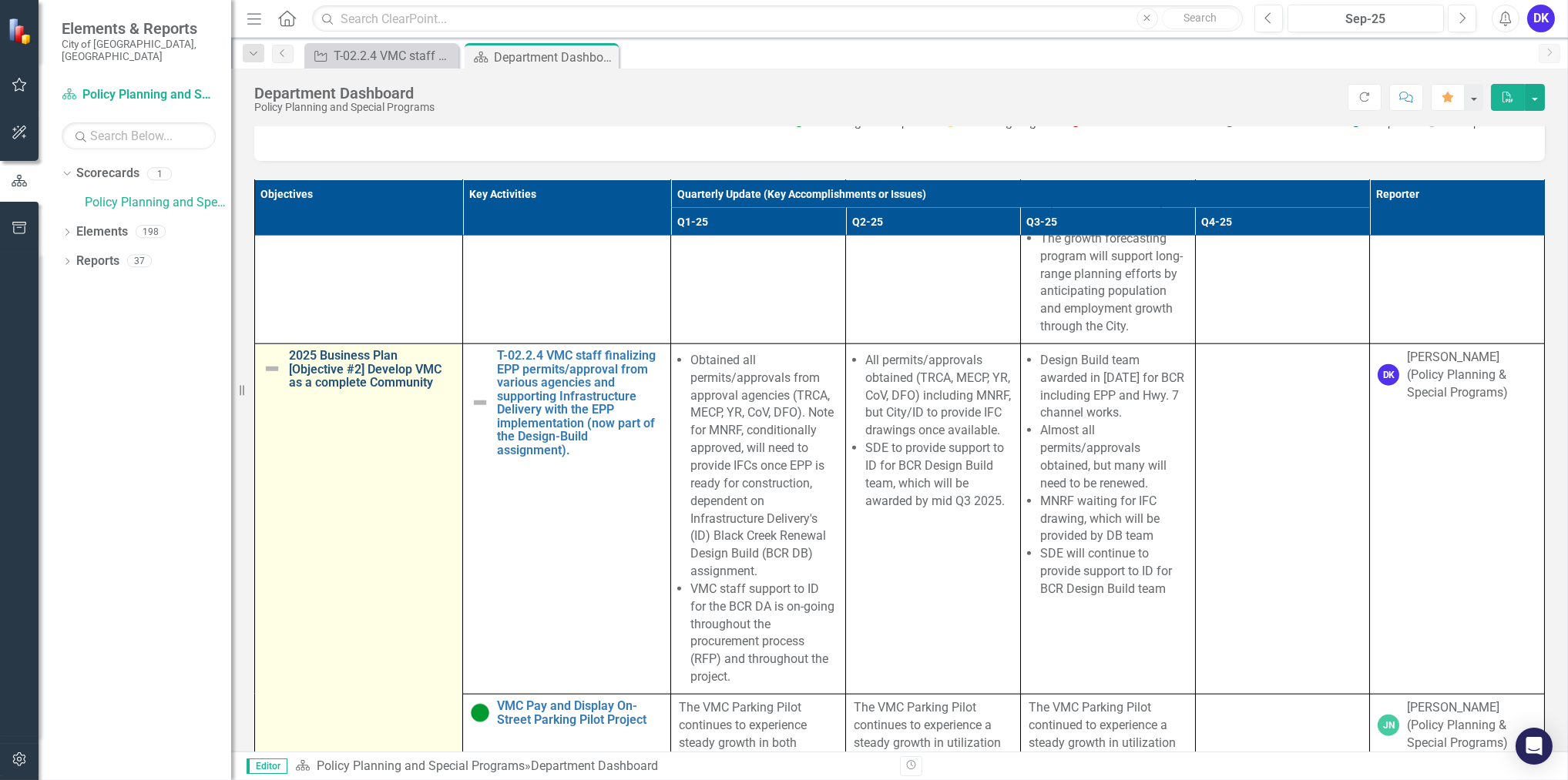
click at [327, 390] on link "2025 Business Plan [Objective #2] Develop VMC as a complete Community" at bounding box center [371, 369] width 165 height 41
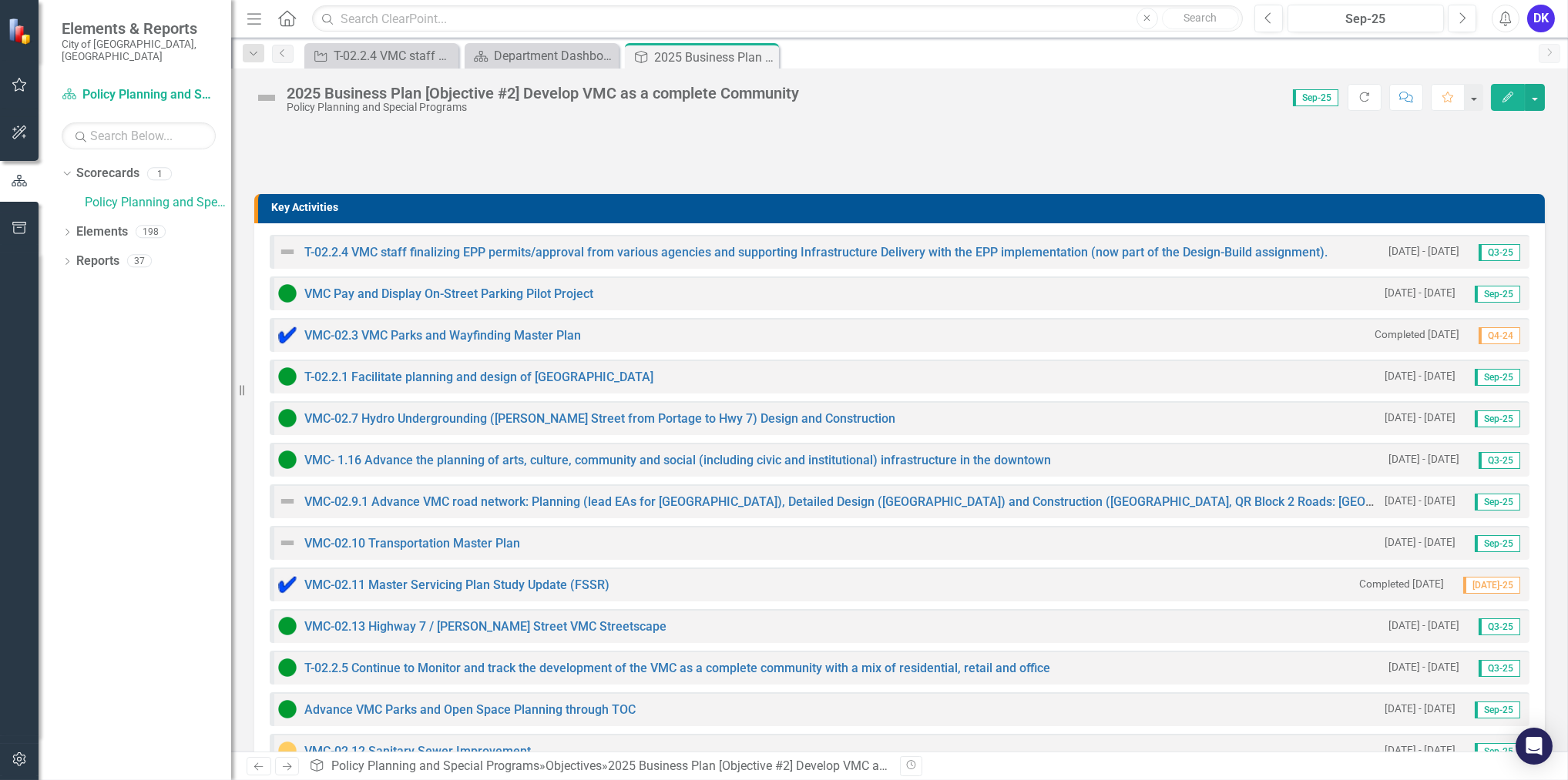
scroll to position [420, 0]
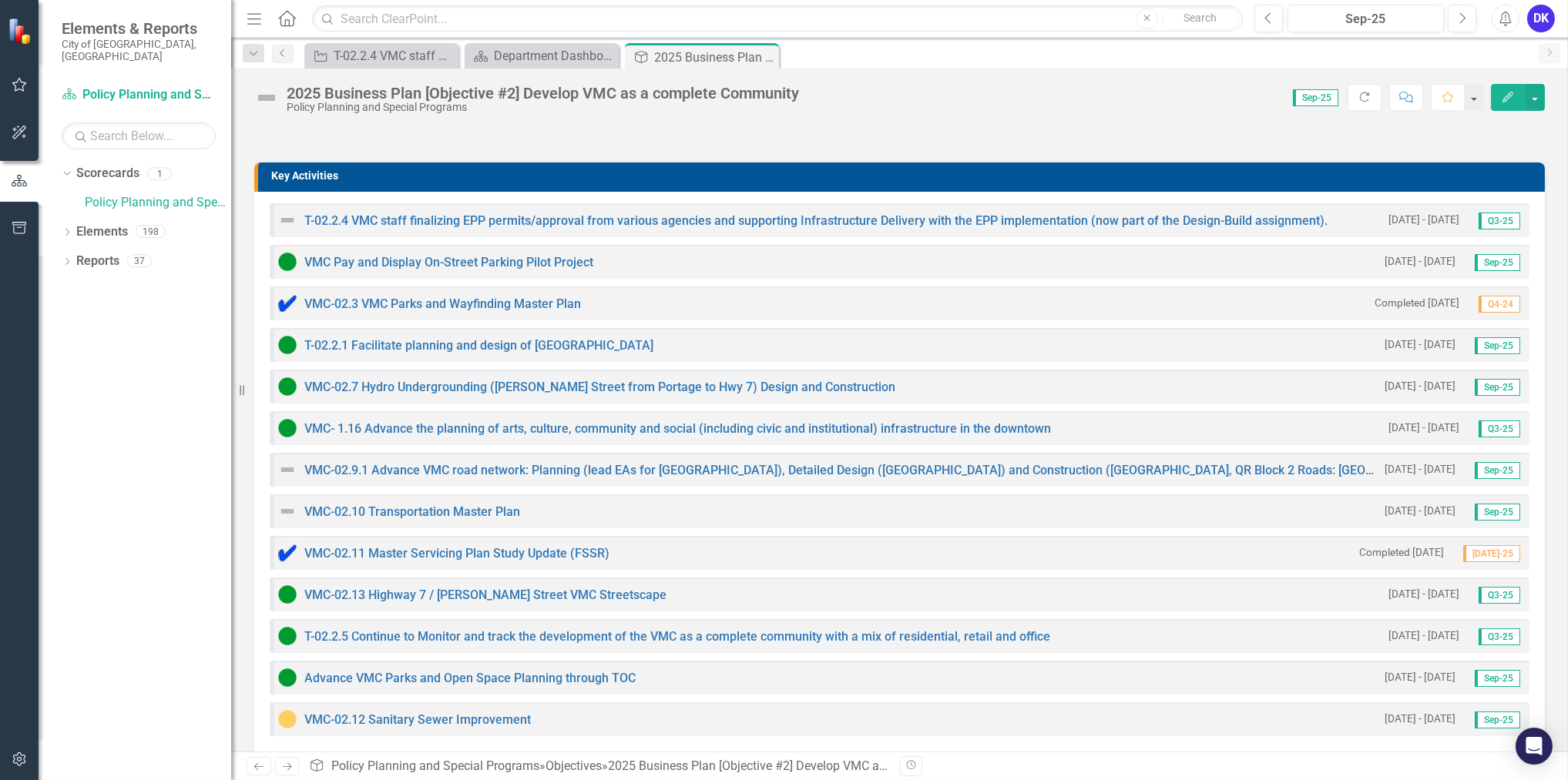
click at [285, 211] on img at bounding box center [288, 220] width 19 height 19
click at [308, 213] on link "T-02.2.4 VMC staff finalizing EPP permits/approval from various agencies and su…" at bounding box center [816, 220] width 1023 height 15
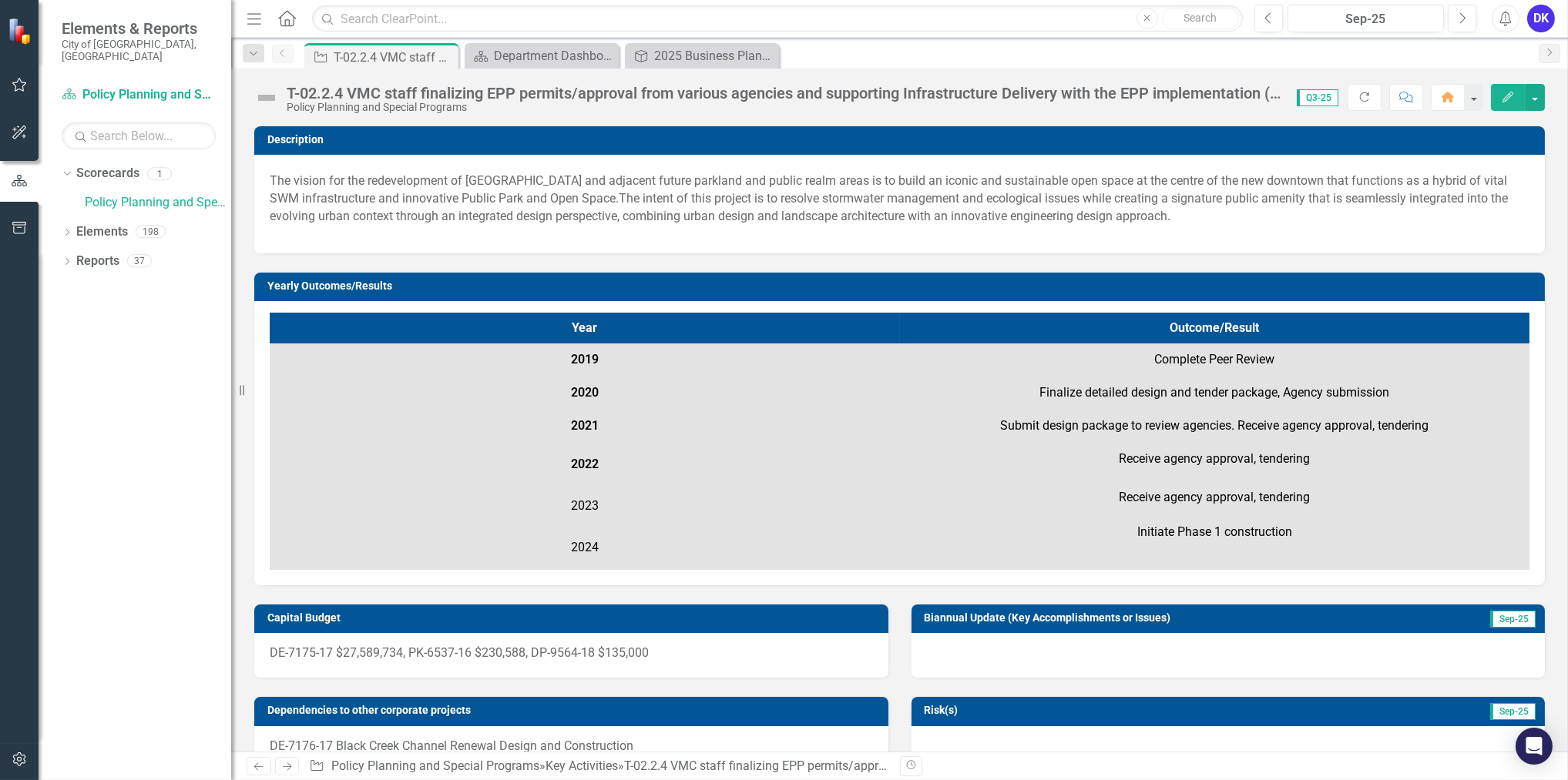
click at [259, 95] on img at bounding box center [267, 98] width 25 height 25
click at [250, 50] on icon "Dropdown" at bounding box center [254, 54] width 14 height 11
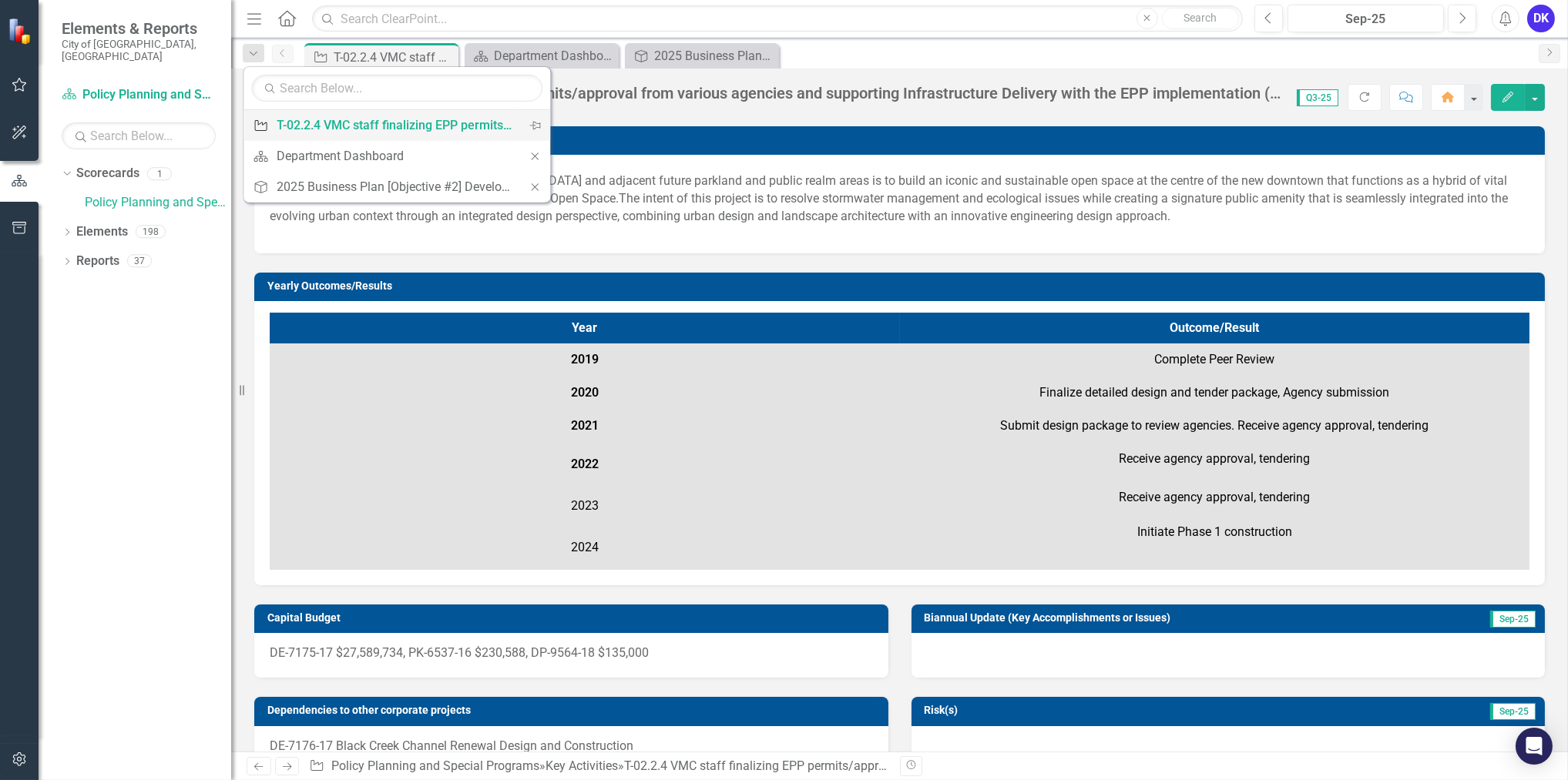
click at [292, 122] on div "T-02.2.4 VMC staff finalizing EPP permits/approval from various agencies and su…" at bounding box center [394, 124] width 235 height 19
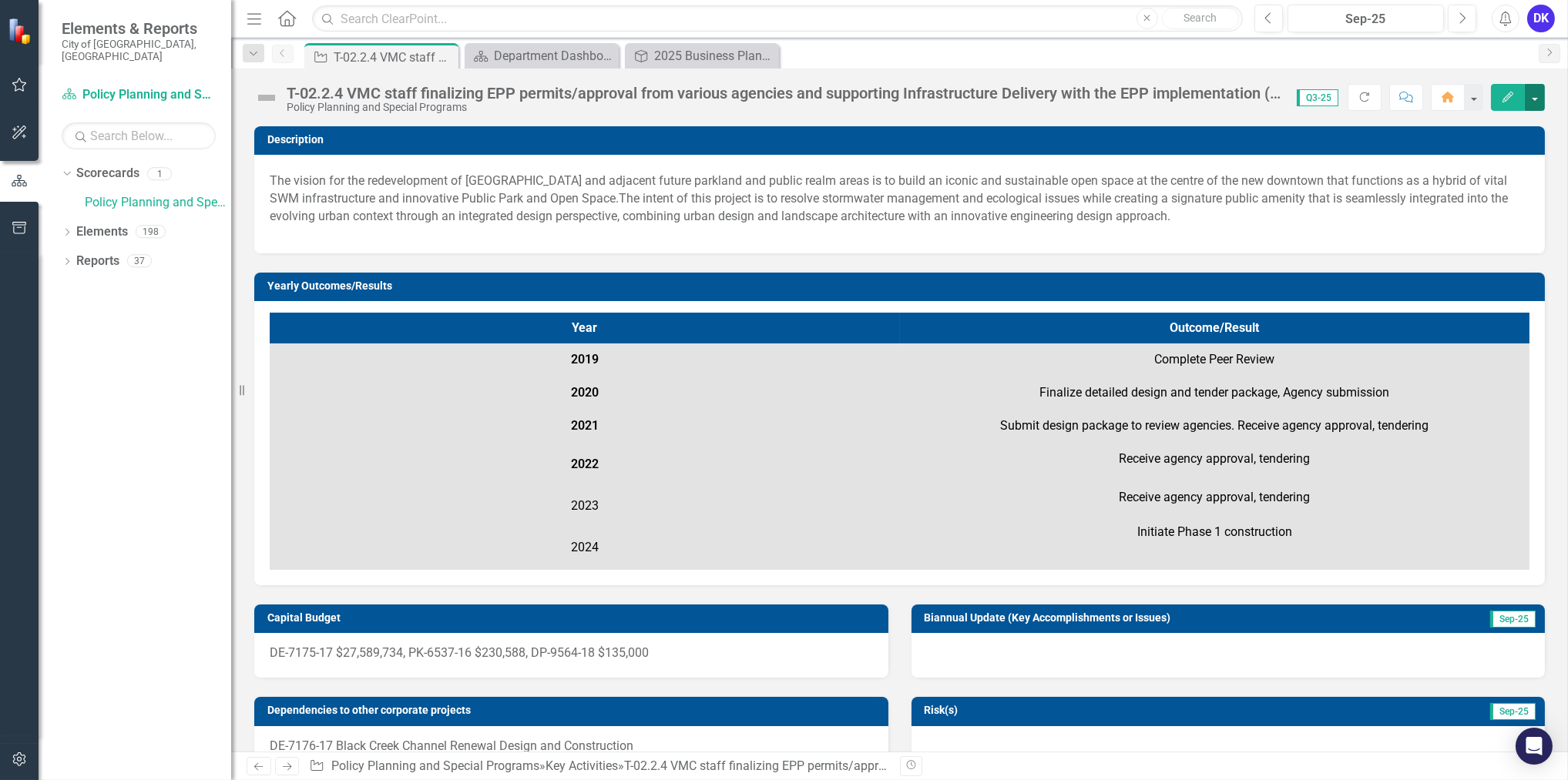
click at [1538, 95] on button "button" at bounding box center [1534, 97] width 20 height 27
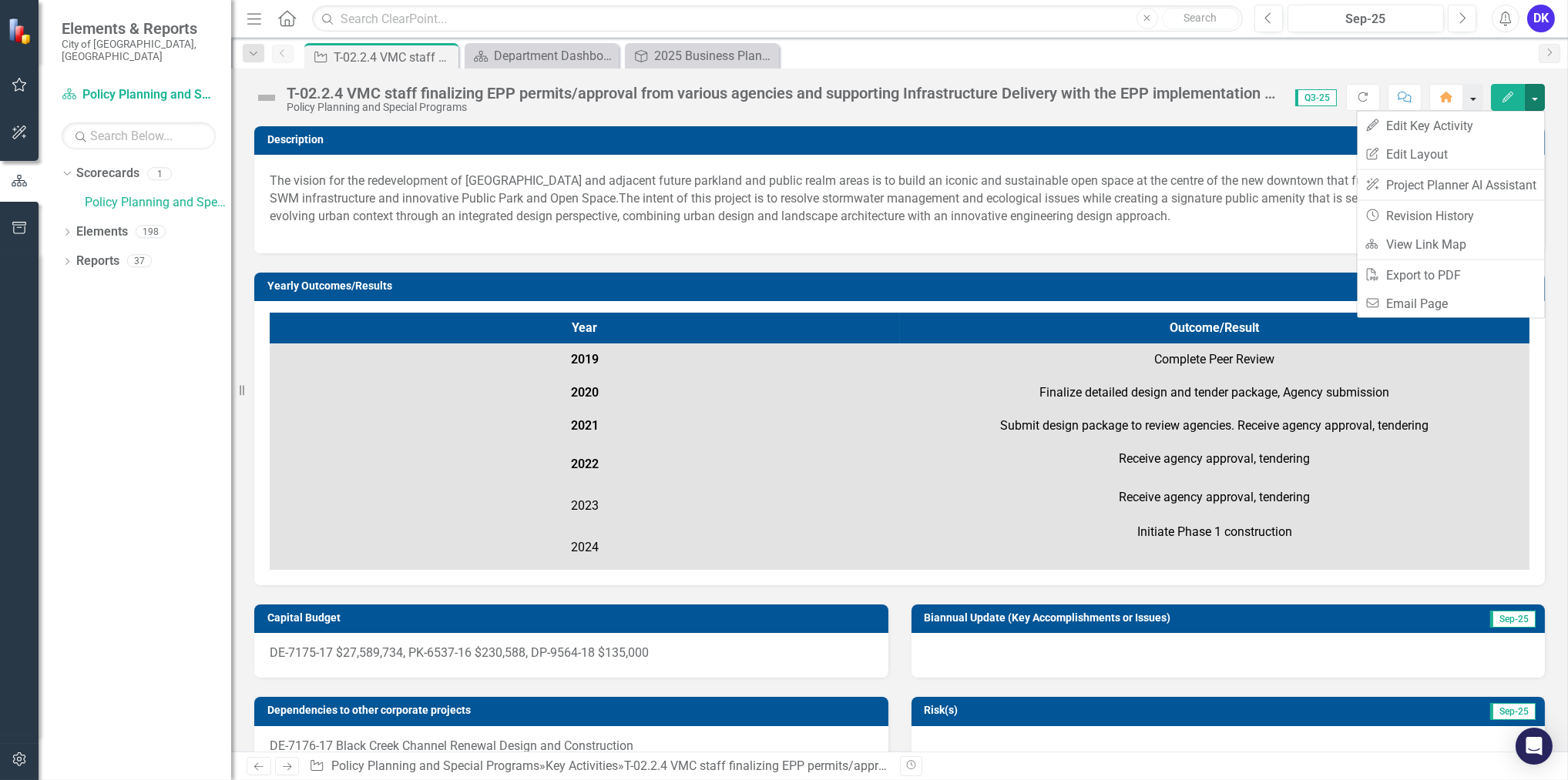
click at [1470, 100] on button "button" at bounding box center [1472, 97] width 20 height 27
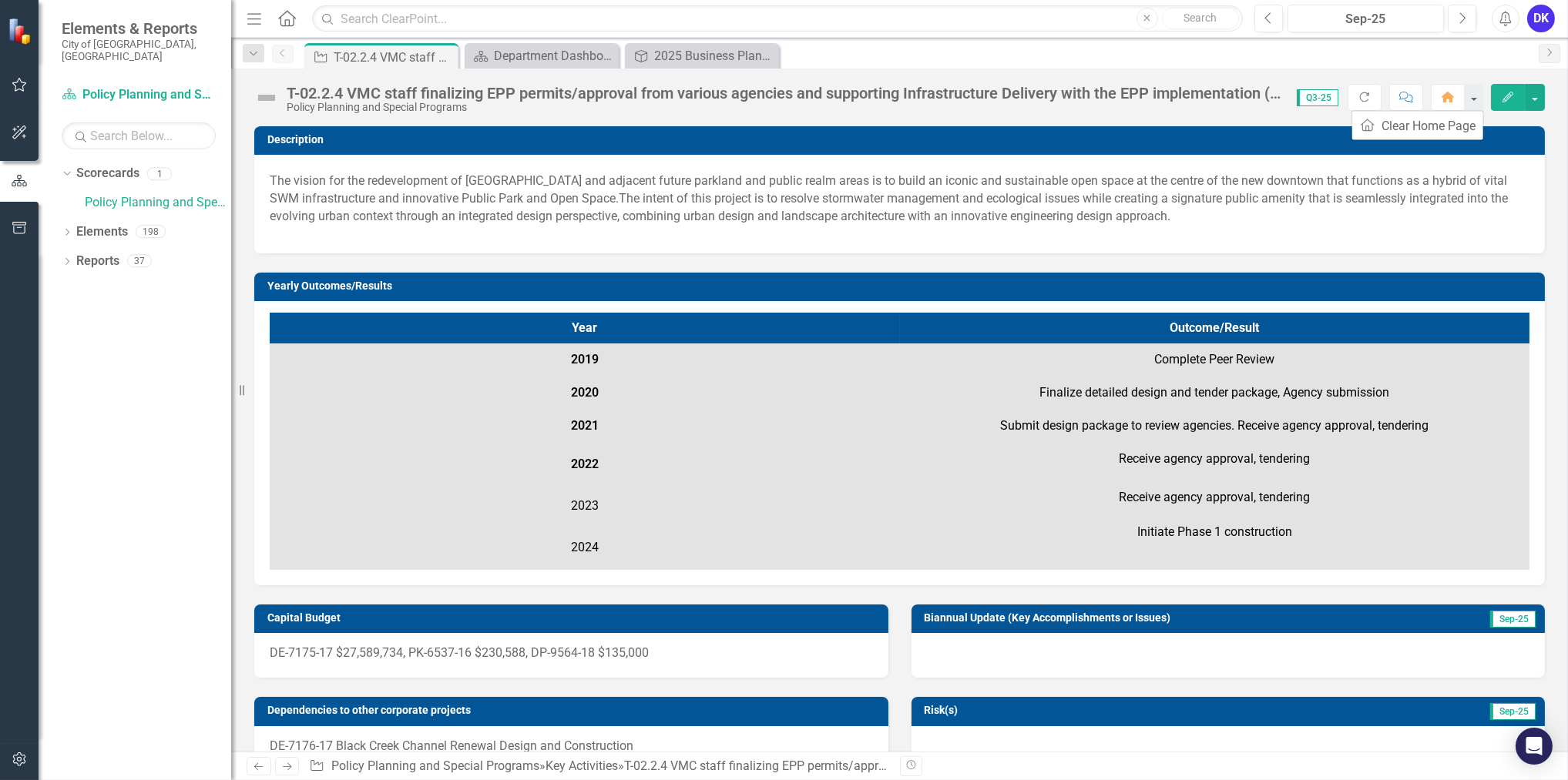
click at [1266, 415] on td "Submit design package to review agencies. Receive agency approval, tendering" at bounding box center [1214, 426] width 630 height 33
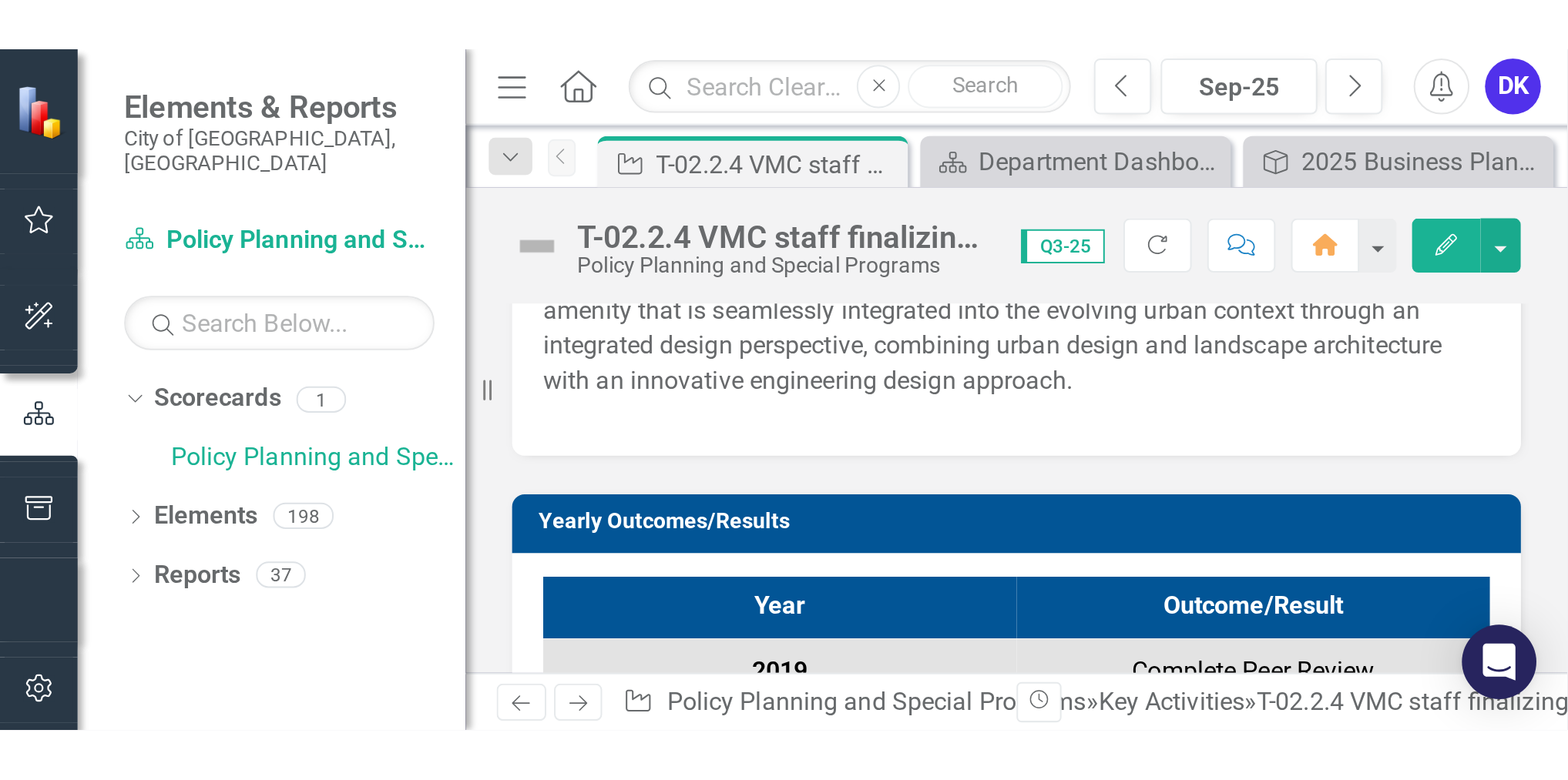
scroll to position [104, 0]
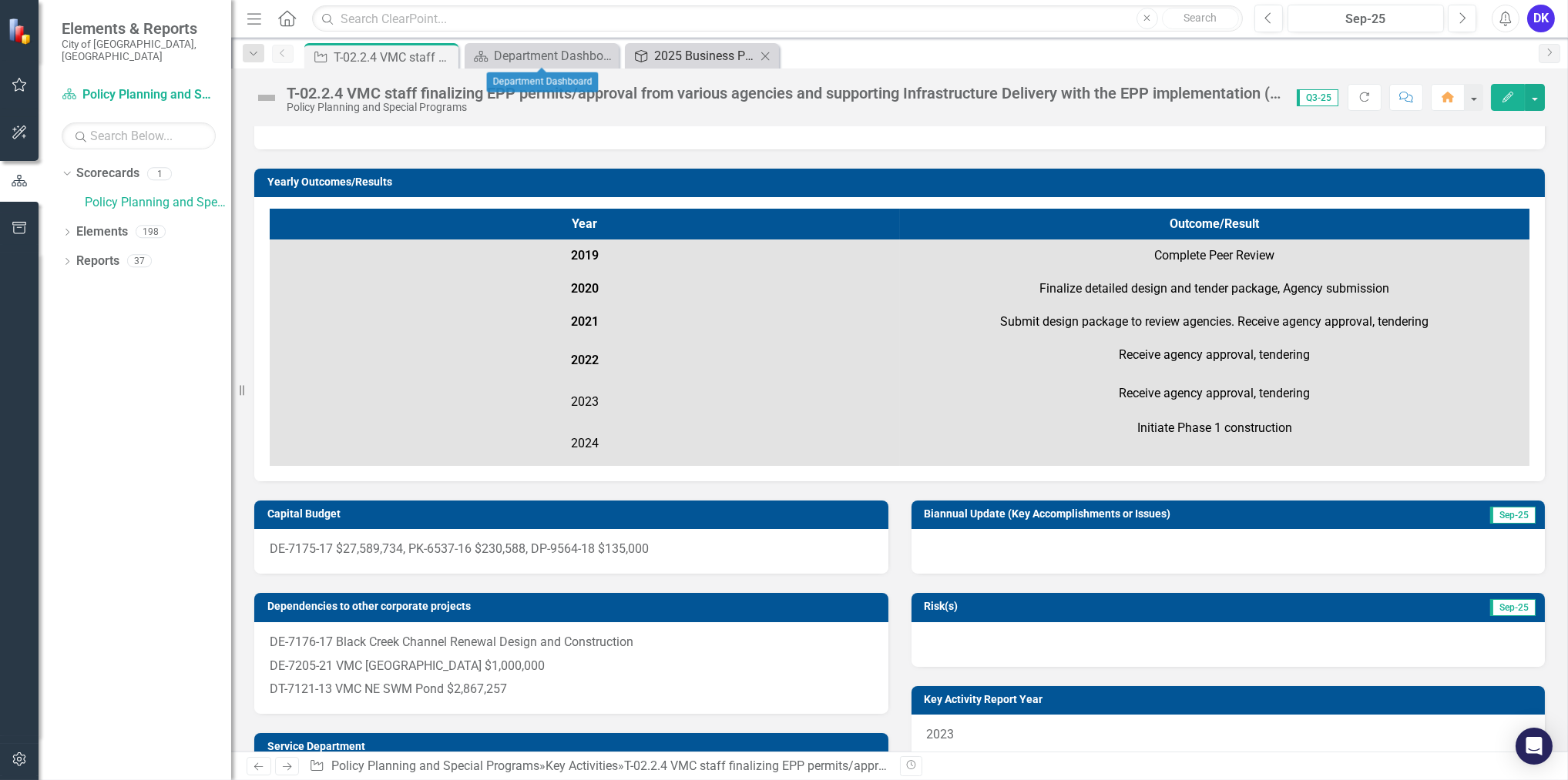
click at [680, 54] on div "2025 Business Plan [Objective #2] Develop VMC as a complete Community" at bounding box center [704, 55] width 101 height 19
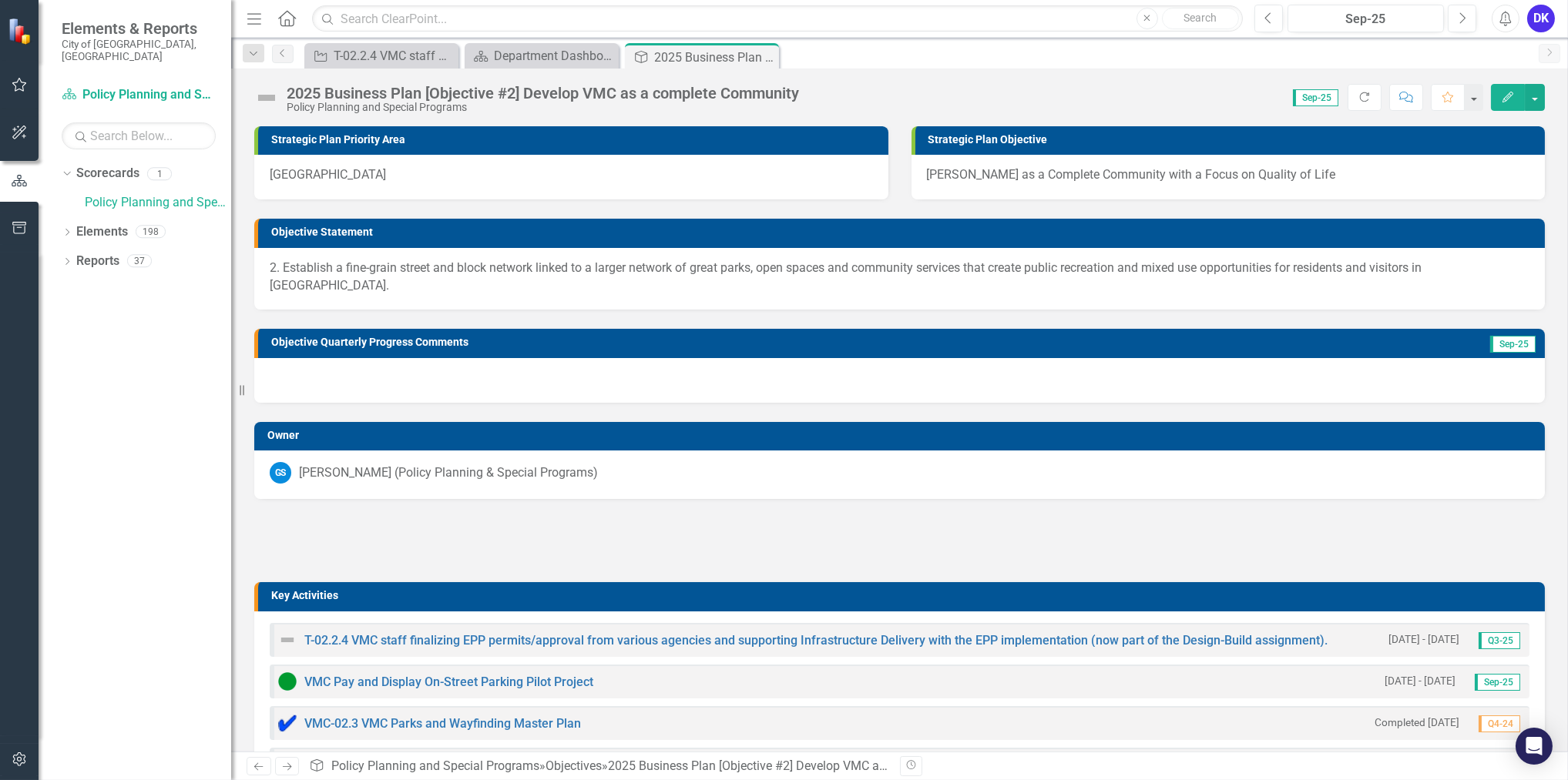
click at [286, 673] on img at bounding box center [288, 682] width 19 height 19
click at [550, 53] on div "Department Dashboard" at bounding box center [544, 55] width 101 height 19
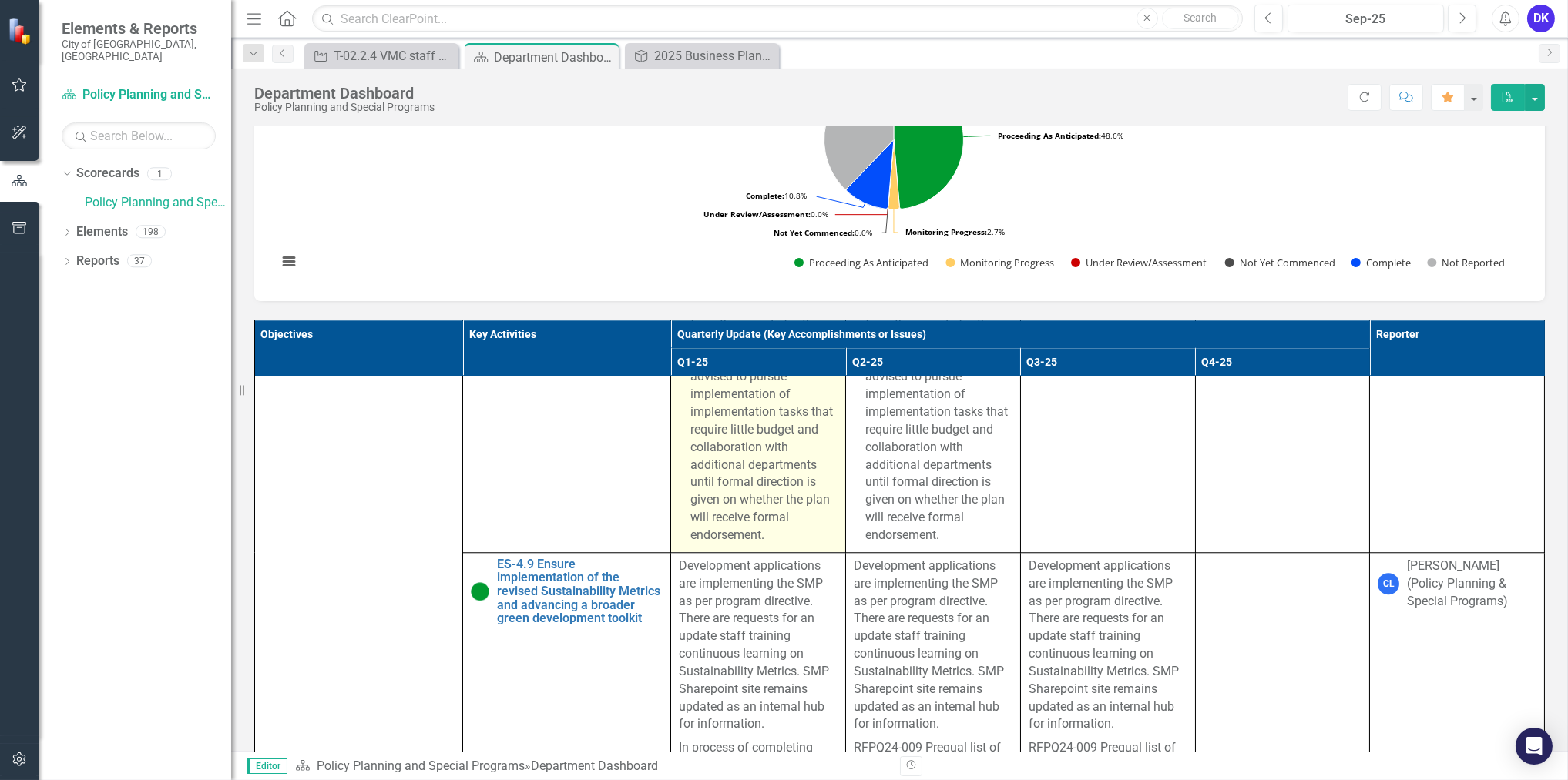
scroll to position [12693, 0]
